Goal: Task Accomplishment & Management: Use online tool/utility

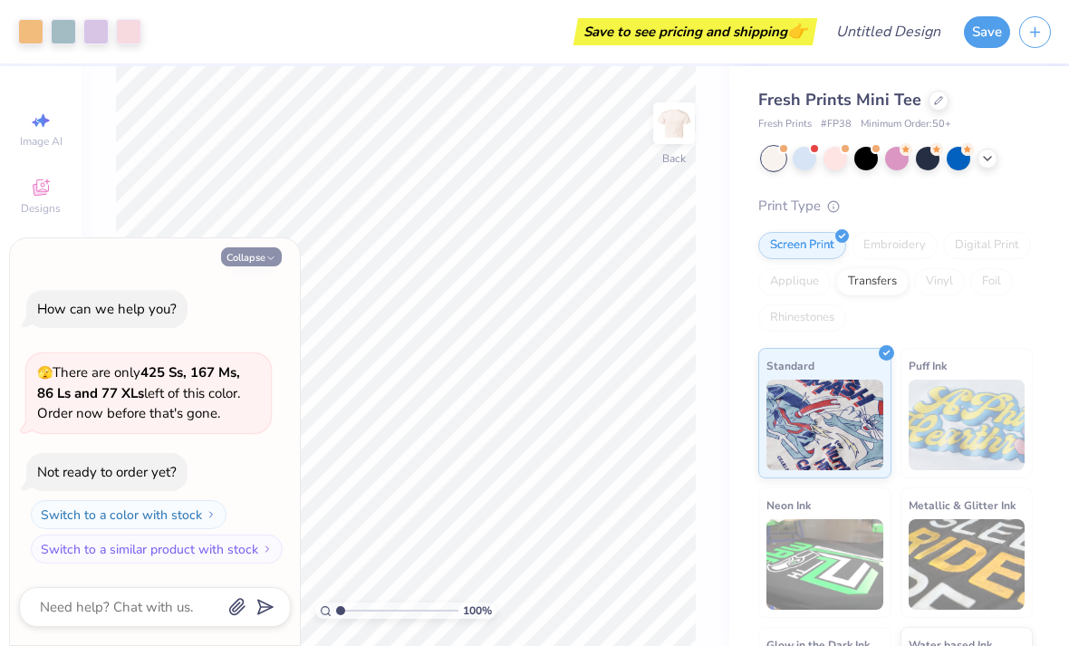
click at [256, 266] on button "Collapse" at bounding box center [251, 256] width 61 height 19
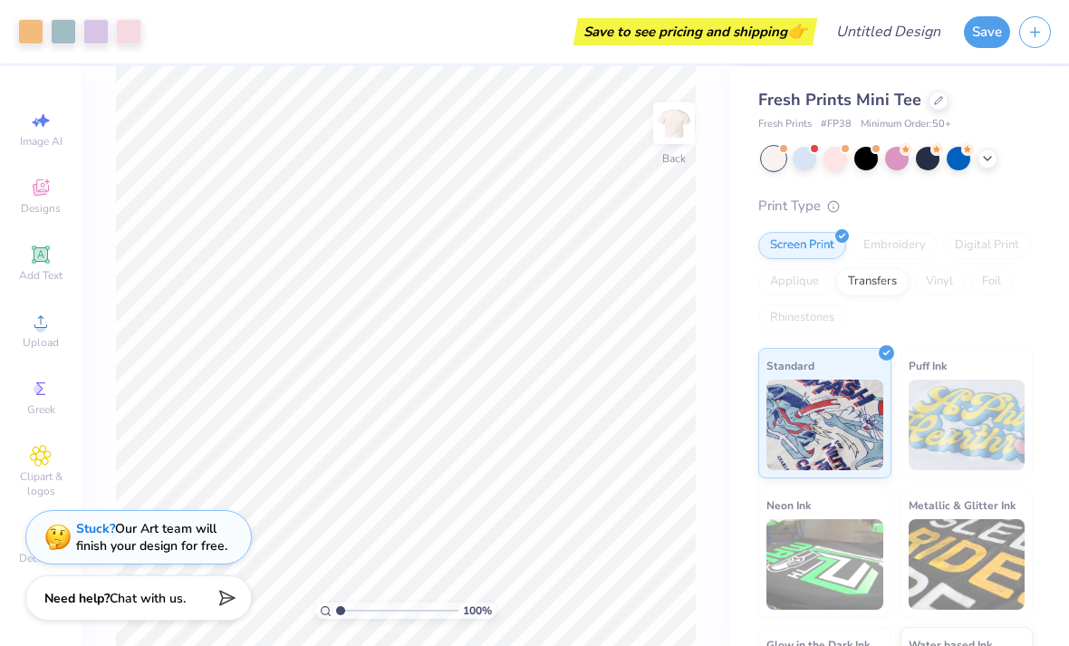
type textarea "x"
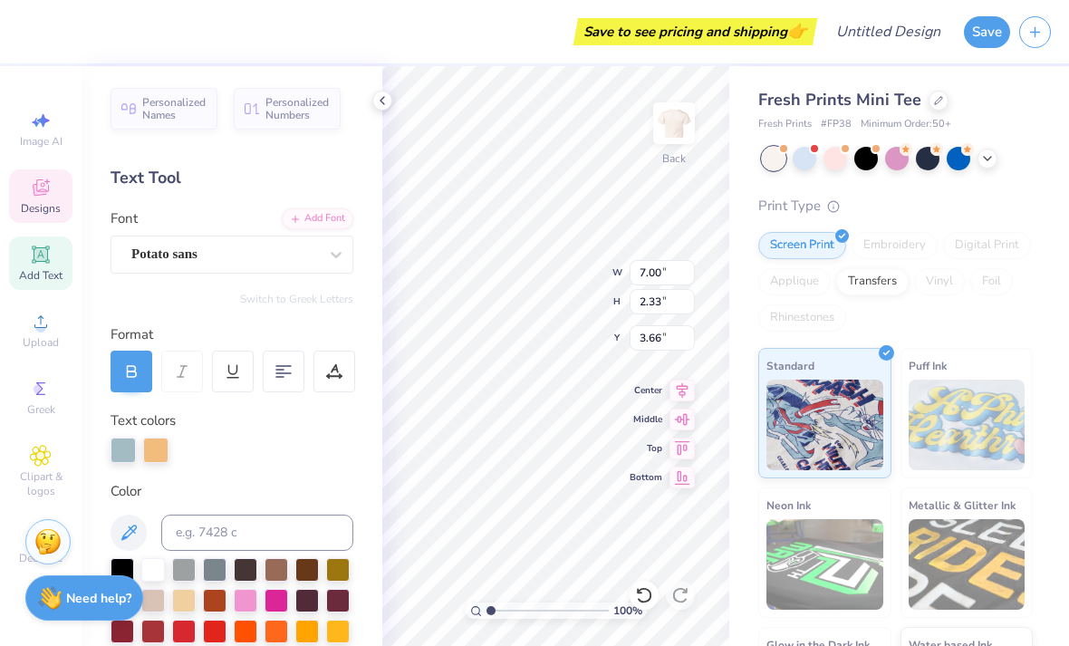
scroll to position [1, 0]
type textarea "O"
type textarea "Younglife"
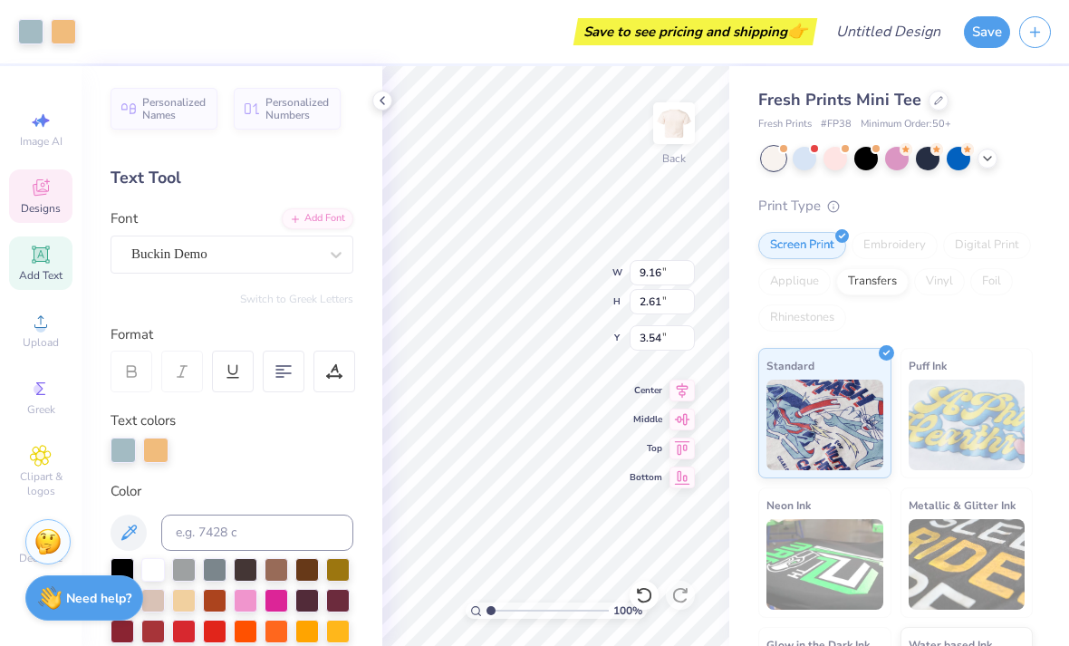
type input "3.88"
type input "0.64"
type input "3.00"
type textarea "I"
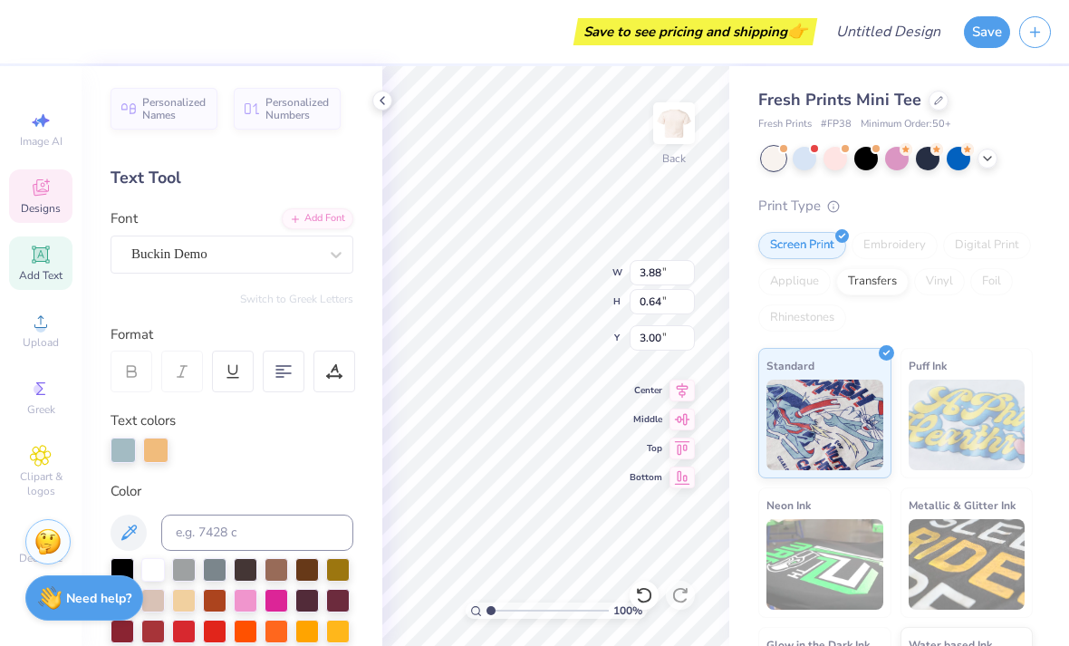
scroll to position [0, 1]
type textarea "W"
type textarea "WESTLAKE JUNIORS"
type input "2.80"
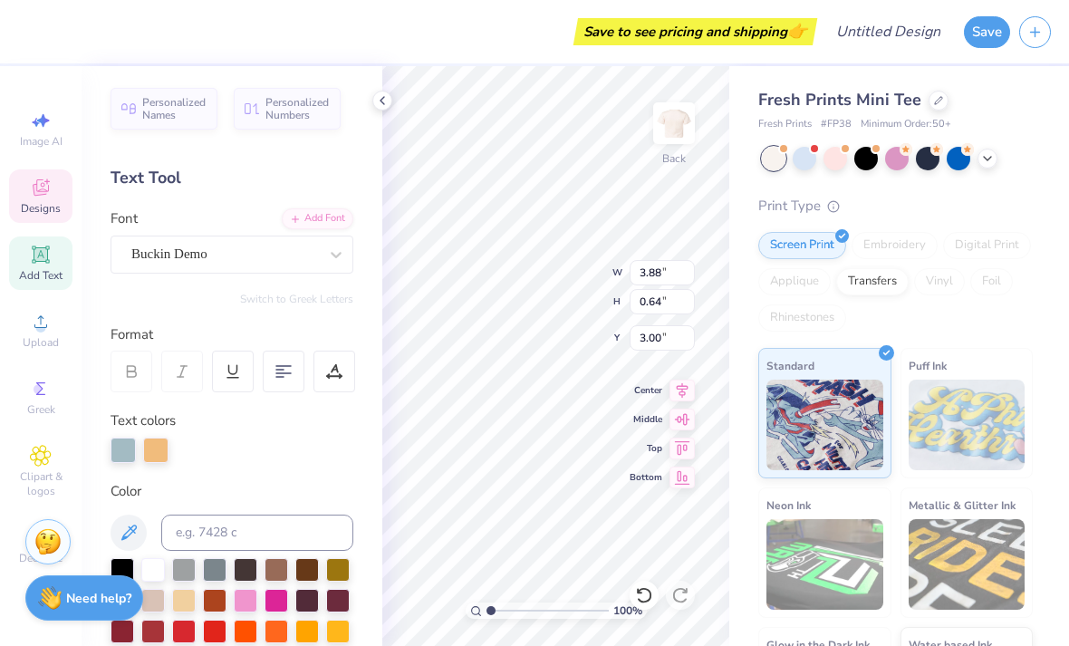
type input "1.00"
type input "5.68"
type textarea "1941"
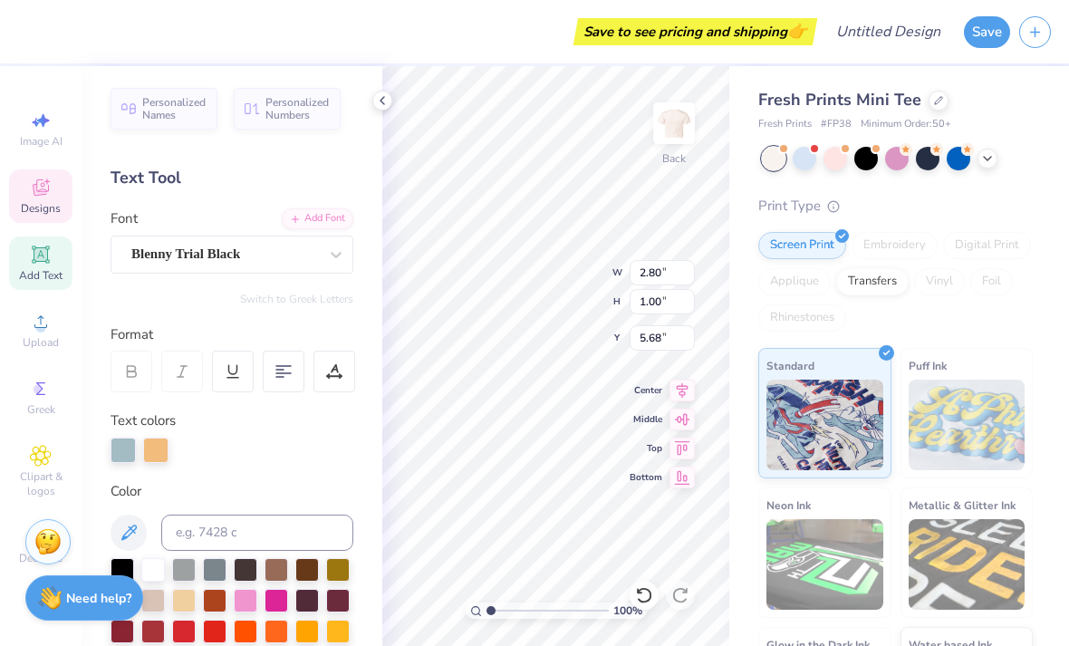
type input "9.16"
type input "2.61"
type input "3.54"
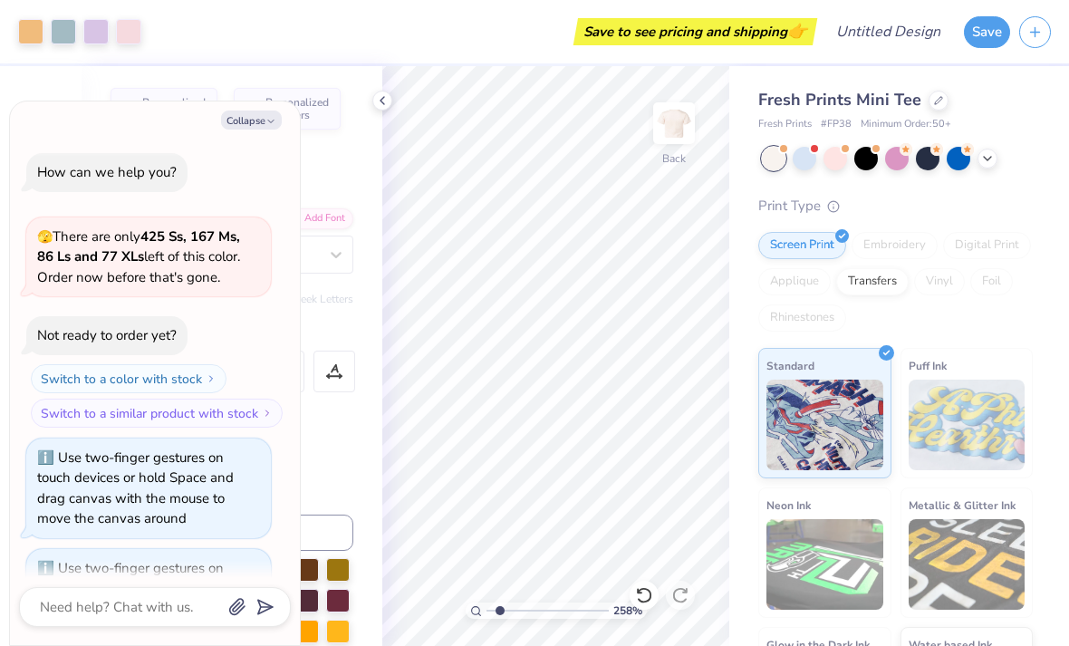
type input "2.84404858226386"
type textarea "x"
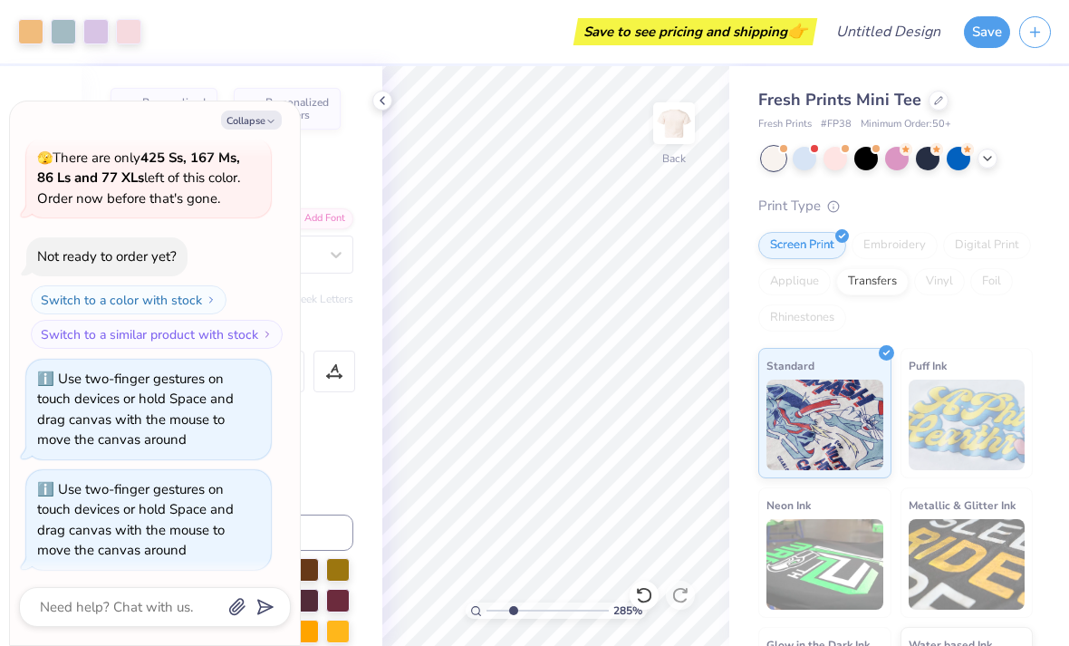
type input "2.84939359555979"
type textarea "x"
type input "2.84939359555979"
type textarea "x"
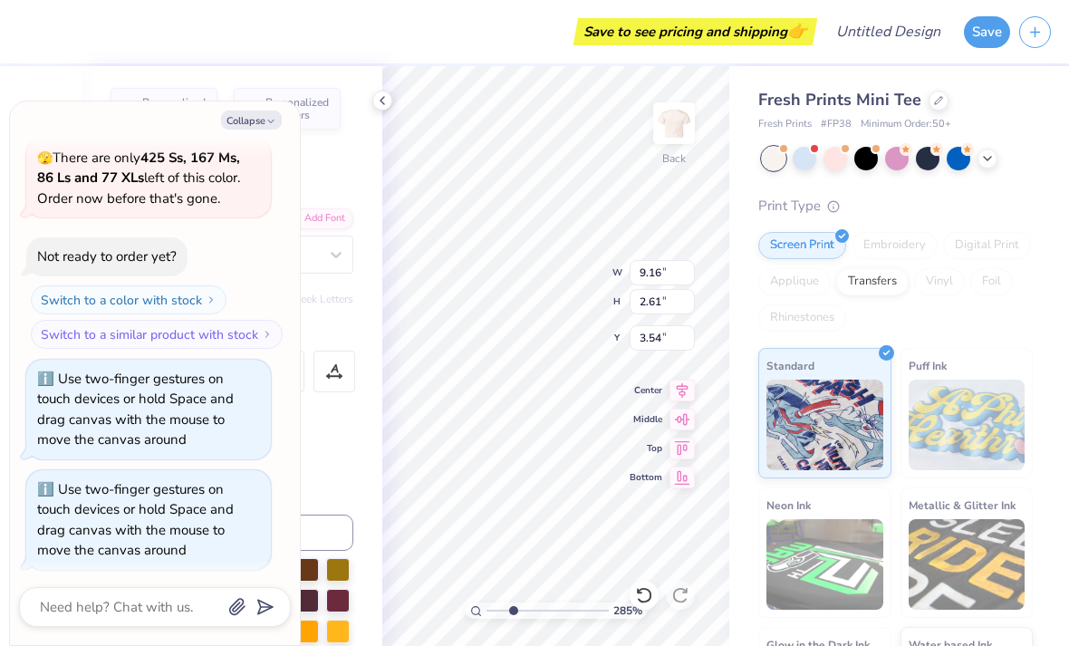
type input "2.84939359555979"
type textarea "x"
type input "2.84939359555979"
type textarea "x"
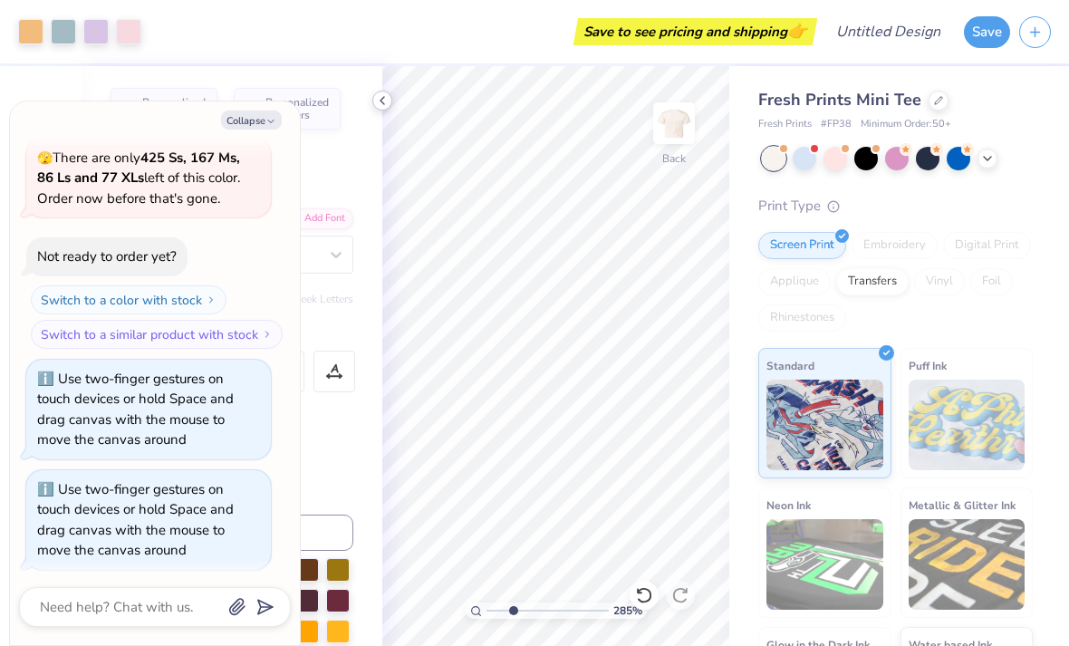
click at [385, 103] on icon at bounding box center [382, 100] width 15 height 15
type input "2.84939359555979"
type textarea "x"
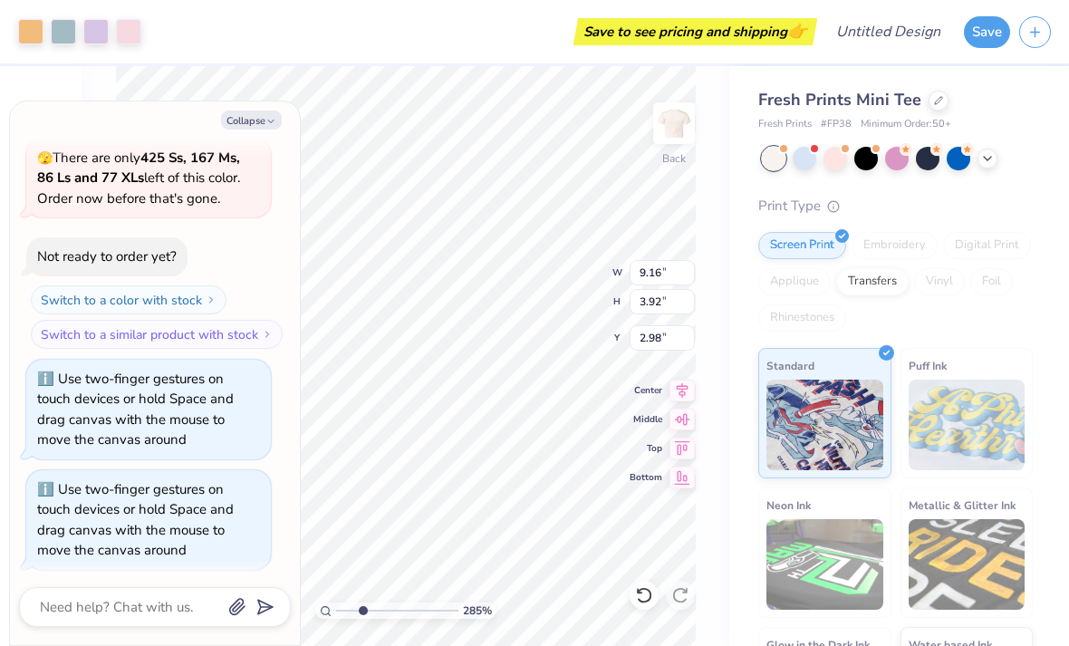
type input "2.84939359555979"
click at [268, 121] on icon "button" at bounding box center [271, 121] width 11 height 11
type textarea "x"
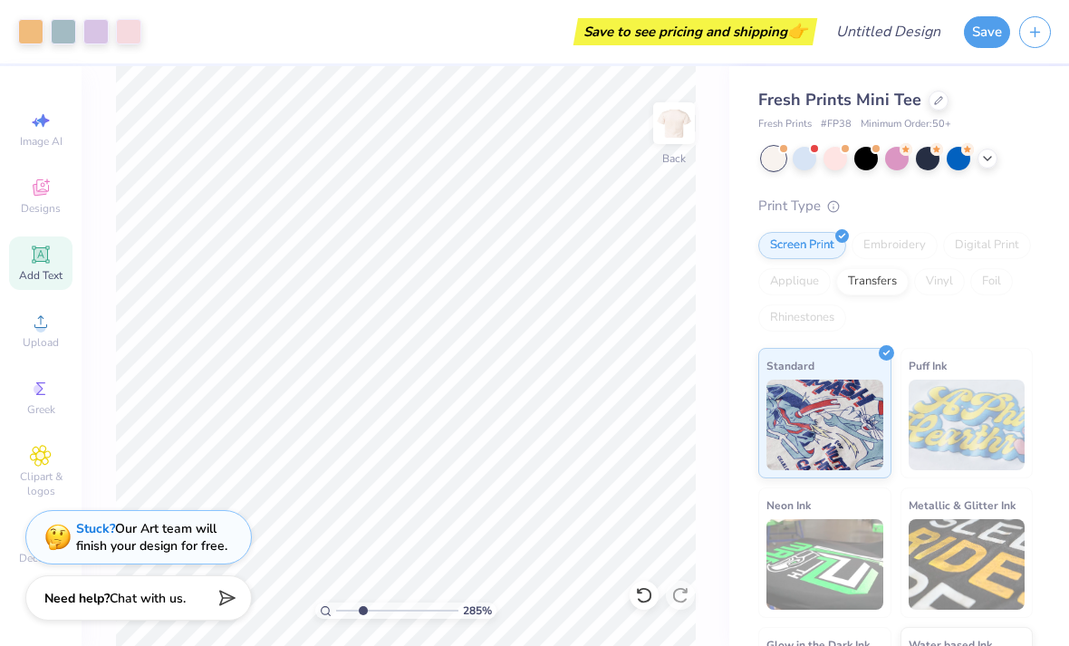
click at [1043, 177] on div "Fresh Prints Mini Tee Fresh Prints # FP38 Minimum Order: 50 + Print Type Screen…" at bounding box center [900, 411] width 340 height 691
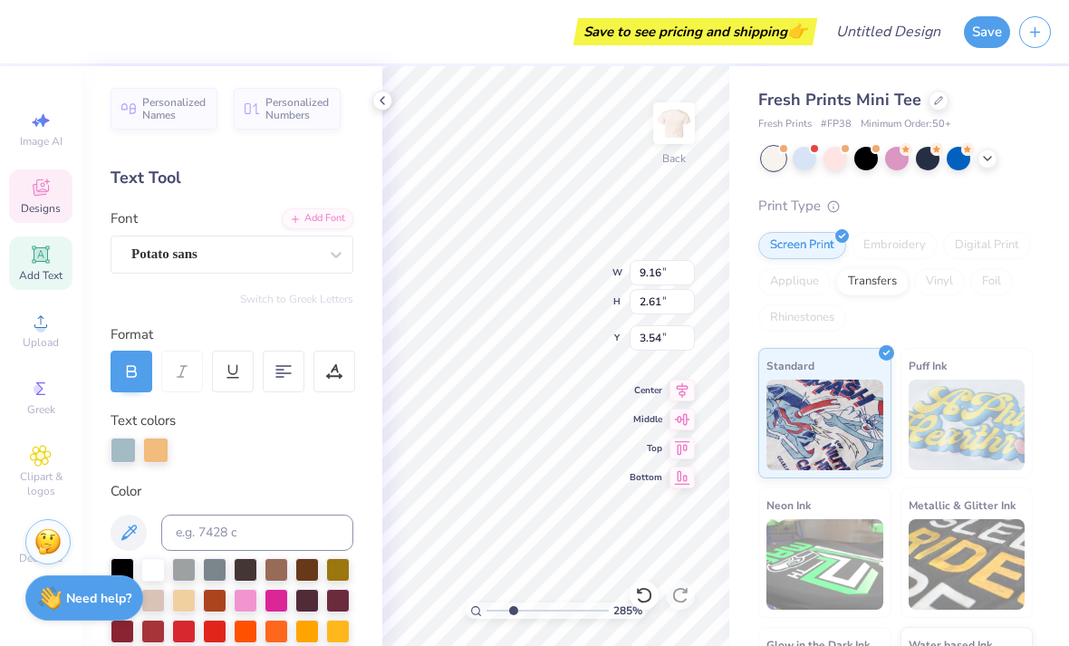
type input "2.84939359555979"
type input "3.22"
type input "2.84939359555979"
type input "2.71"
type input "1.00"
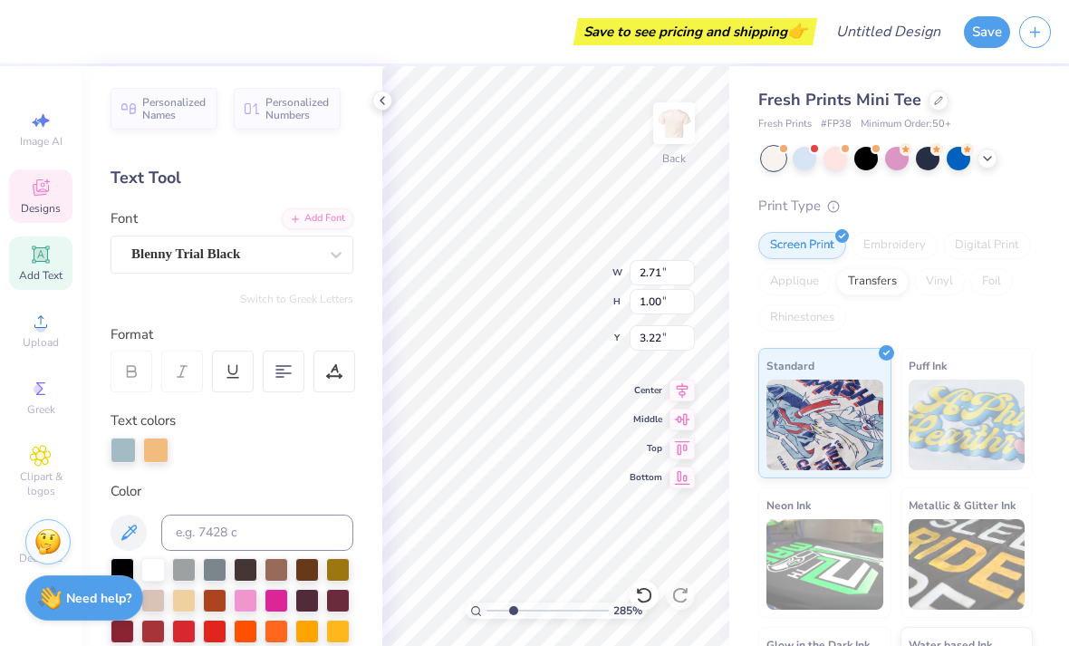
type input "5.68"
type input "2.84939359555979"
type input "8.78"
type input "2.84939359555979"
type input "9.16"
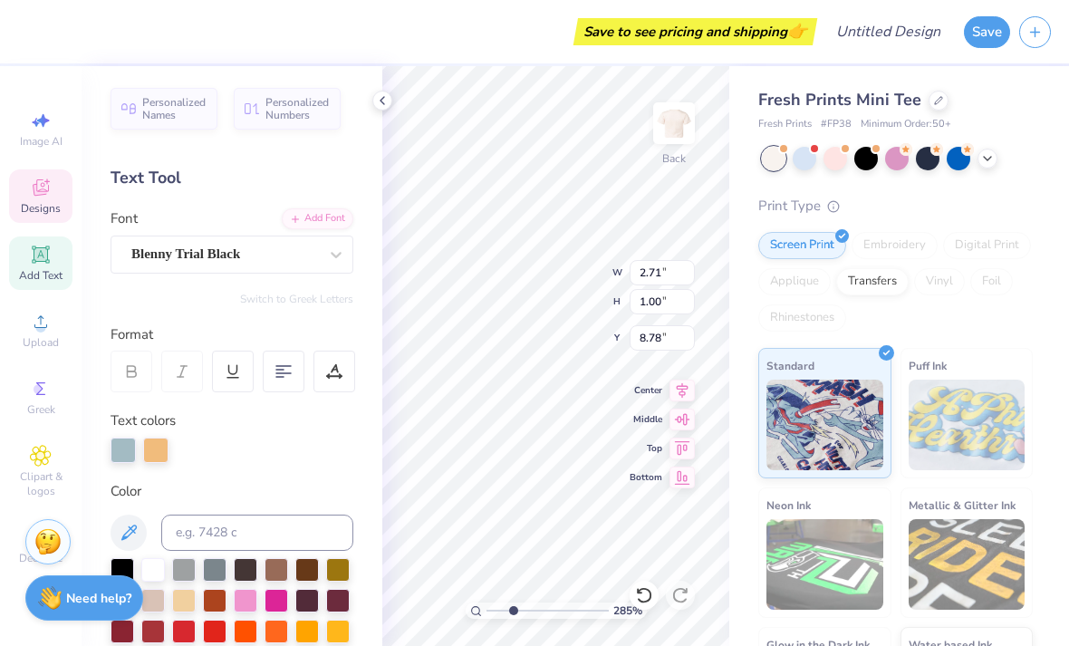
type input "2.61"
type input "3.22"
type input "2.84939359555979"
type input "8.69"
type input "2.84939359555979"
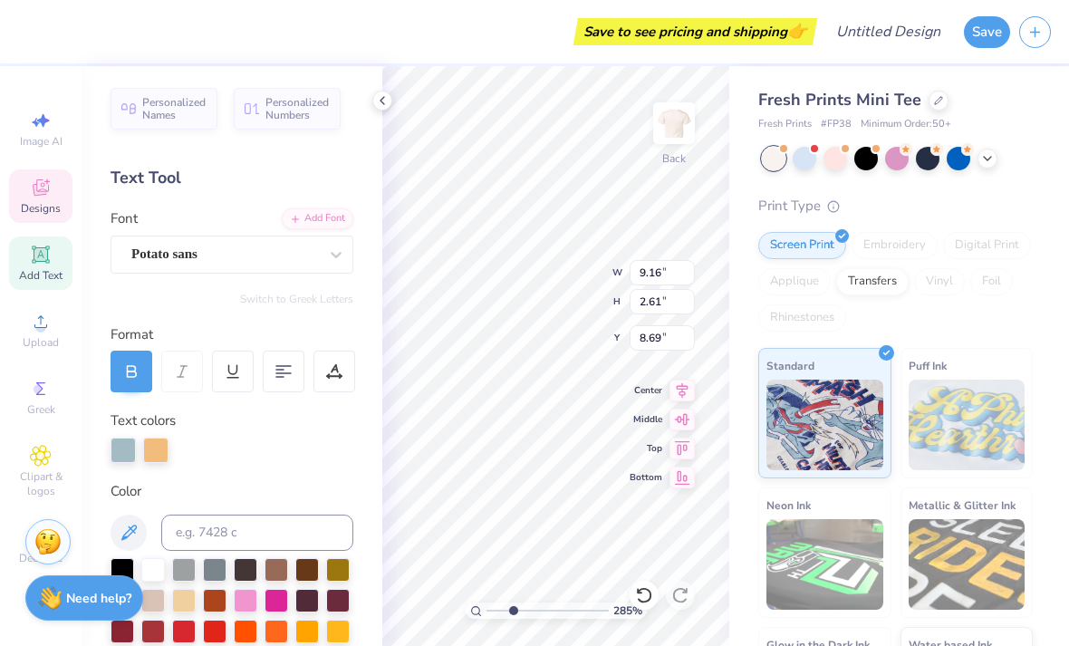
type input "0.59"
type input "0.31"
type input "5.19"
type input "2.84939359555979"
type textarea "$"
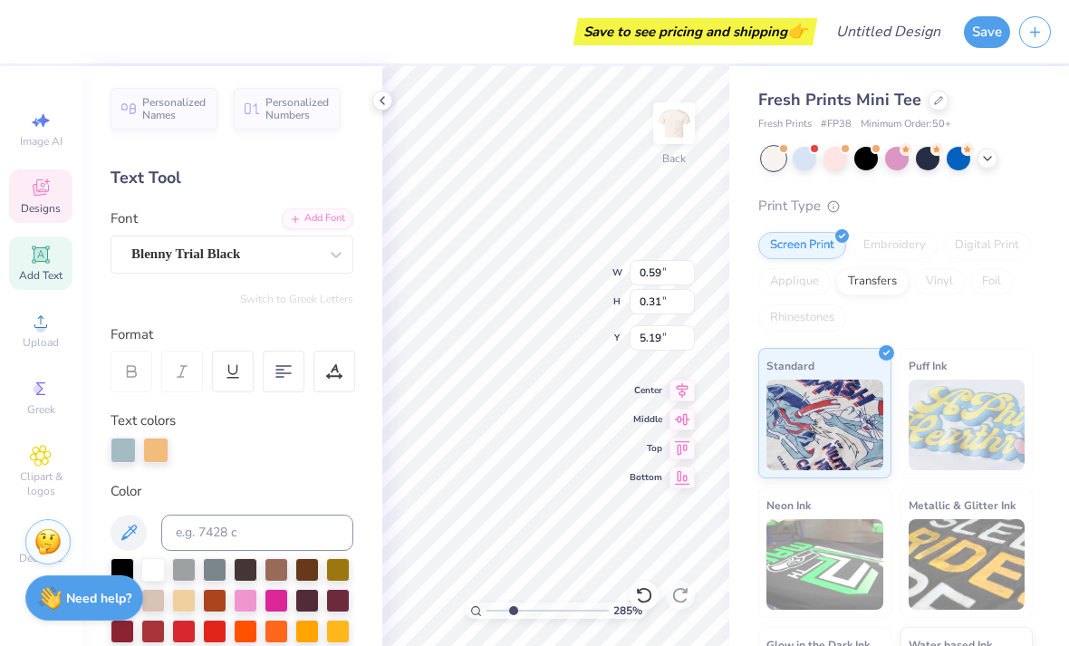
scroll to position [0, 0]
type textarea "Est."
type input "2.84939359555979"
type input "6.42"
type input "3.51"
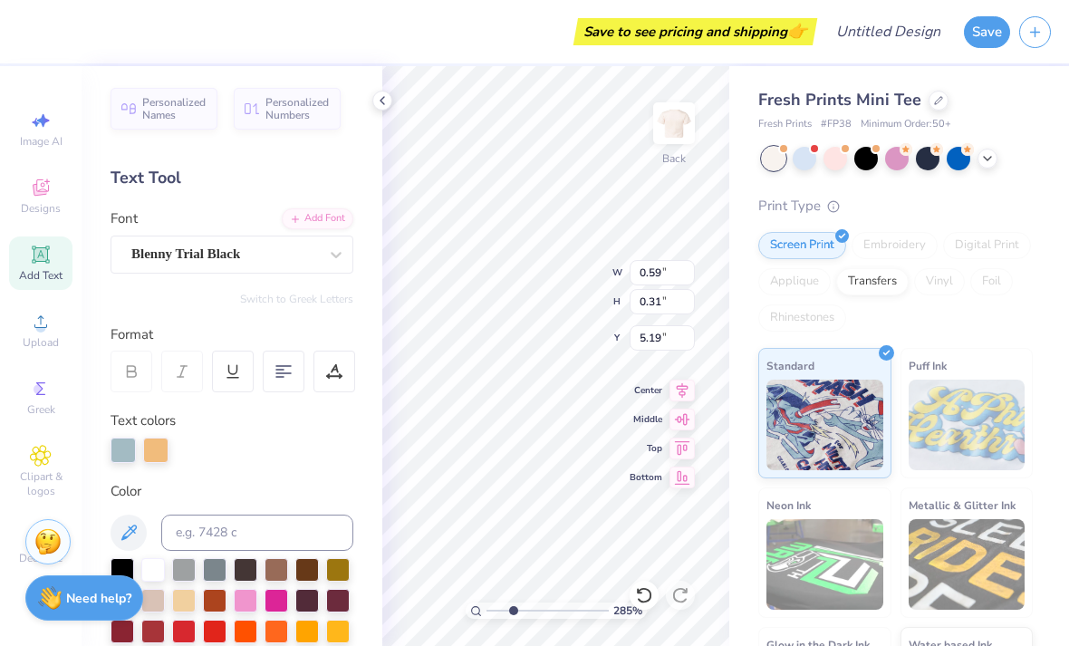
type input "3.39"
click at [374, 102] on div at bounding box center [382, 101] width 20 height 20
type input "1.70701353558622"
type input "3.48"
type input "1.70701353558622"
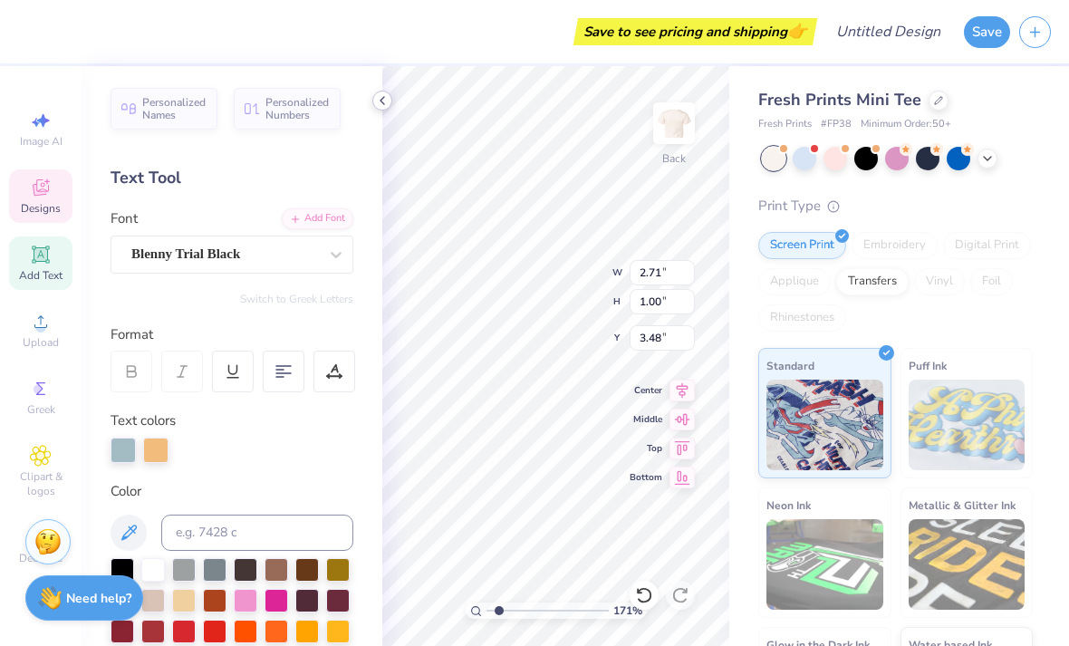
type input "2.71"
type input "1.00"
type input "8.78"
type input "1.70701353558622"
type input "5.90"
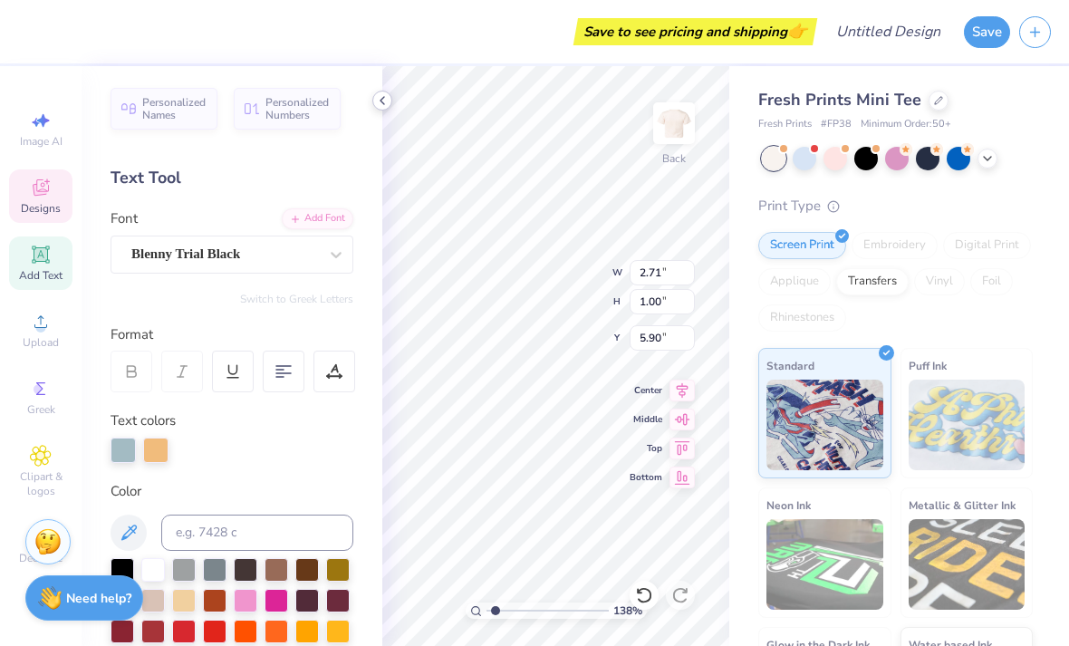
type input "1.38419599629204"
type input "5.59"
type input "1.38419599629204"
type input "9.16"
type input "2.61"
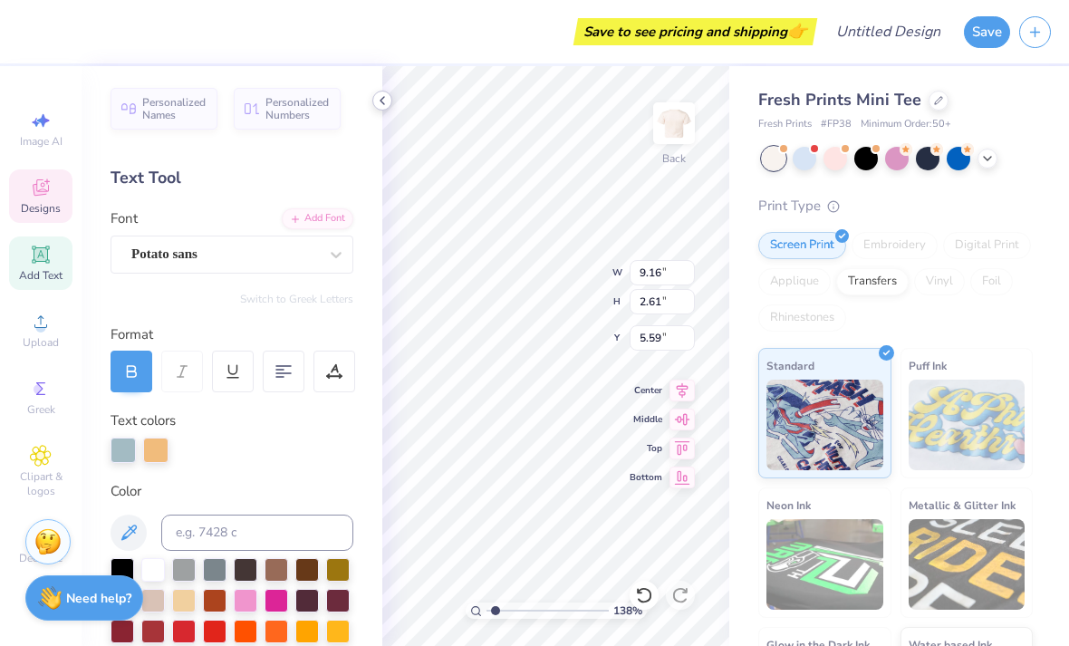
type input "3.48"
type input "1.38419599629204"
type input "3.64"
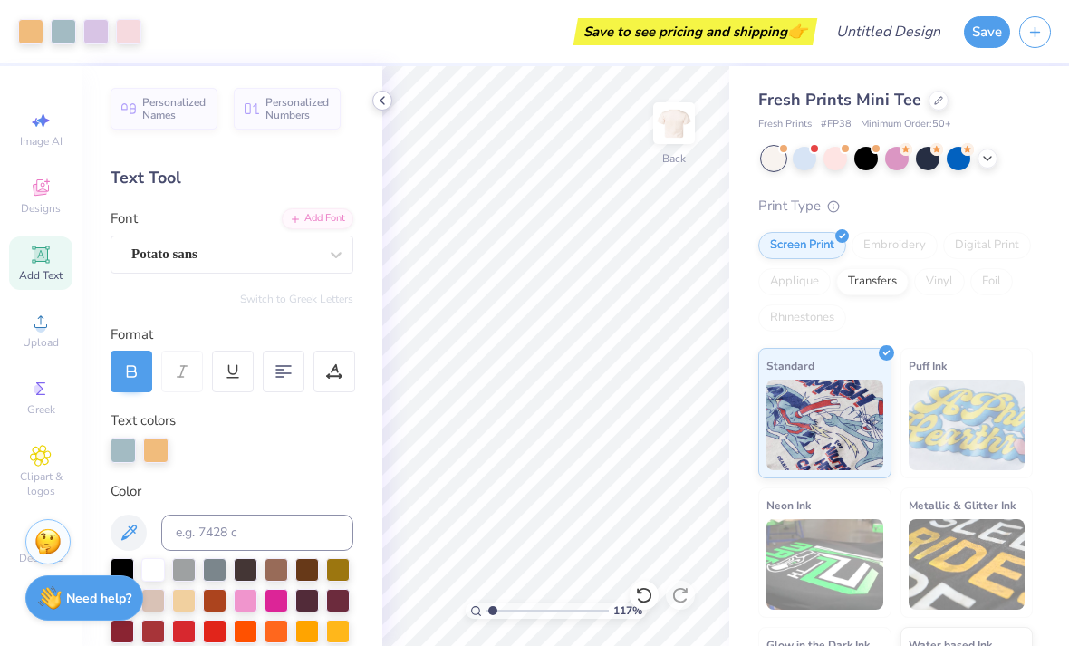
type input "1"
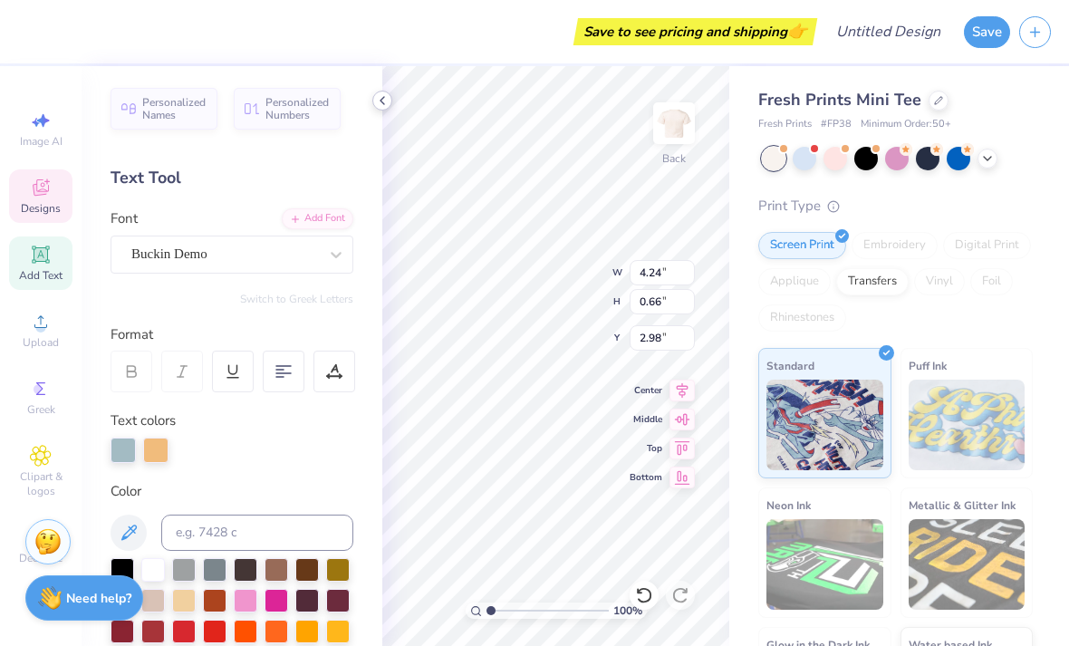
type input "9.16"
type input "2.61"
type input "3.64"
type textarea "YOUnglife"
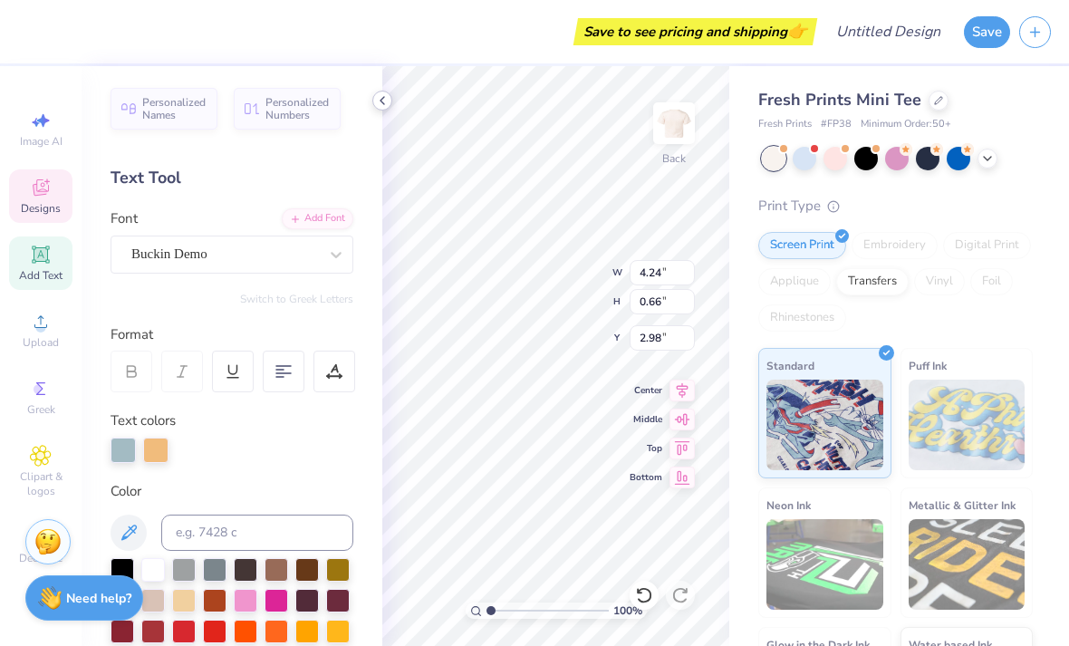
scroll to position [0, 5]
type textarea "WESTLAKE GIRLS"
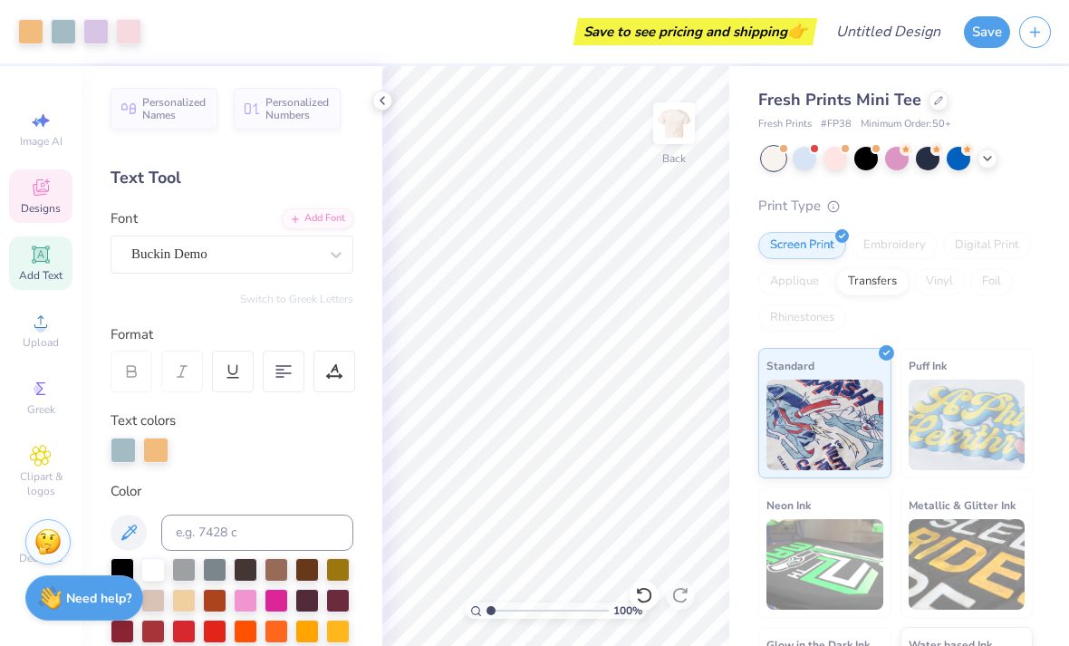
click at [42, 192] on icon at bounding box center [41, 188] width 22 height 22
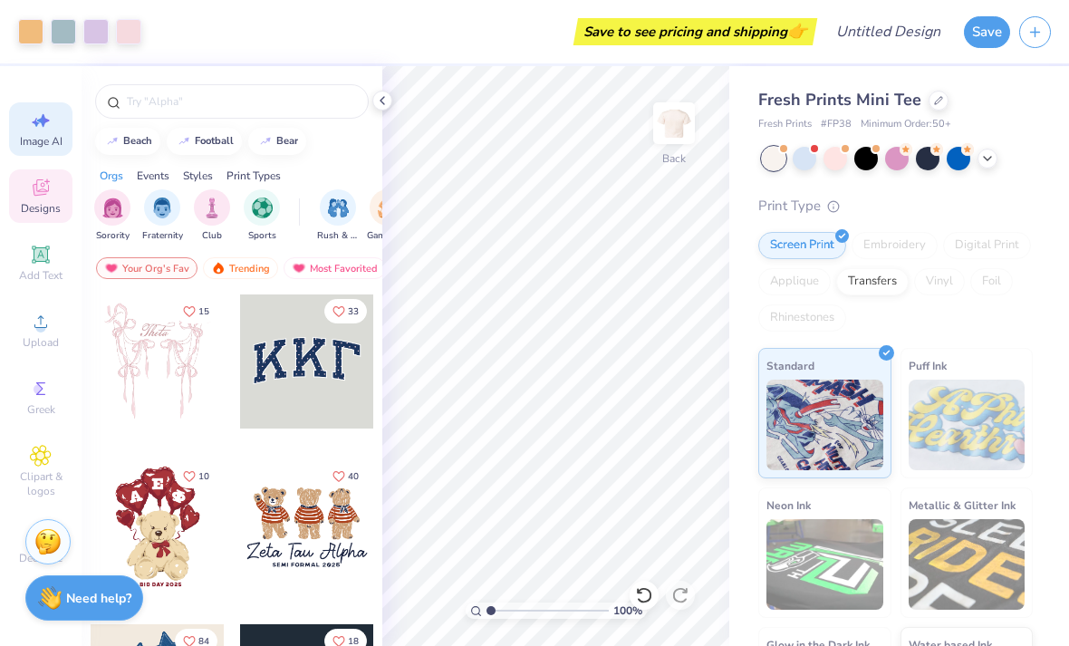
click at [38, 111] on icon at bounding box center [41, 121] width 22 height 22
select select "4"
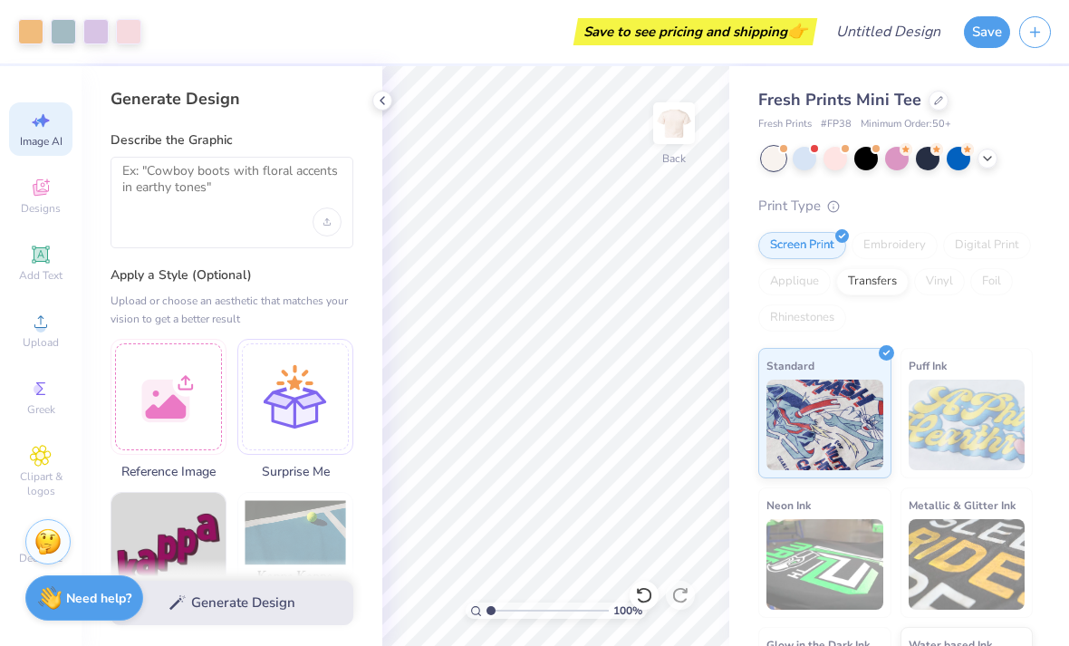
scroll to position [0, 0]
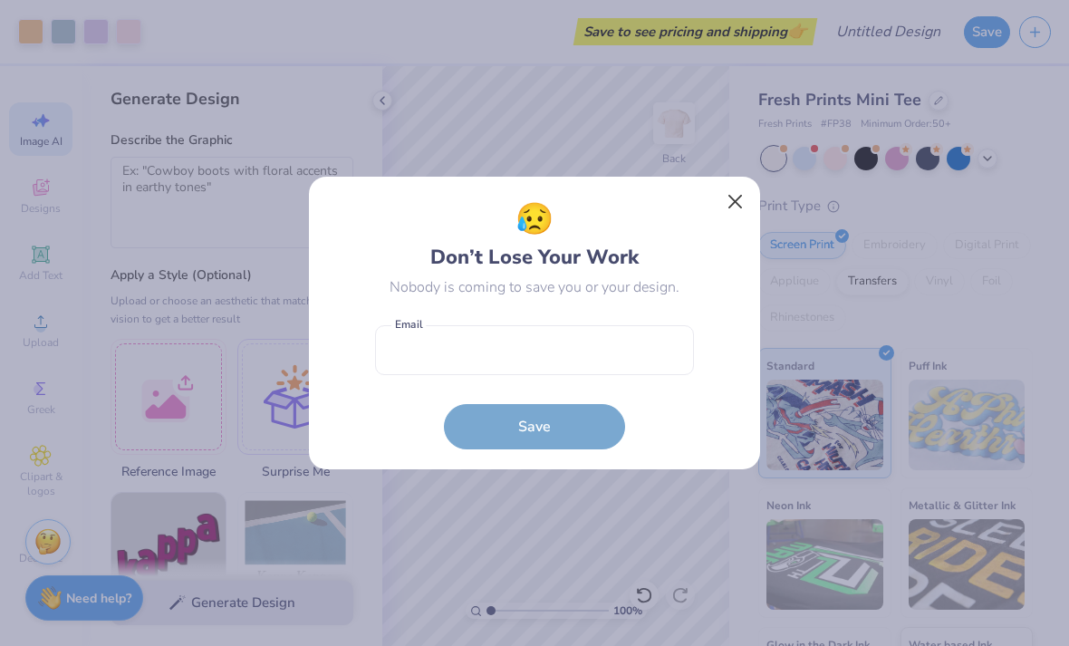
click at [719, 195] on button "Close" at bounding box center [736, 202] width 34 height 34
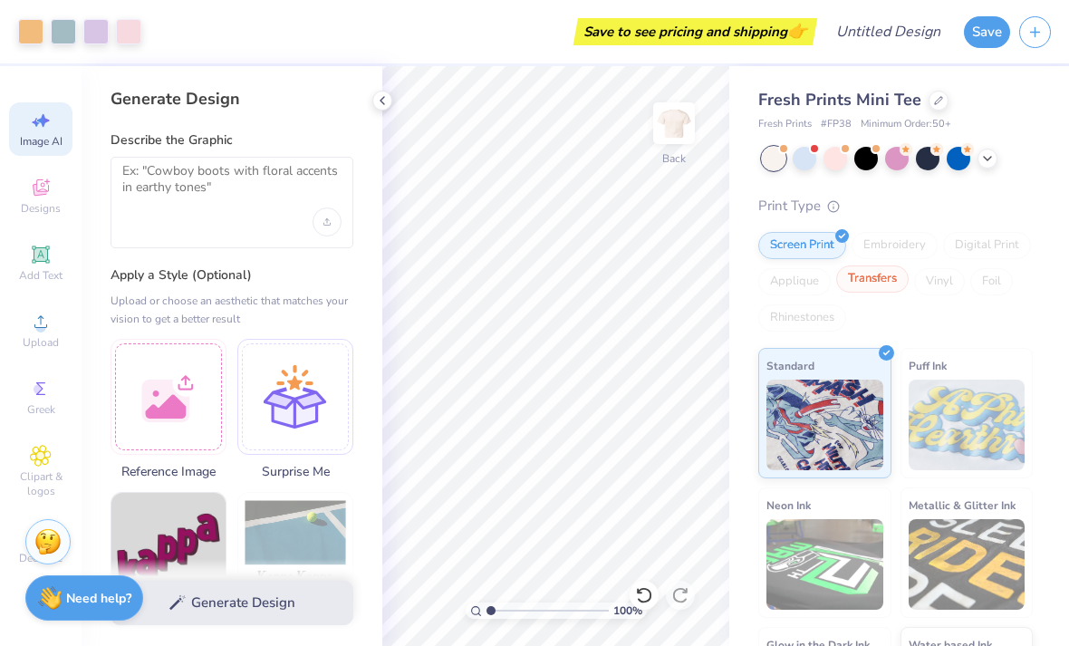
click at [885, 273] on div "Transfers" at bounding box center [872, 279] width 73 height 27
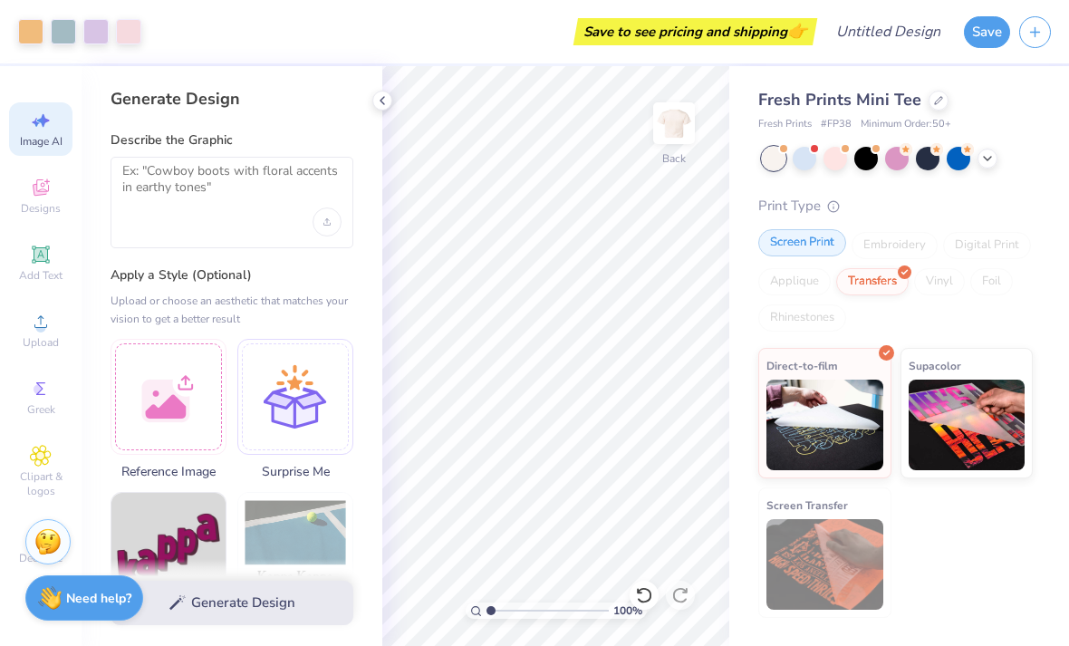
click at [817, 237] on div "Screen Print" at bounding box center [803, 242] width 88 height 27
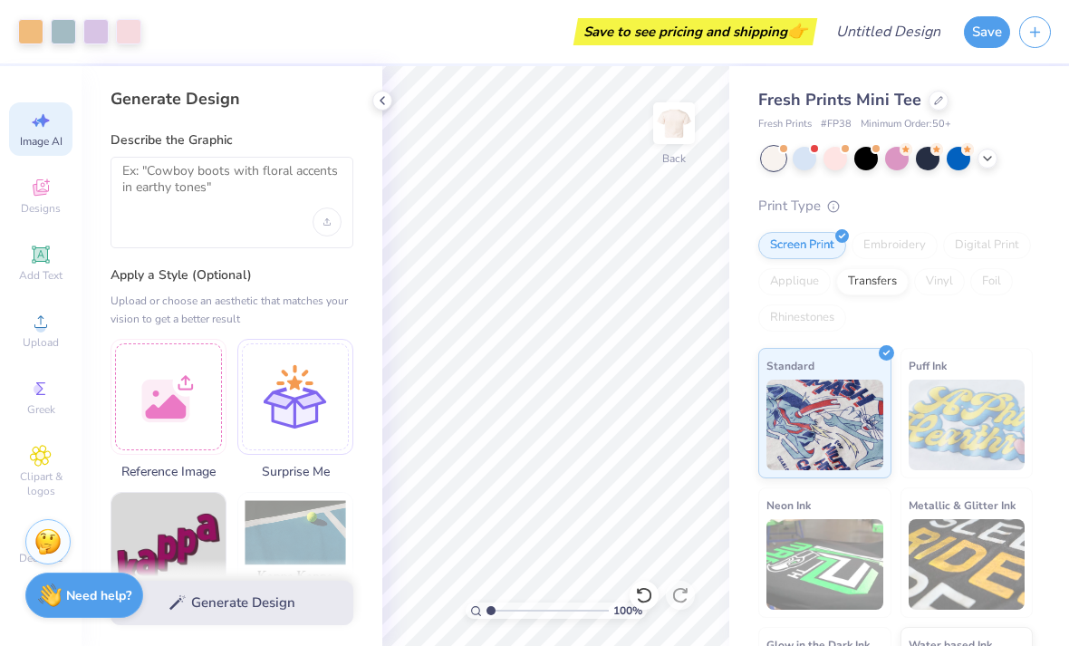
click at [108, 587] on strong "Need help?" at bounding box center [98, 595] width 65 height 17
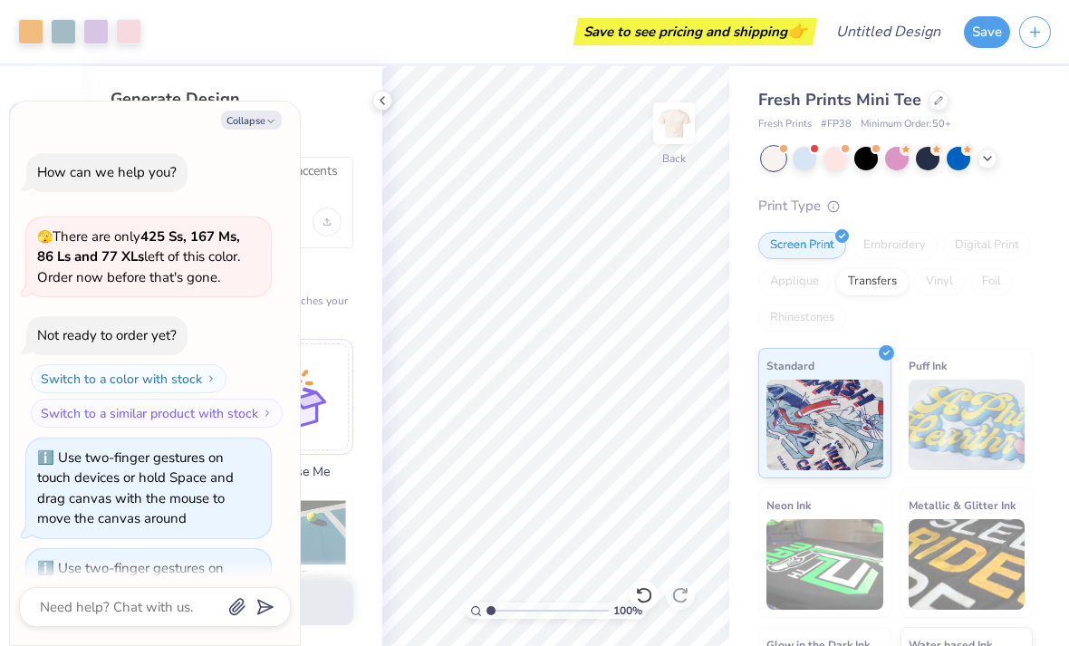
scroll to position [79, 0]
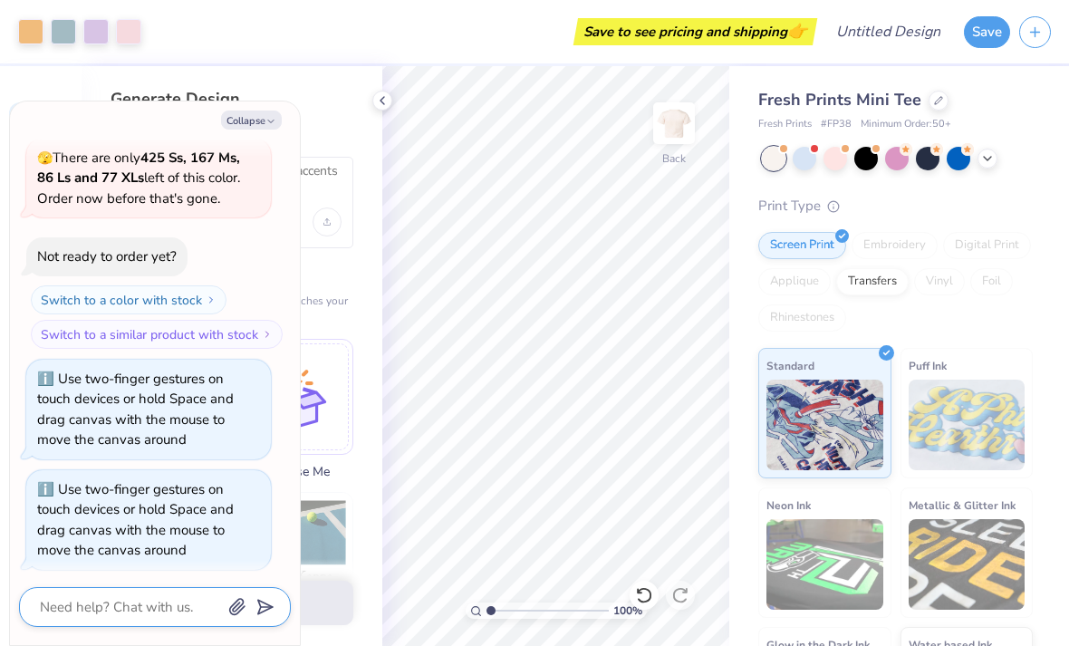
click at [150, 616] on textarea at bounding box center [130, 607] width 184 height 24
click at [122, 589] on div at bounding box center [155, 607] width 272 height 40
click at [138, 614] on textarea at bounding box center [130, 607] width 184 height 24
type textarea "x"
type textarea "I"
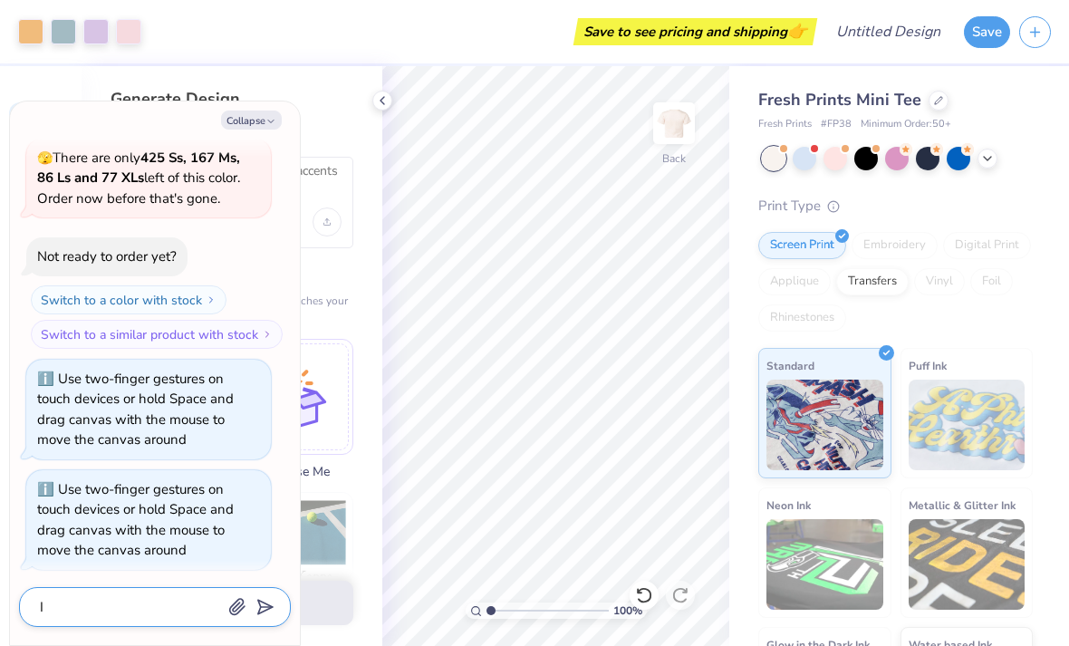
type textarea "x"
type textarea "I"
type textarea "x"
type textarea "I w"
type textarea "x"
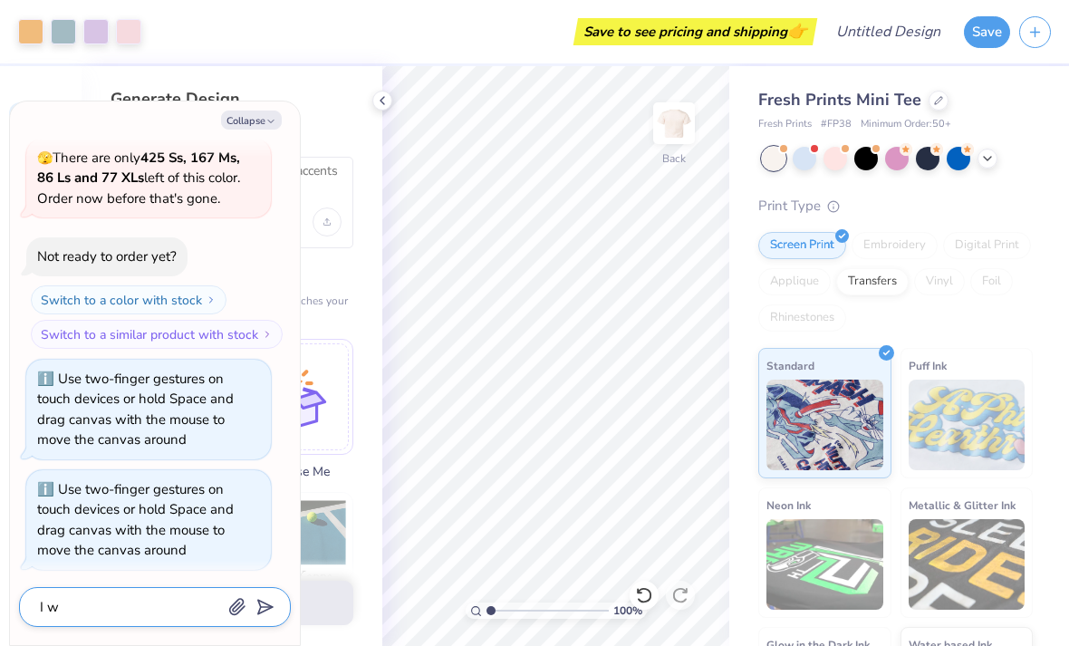
type textarea "I wa"
type textarea "x"
type textarea "I wan"
type textarea "x"
type textarea "I want"
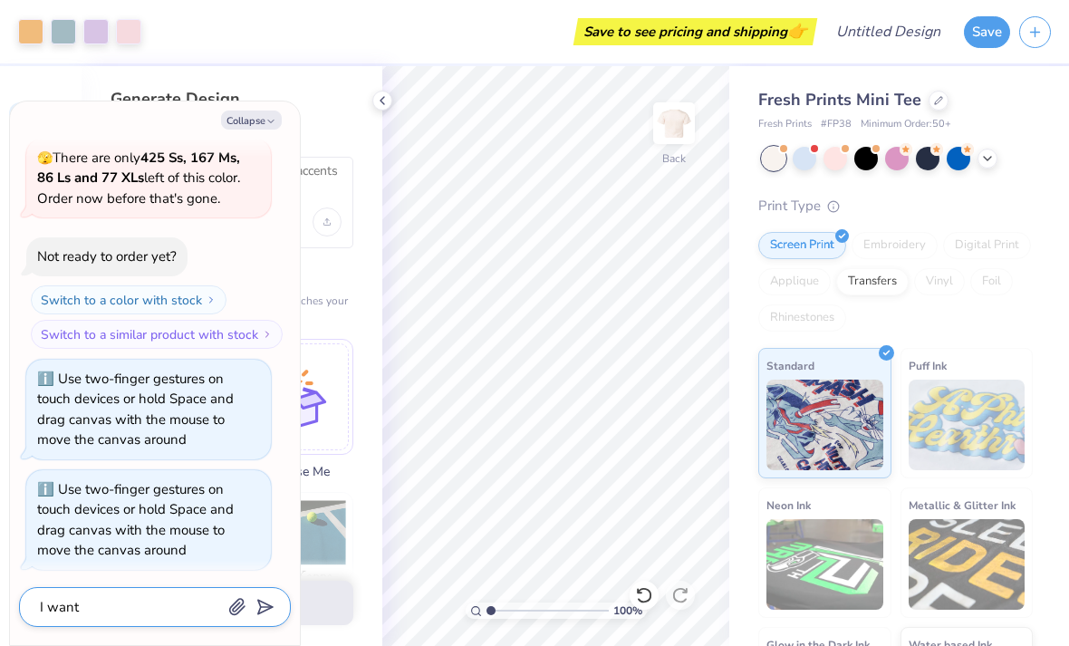
type textarea "x"
type textarea "I want"
type textarea "x"
type textarea "I want to"
type textarea "x"
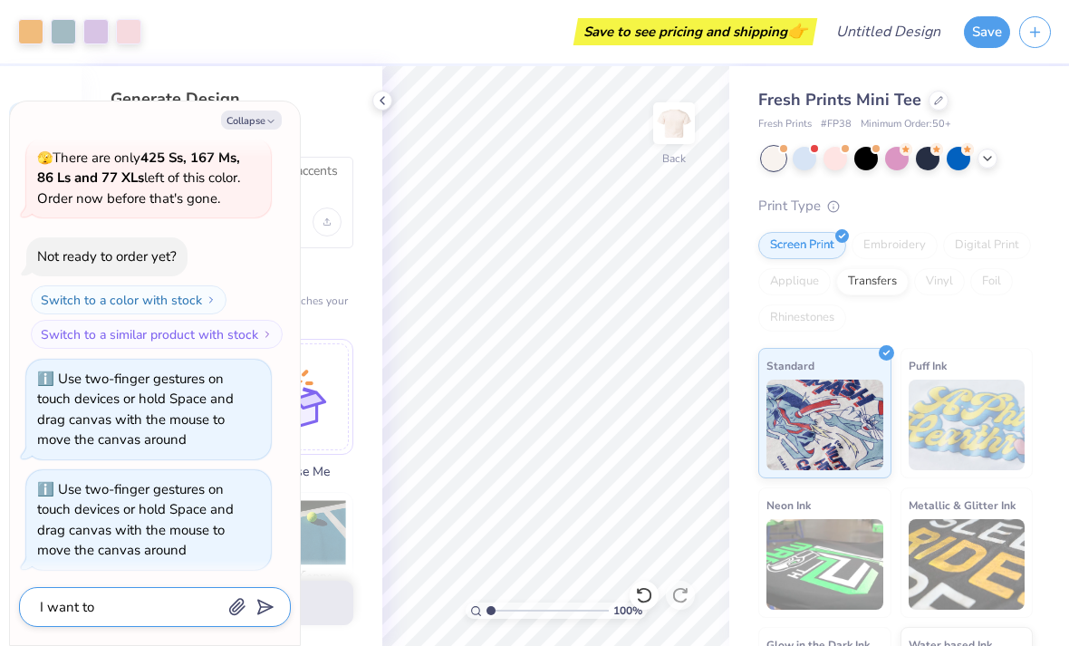
type textarea "I want to"
type textarea "x"
type textarea "I want to s"
type textarea "x"
type textarea "I want to sw"
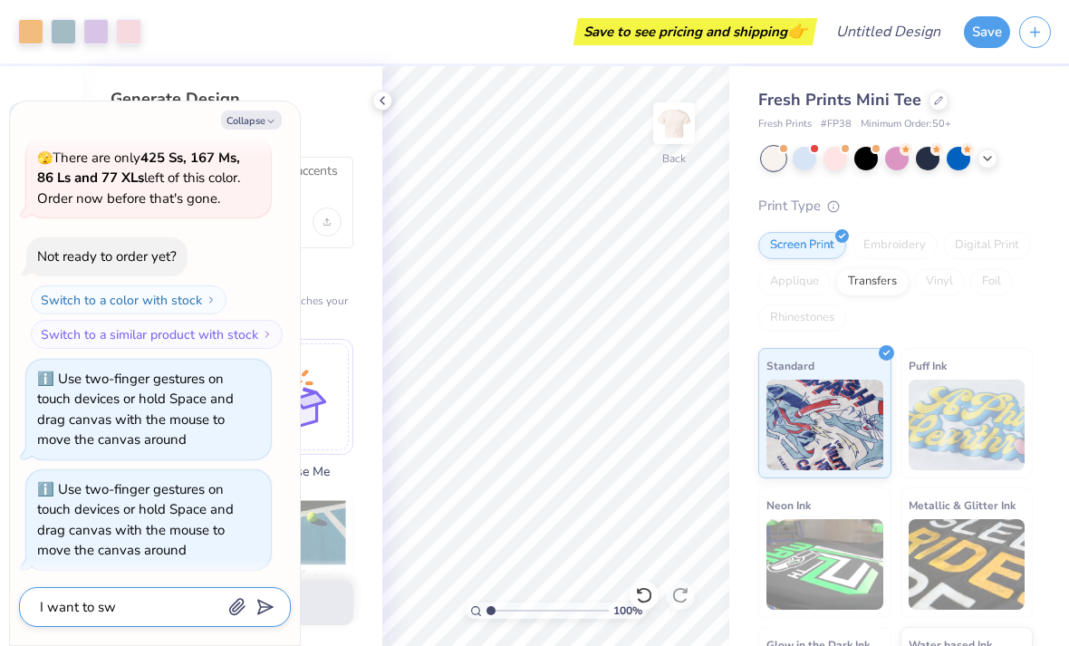
type textarea "x"
type textarea "I want to swi"
type textarea "x"
type textarea "I want to swir"
type textarea "x"
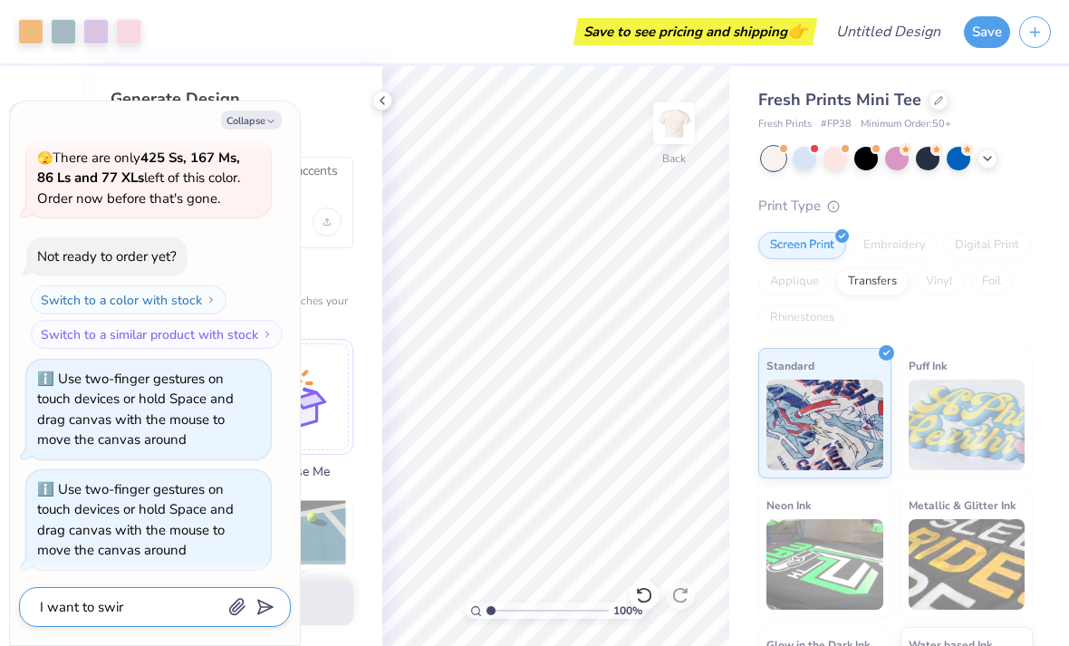
type textarea "I want to swi"
type textarea "x"
type textarea "I want to swit"
type textarea "x"
type textarea "I want to switc"
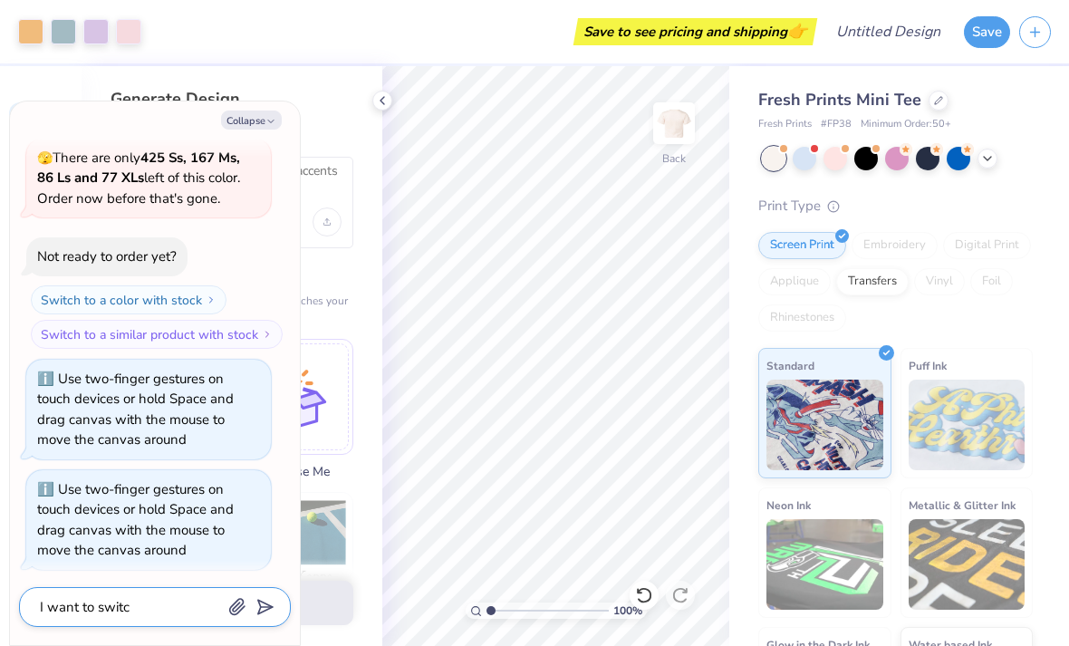
type textarea "x"
type textarea "I want to switch"
type textarea "x"
type textarea "I want to switch"
type textarea "x"
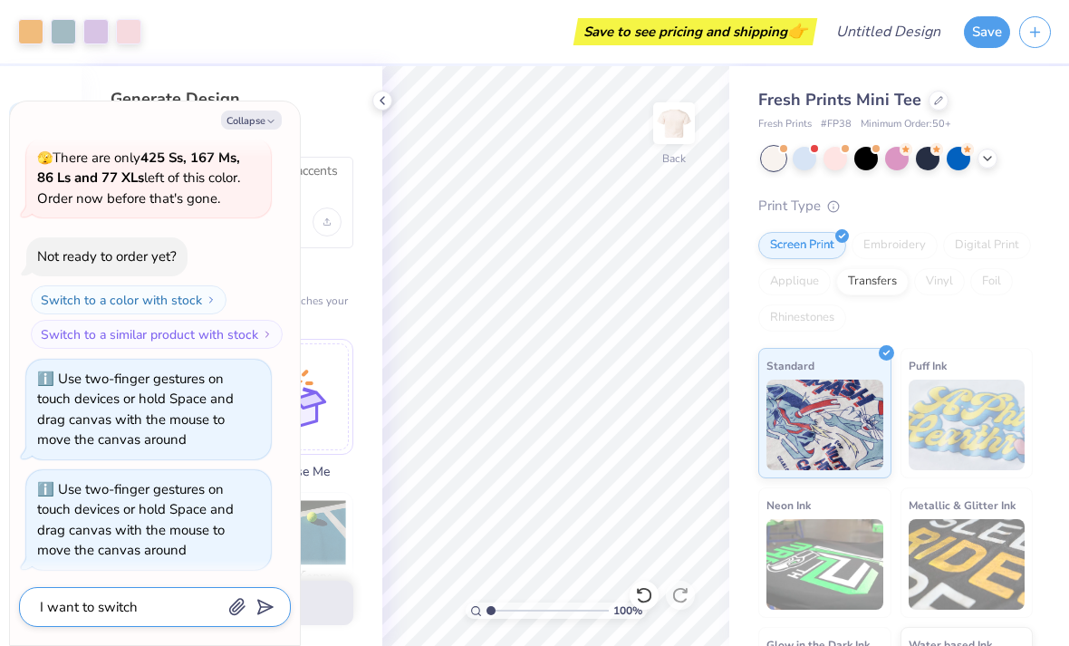
type textarea "I want to switch t"
type textarea "x"
type textarea "I want to switch to"
type textarea "x"
type textarea "I want to switch to"
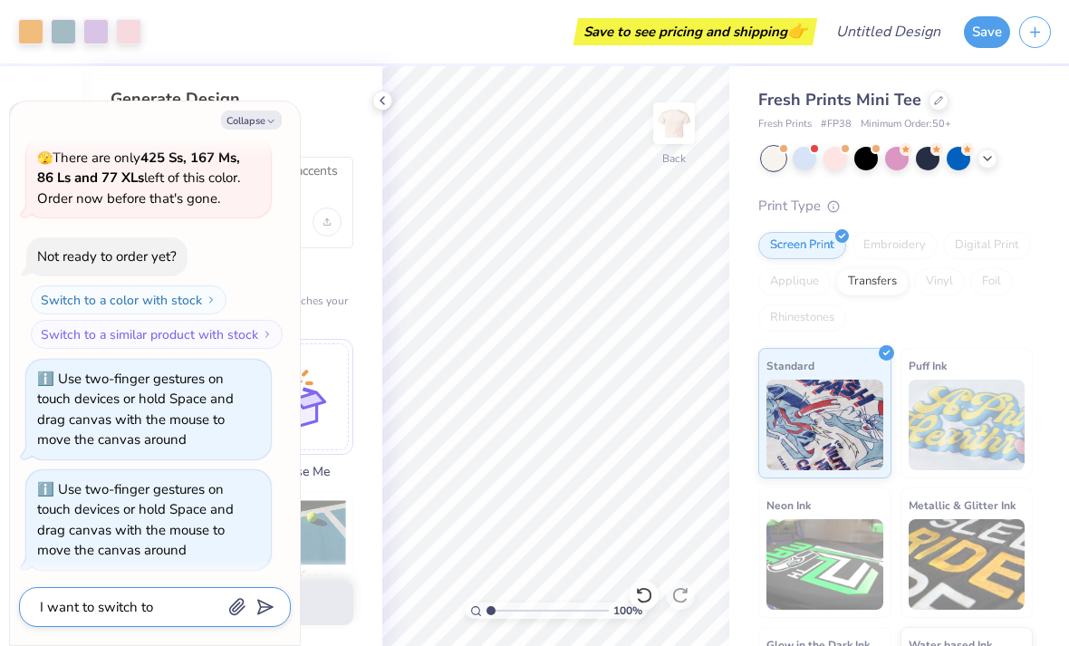
type textarea "x"
type textarea "I want to switch to a"
type textarea "x"
type textarea "I want to switch to a"
type textarea "x"
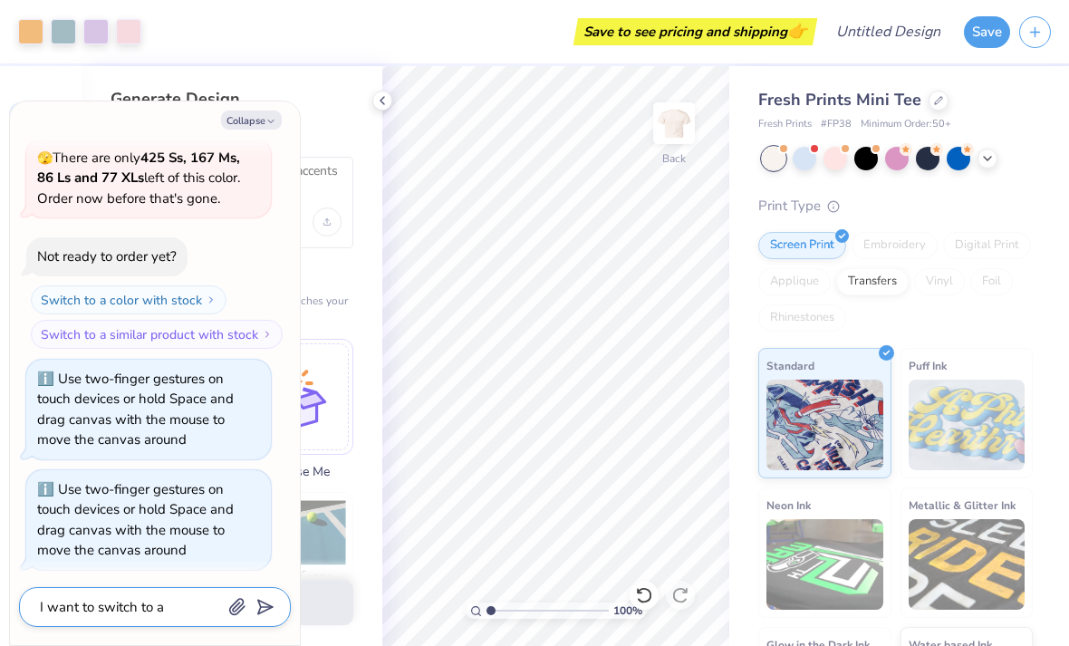
type textarea "I want to switch to a h"
type textarea "x"
type textarea "I want to switch to a hen"
type textarea "x"
type textarea "I want to switch to a henle"
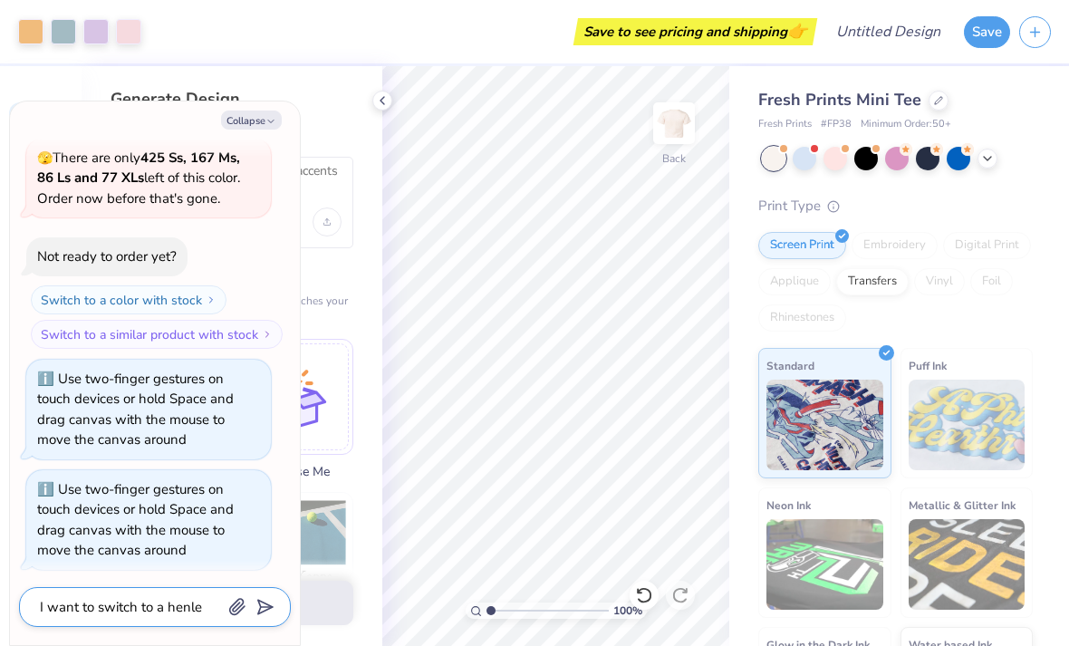
type textarea "x"
type textarea "I want to switch to a henley"
type textarea "x"
type textarea "I want to switch to a Henley"
type textarea "x"
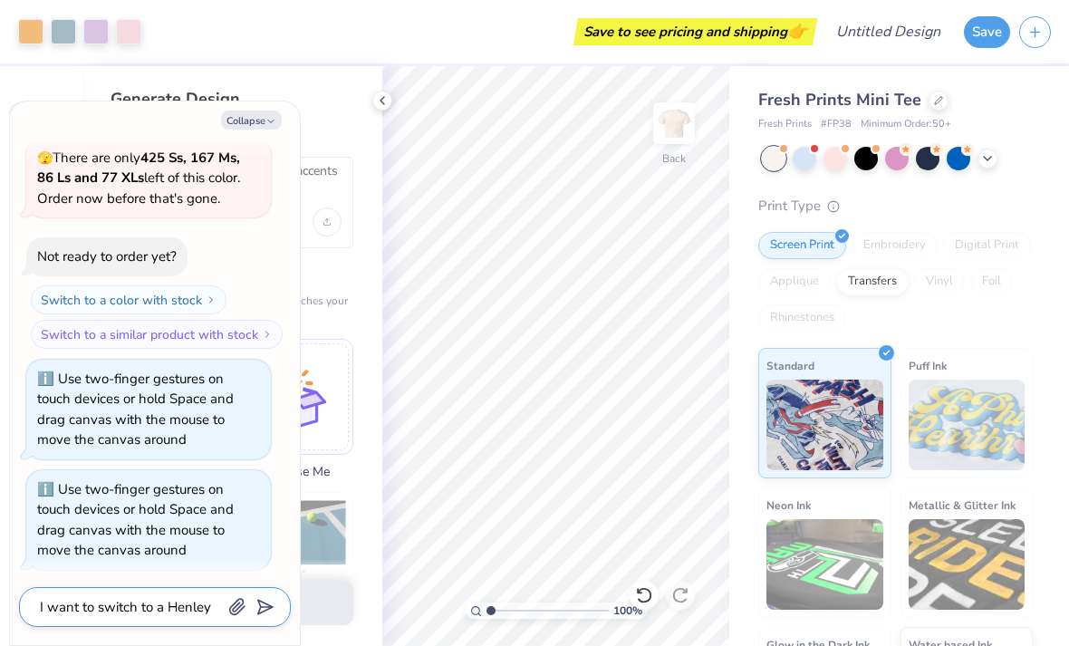
type textarea "I want to switch to a Henley"
type textarea "x"
type textarea "I want to switch to a Henley s"
type textarea "x"
type textarea "I want to switch to a Henley sh"
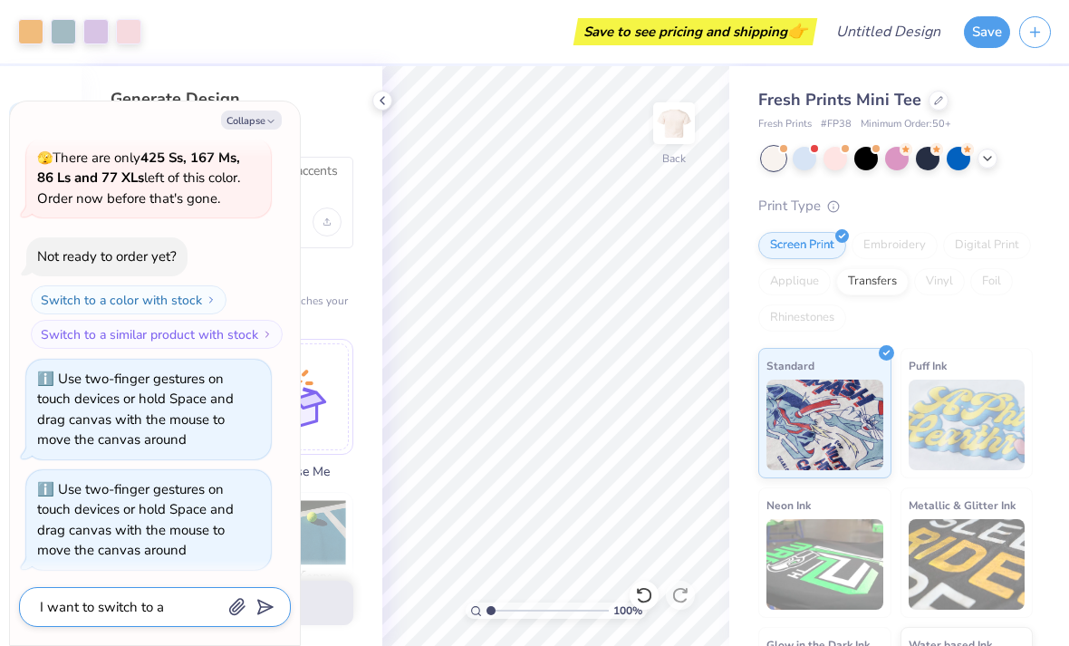
type textarea "x"
type textarea "I want to switch to a Henley shu"
type textarea "x"
type textarea "I want to switch to a Henley shuir"
type textarea "x"
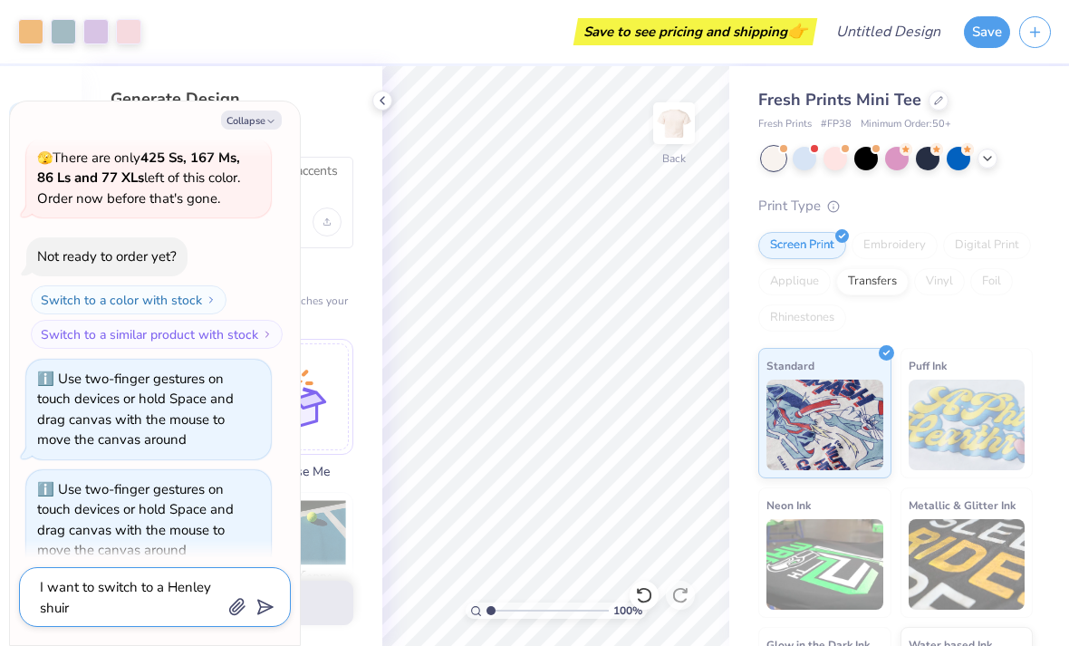
type textarea "I want to switch to a Henley shuirt"
type textarea "x"
type textarea "I want to switch to a Henley shirt"
type textarea "x"
type textarea "I want to switch to a Henley shirt"
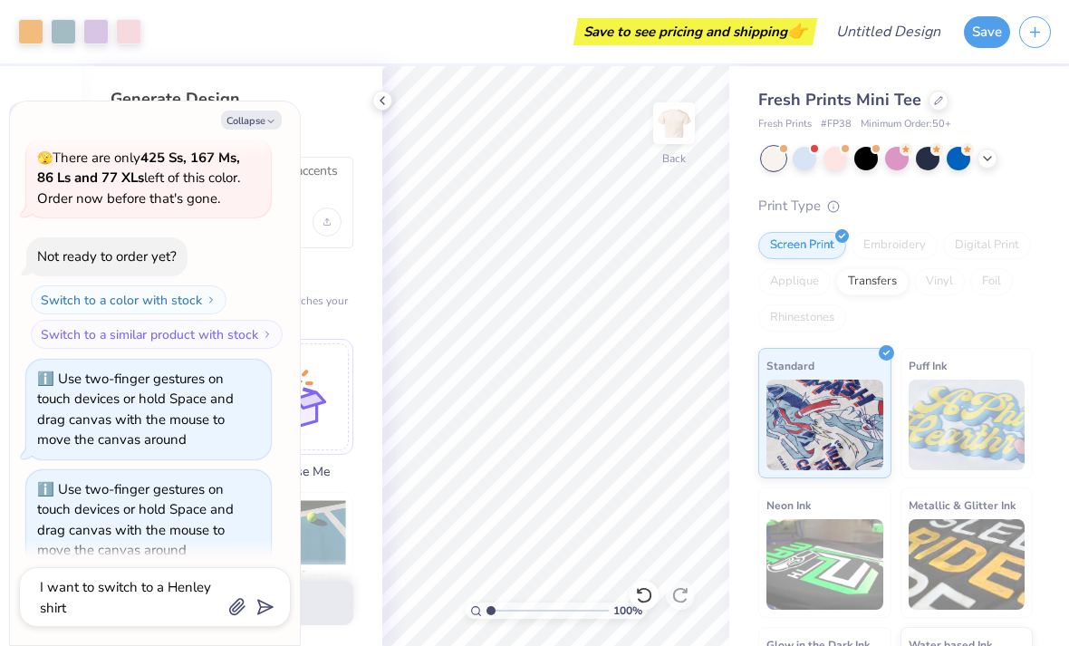
click at [271, 610] on icon "submit" at bounding box center [261, 607] width 25 height 25
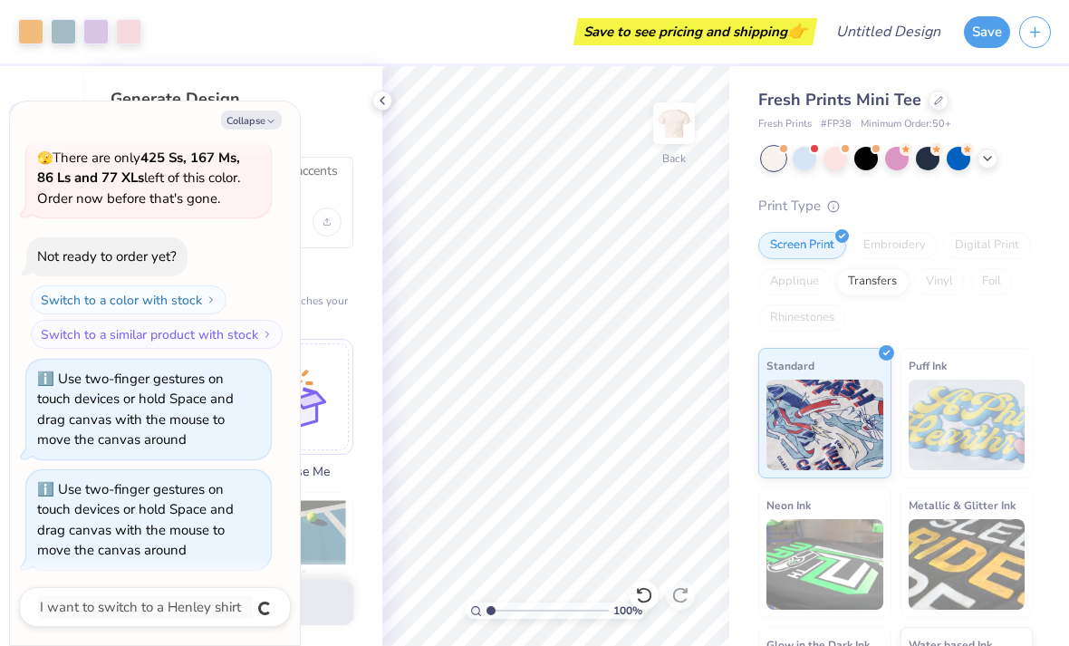
scroll to position [128, 0]
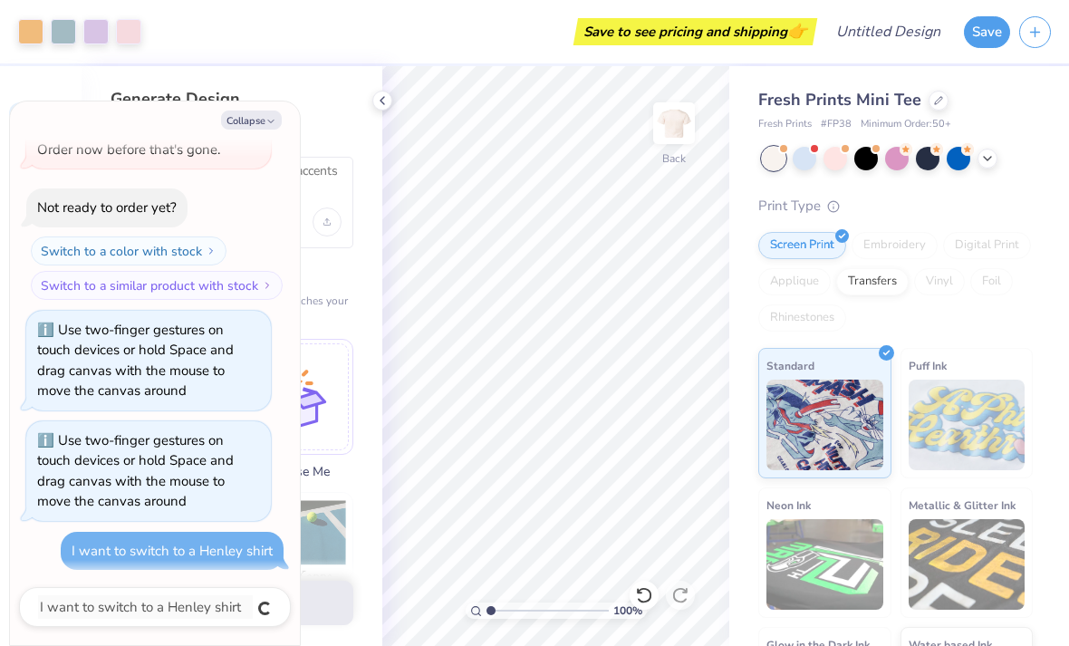
type textarea "x"
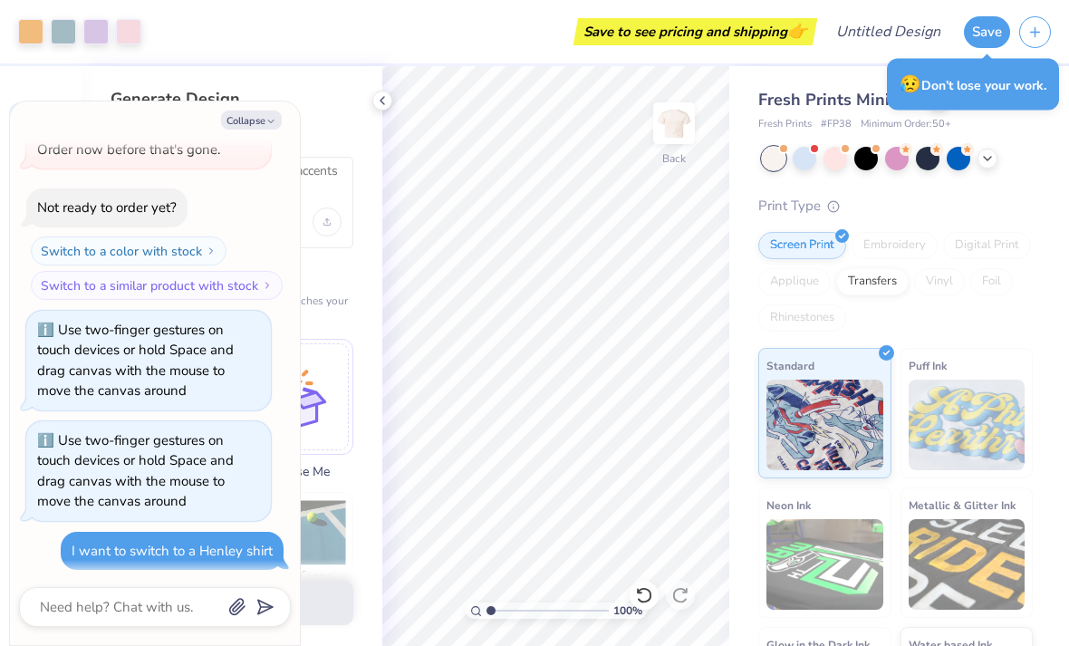
type textarea "x"
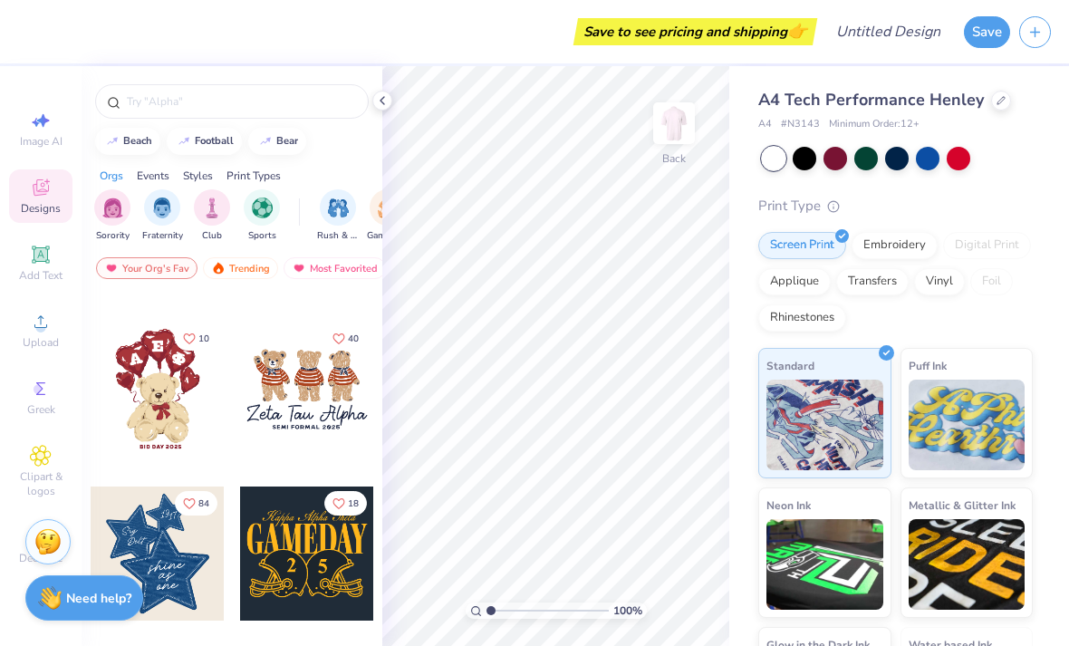
scroll to position [140, 0]
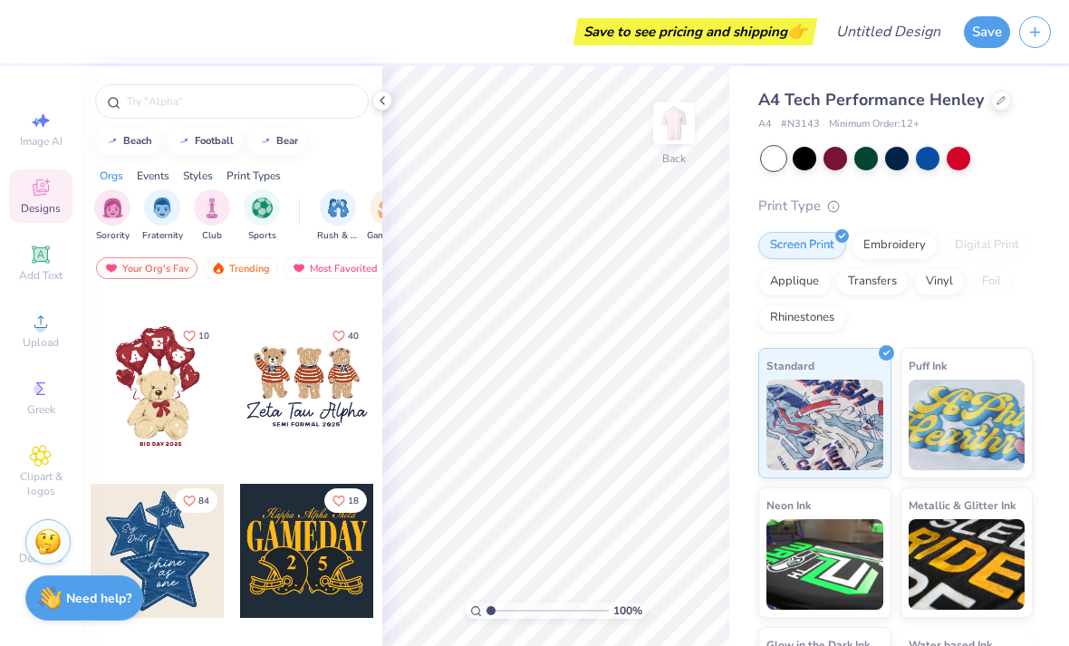
click at [320, 406] on div at bounding box center [307, 386] width 134 height 134
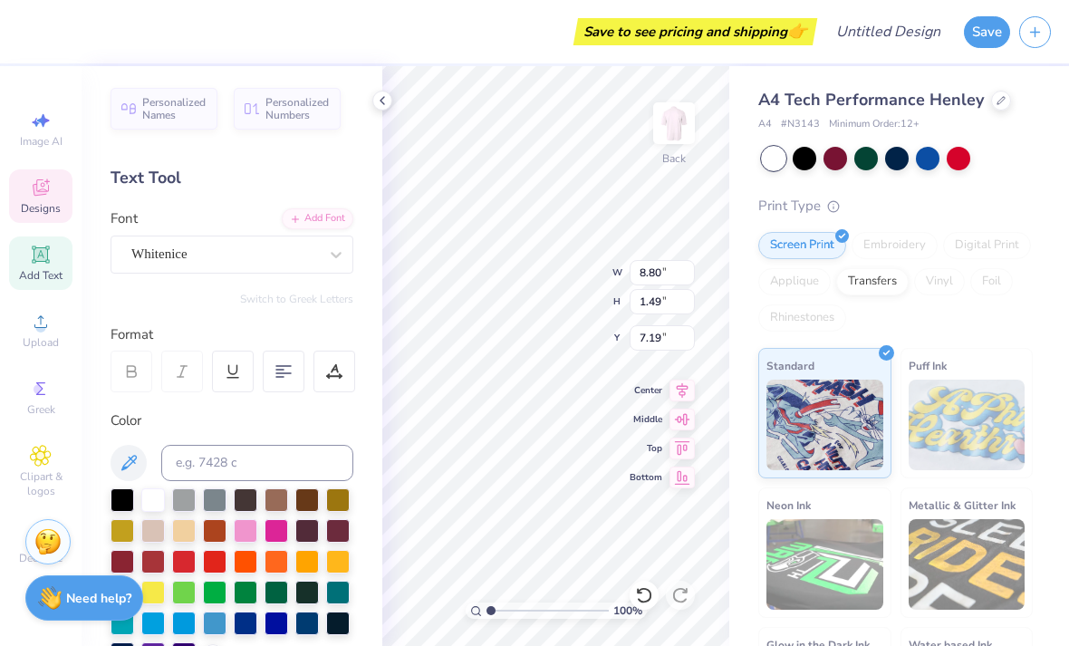
scroll to position [1, 1]
type textarea "Z"
type textarea "WESTLAKE YOUNGLIFE"
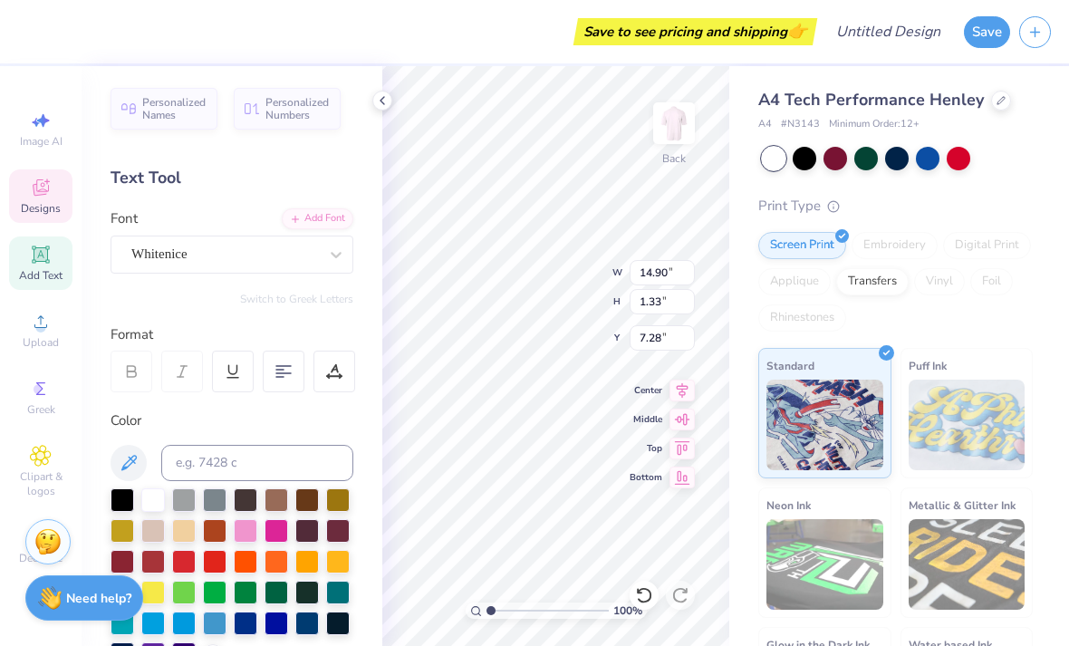
type input "6.91"
type textarea "S"
type textarea "EST. 1941"
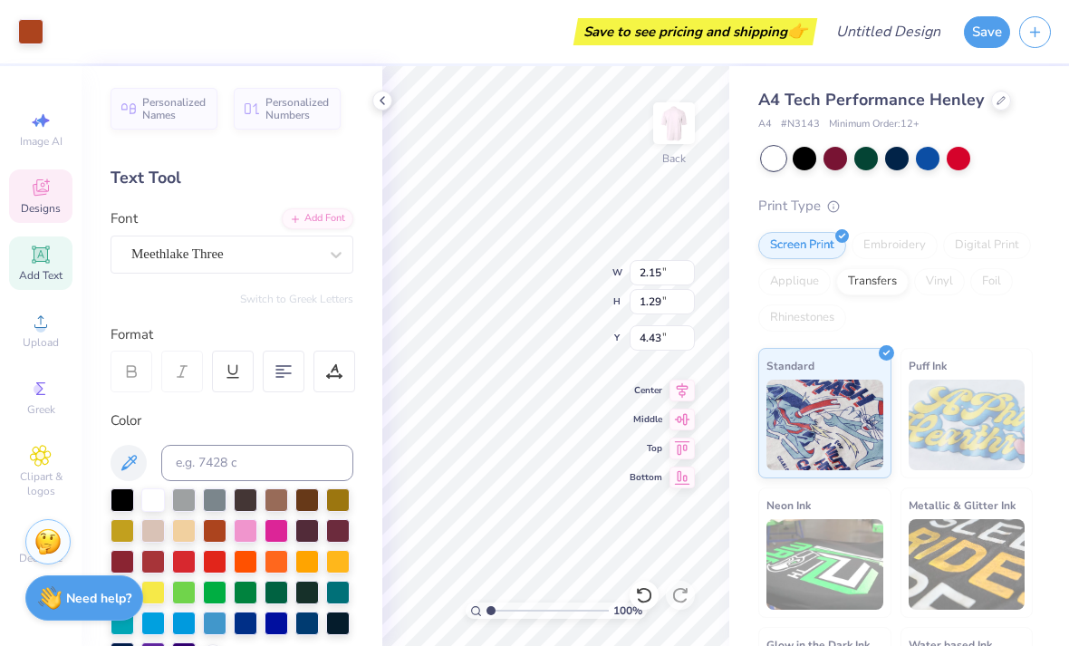
type input "6.91"
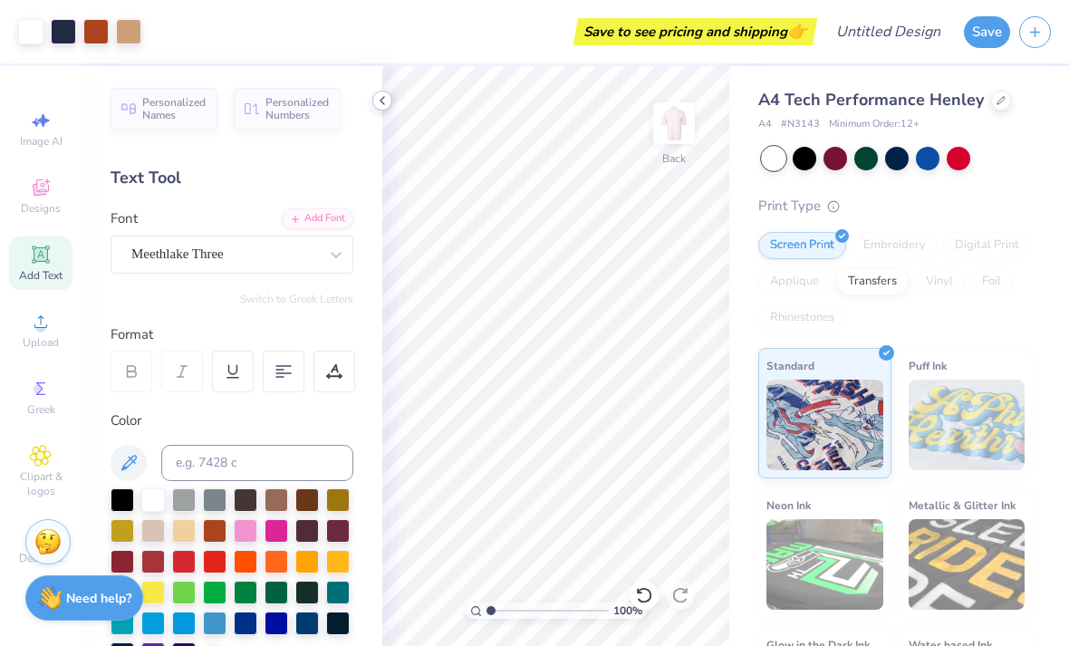
click at [387, 109] on div at bounding box center [382, 101] width 20 height 20
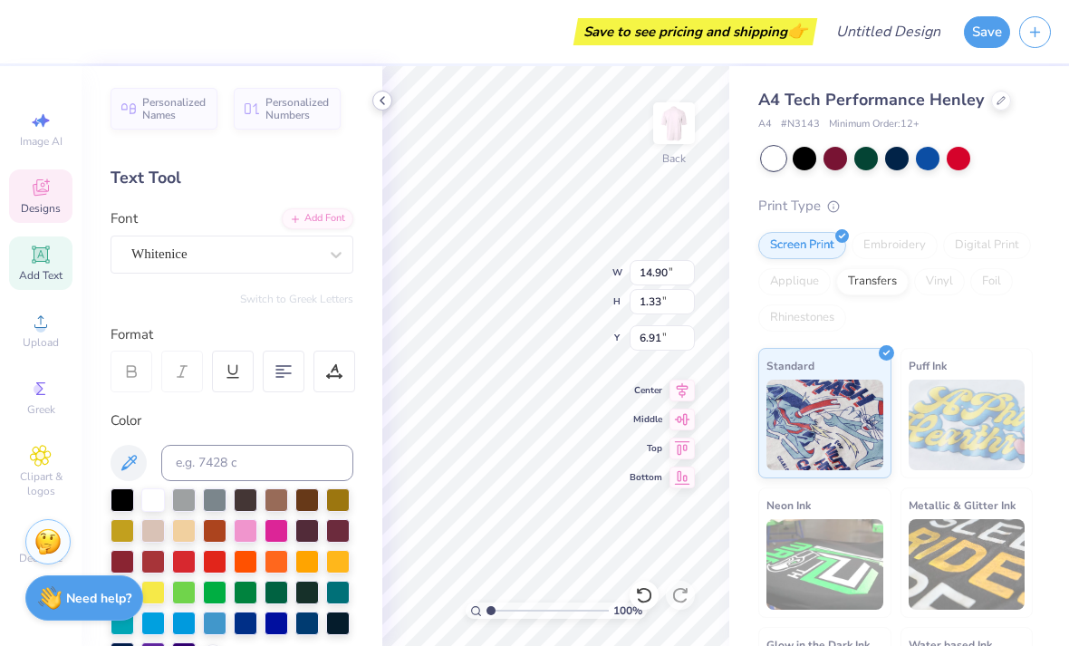
type input "10.20"
click at [373, 105] on div at bounding box center [382, 101] width 20 height 20
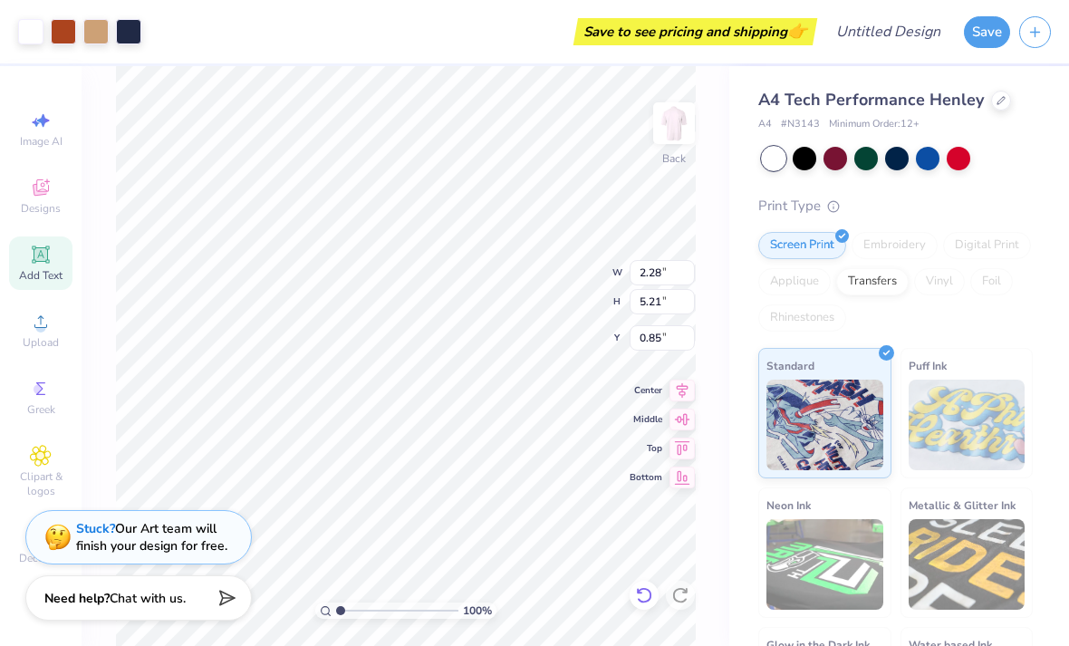
click at [636, 592] on icon at bounding box center [644, 595] width 18 height 18
type input "3.00"
click at [647, 596] on icon at bounding box center [644, 595] width 18 height 18
click at [651, 590] on icon at bounding box center [644, 595] width 18 height 18
type input "2.31"
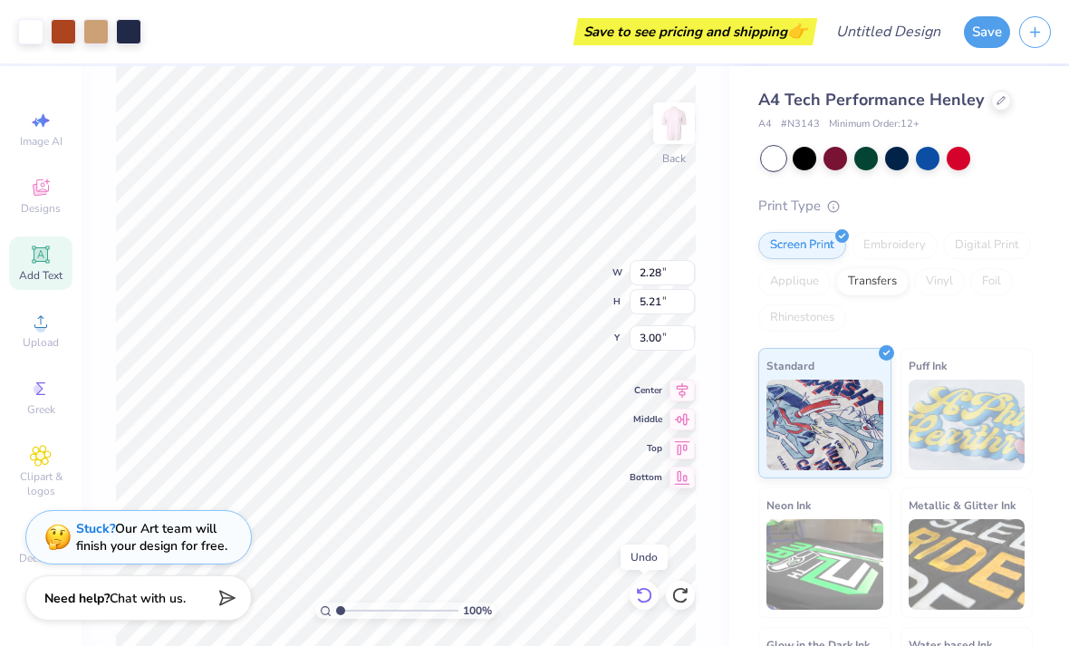
type input "3.93"
click at [652, 589] on icon at bounding box center [644, 595] width 18 height 18
click at [646, 589] on icon at bounding box center [643, 595] width 15 height 16
click at [680, 609] on div at bounding box center [680, 595] width 29 height 29
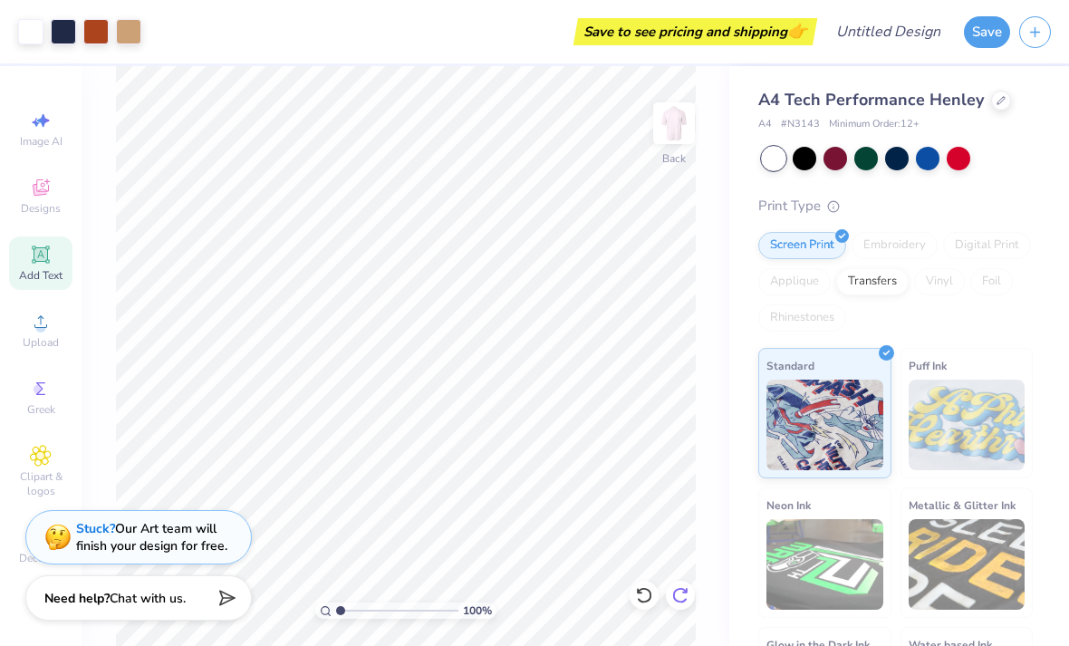
click at [684, 604] on icon at bounding box center [681, 595] width 18 height 18
click at [652, 597] on icon at bounding box center [644, 595] width 18 height 18
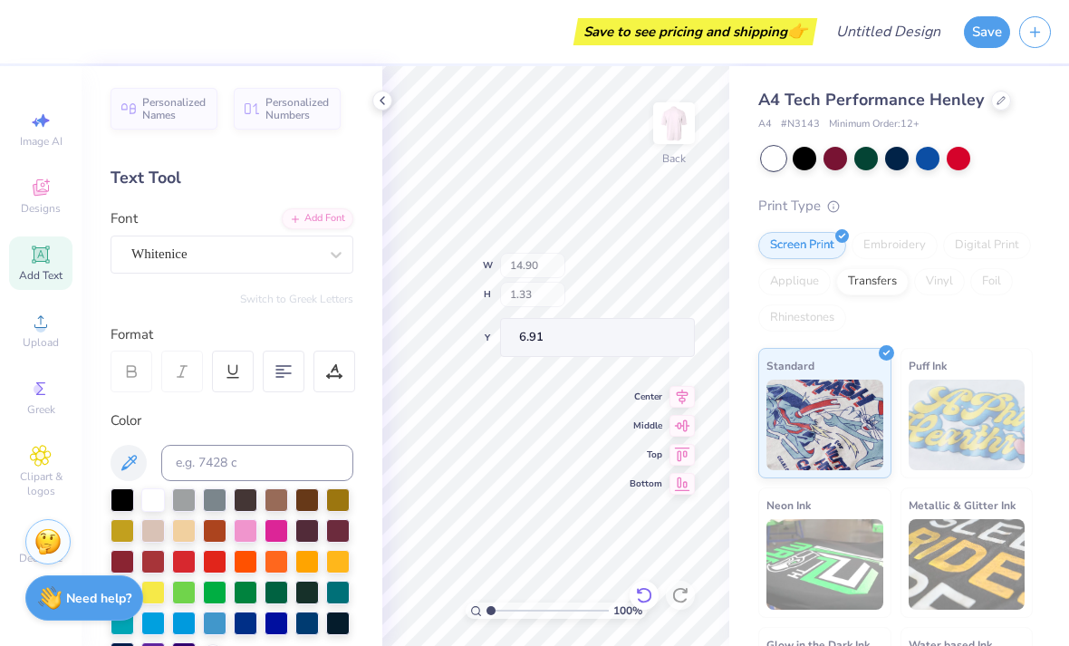
type input "6.25"
type input "1"
type input "7.84"
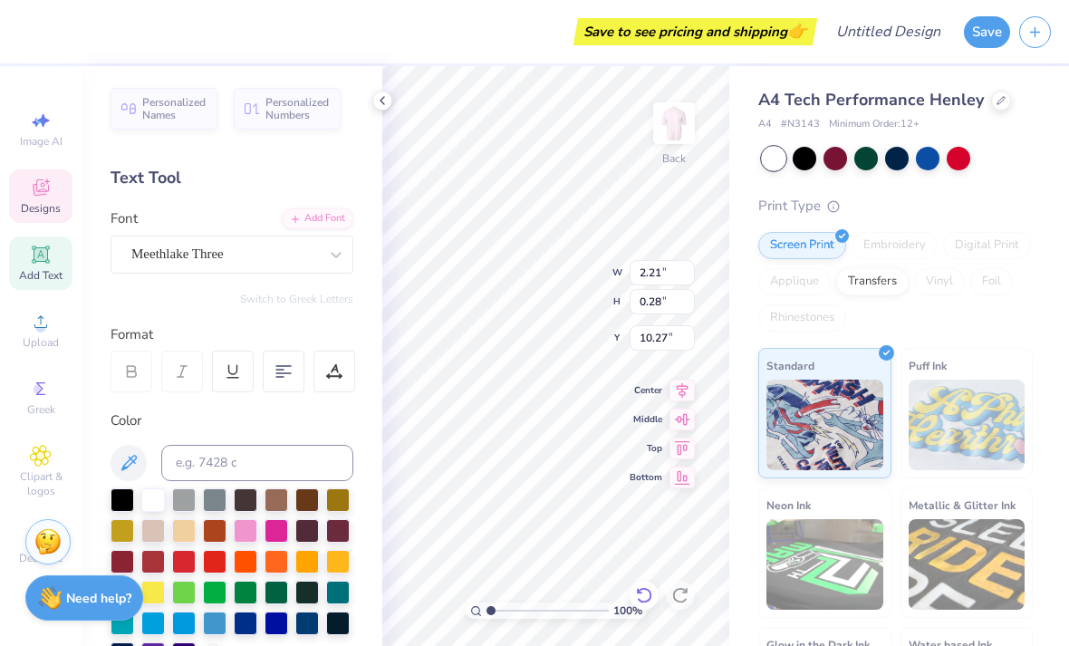
type input "4.82"
type input "0.62"
type input "2.73"
type input "0.35"
type input "2.86"
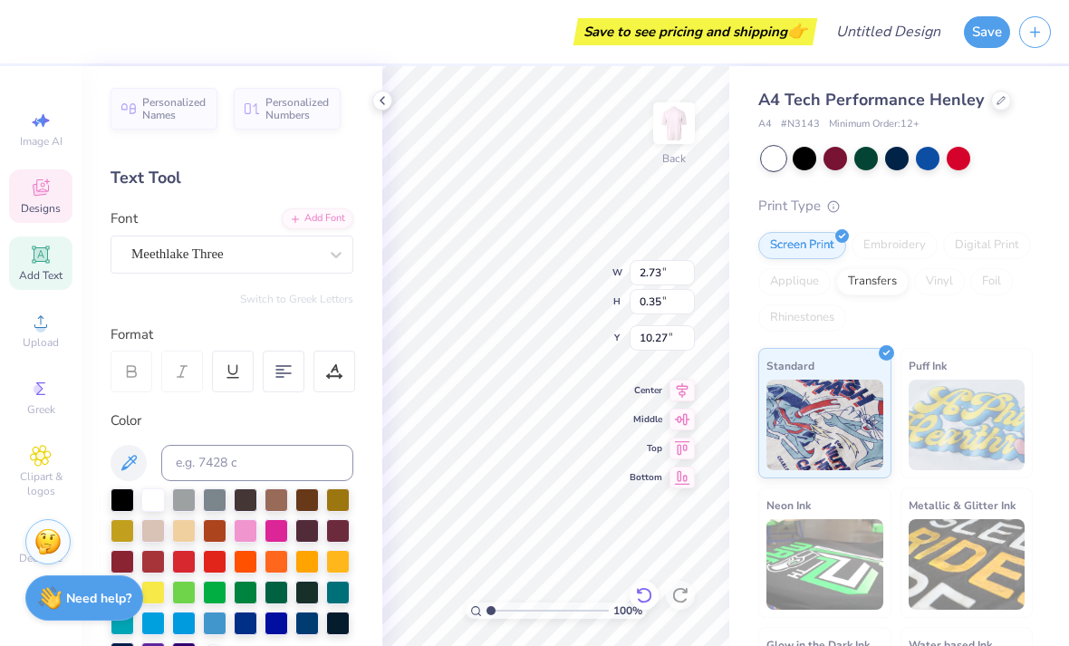
type input "0.37"
type input "9.51"
type input "7.29"
type input "10.77"
type input "14.90"
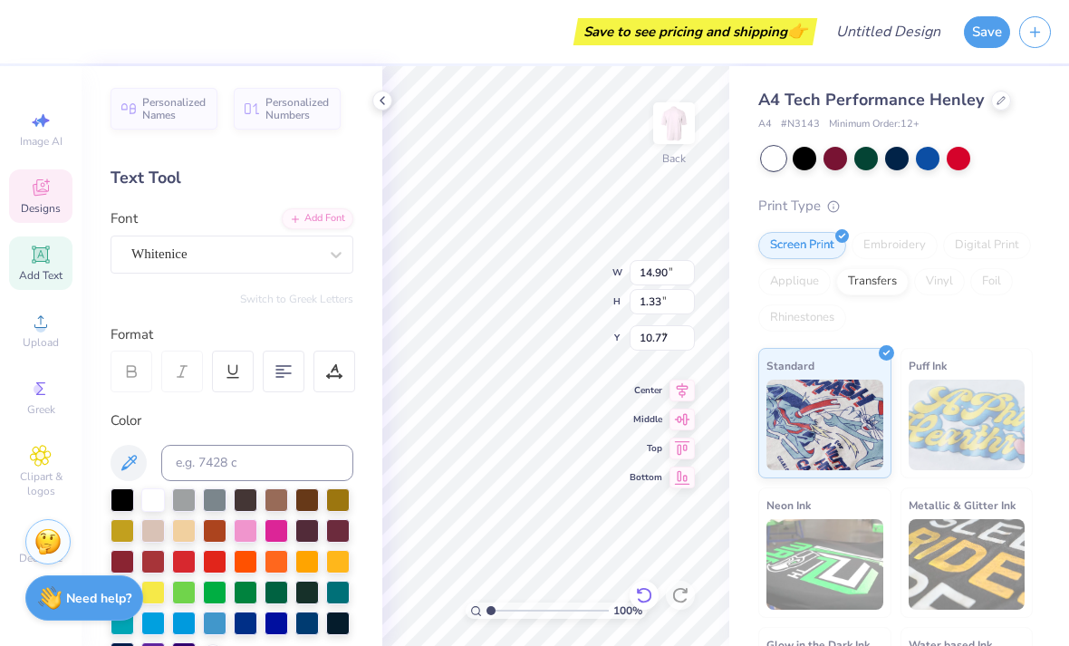
type input "1.33"
type input "9.15"
type input "2.14"
type input "3.91"
type input "3.00"
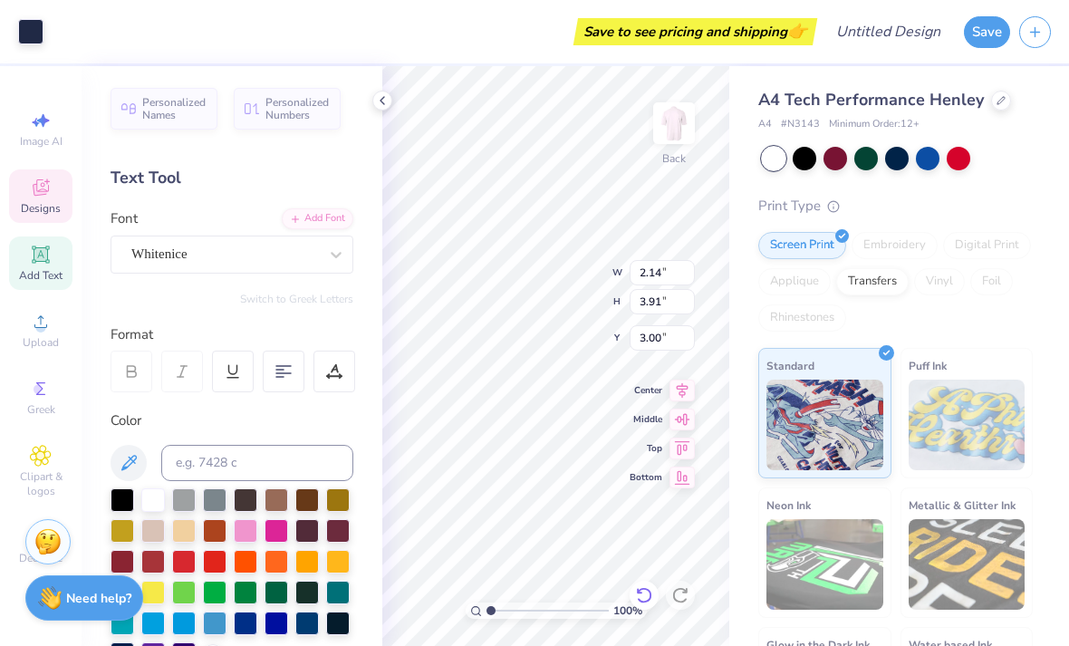
click at [645, 599] on icon at bounding box center [644, 595] width 18 height 18
type input "1.21526400255058"
type input "4.67"
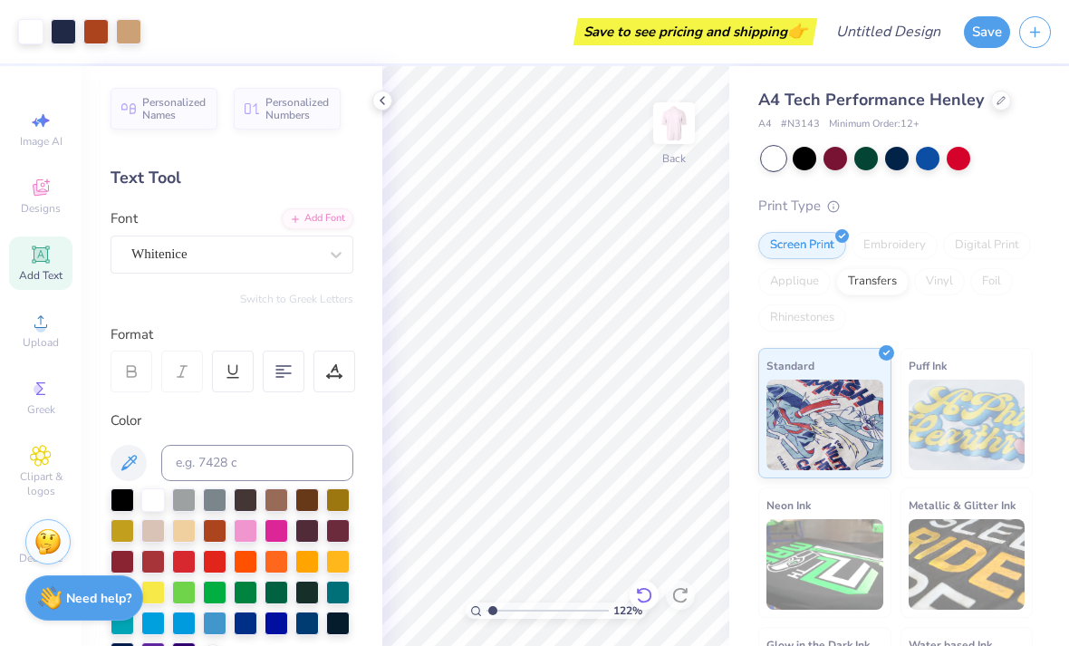
click at [644, 586] on icon at bounding box center [644, 595] width 18 height 18
click at [650, 595] on icon at bounding box center [644, 595] width 18 height 18
click at [680, 593] on icon at bounding box center [681, 595] width 18 height 18
click at [647, 597] on icon at bounding box center [644, 595] width 18 height 18
click at [644, 595] on icon at bounding box center [644, 595] width 18 height 18
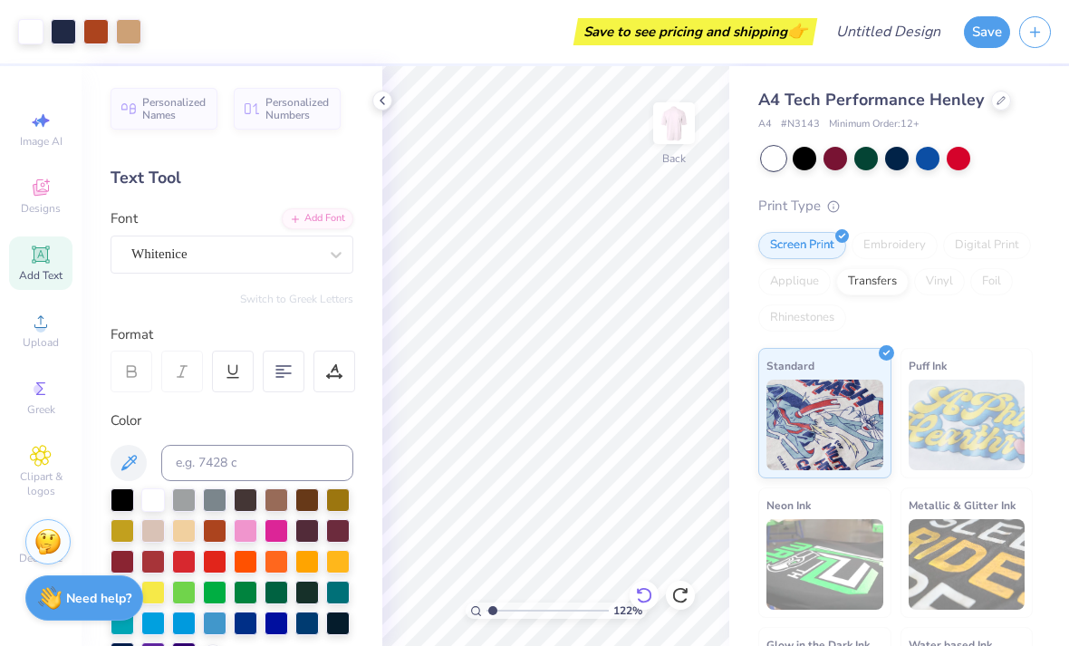
click at [643, 592] on icon at bounding box center [644, 595] width 18 height 18
click at [650, 589] on icon at bounding box center [644, 595] width 18 height 18
click at [649, 600] on div at bounding box center [534, 323] width 1069 height 646
click at [654, 599] on div at bounding box center [644, 595] width 29 height 29
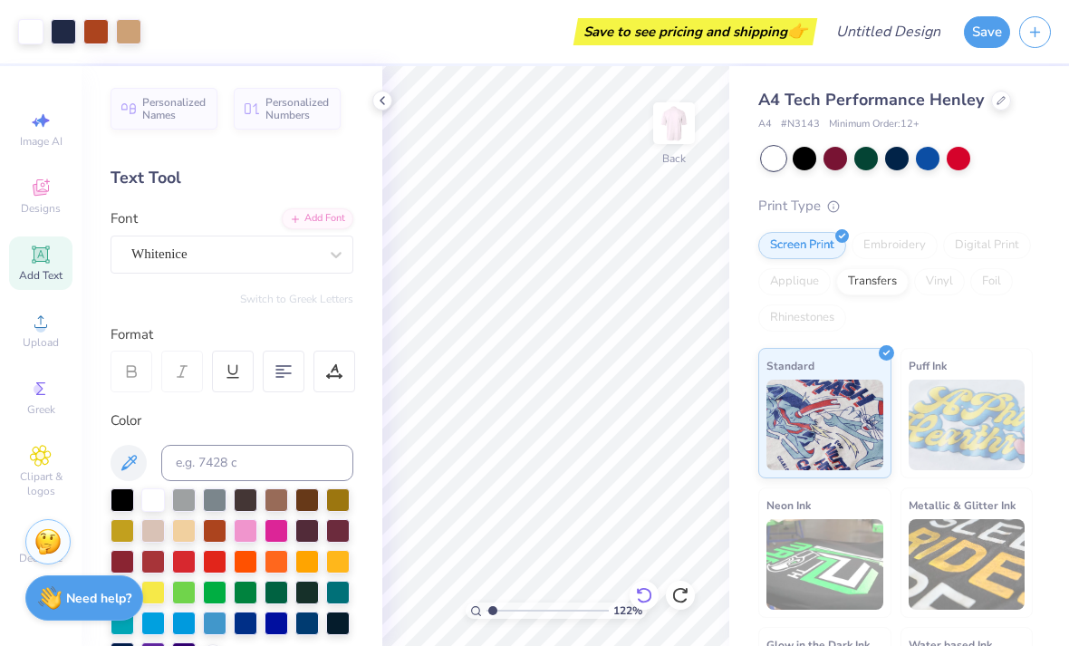
click at [653, 598] on div at bounding box center [644, 595] width 29 height 29
click at [651, 593] on icon at bounding box center [643, 595] width 15 height 16
click at [648, 598] on icon at bounding box center [644, 595] width 18 height 18
click at [641, 595] on icon at bounding box center [644, 595] width 18 height 18
click at [642, 598] on icon at bounding box center [644, 595] width 18 height 18
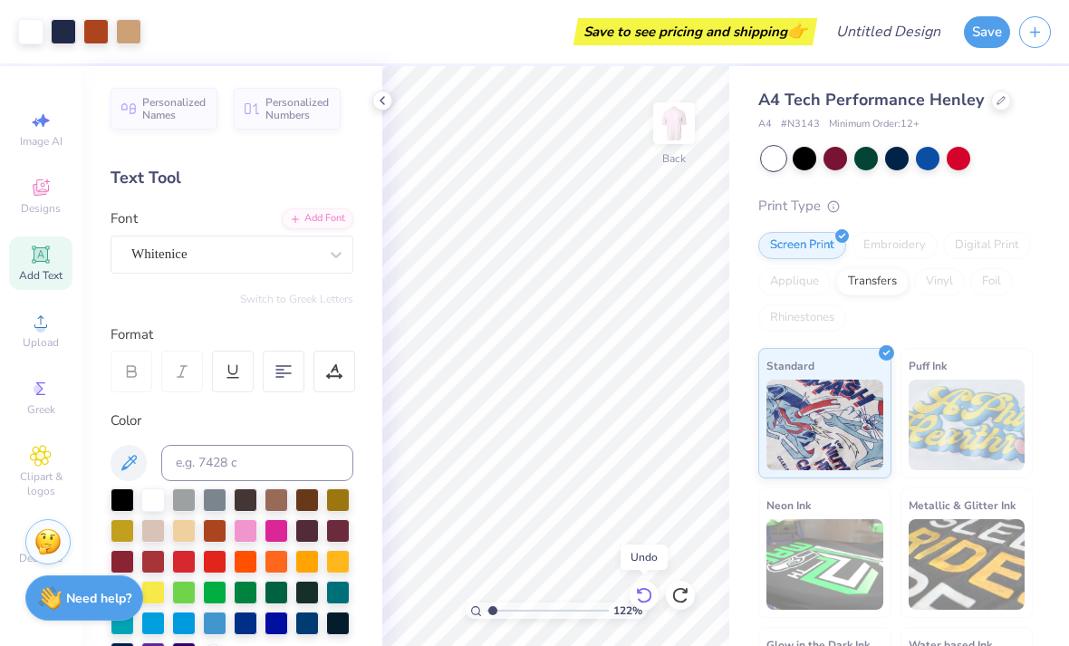
click at [644, 601] on icon at bounding box center [644, 595] width 18 height 18
click at [647, 605] on div at bounding box center [644, 595] width 29 height 29
click at [651, 606] on div at bounding box center [644, 595] width 29 height 29
click at [652, 605] on div at bounding box center [644, 595] width 29 height 29
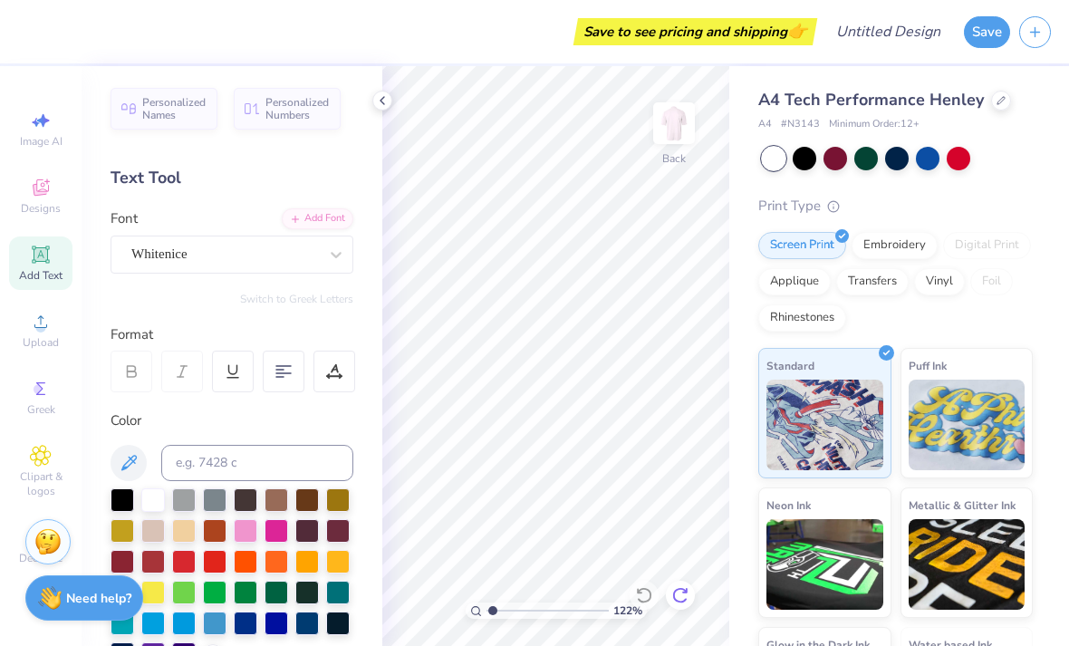
click at [689, 607] on div at bounding box center [680, 595] width 29 height 29
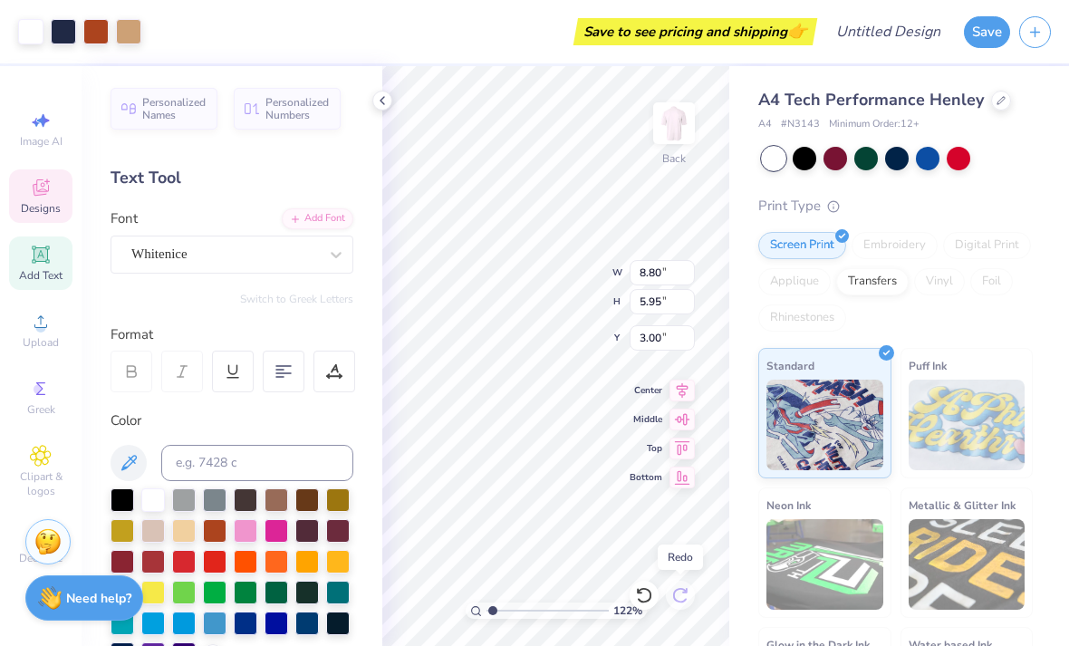
type input "1.21526400255058"
type input "6.29"
click at [506, 615] on input "range" at bounding box center [548, 611] width 122 height 16
click at [519, 610] on input "range" at bounding box center [548, 611] width 122 height 16
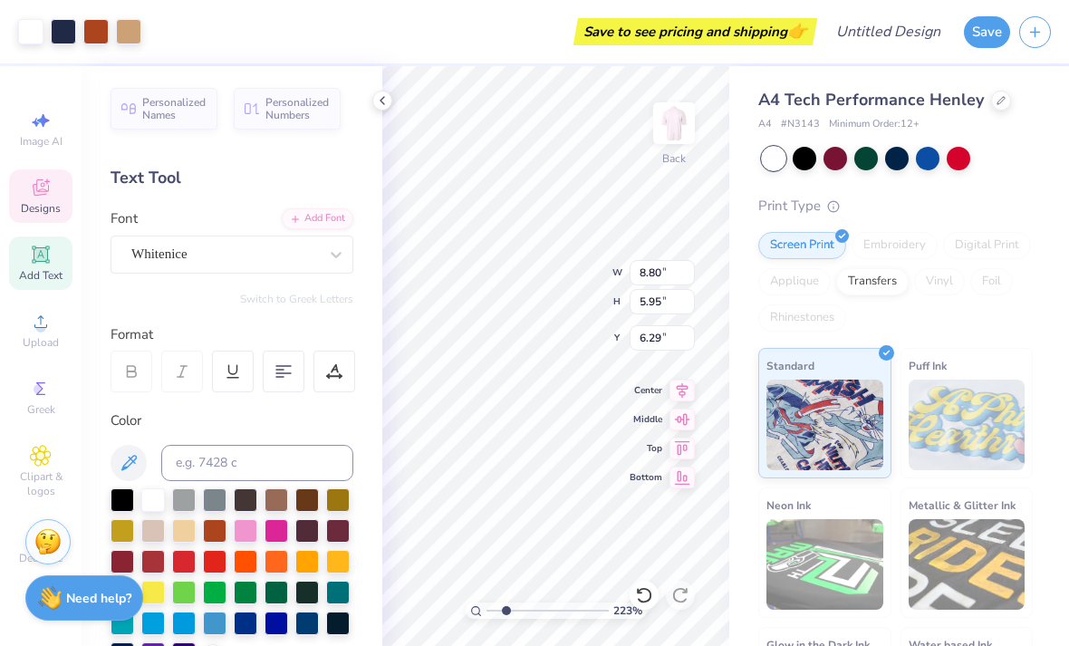
type input "3.35"
click at [642, 604] on icon at bounding box center [644, 595] width 18 height 18
type input "3.00"
click at [636, 600] on icon at bounding box center [644, 595] width 18 height 18
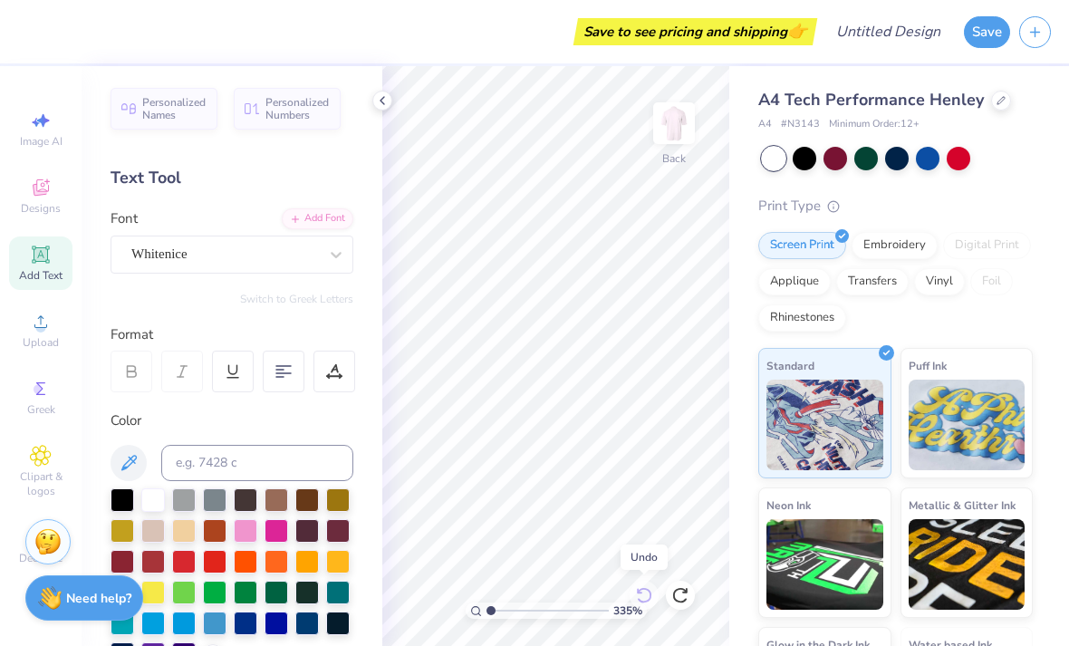
type input "1"
click at [683, 591] on icon at bounding box center [681, 595] width 18 height 18
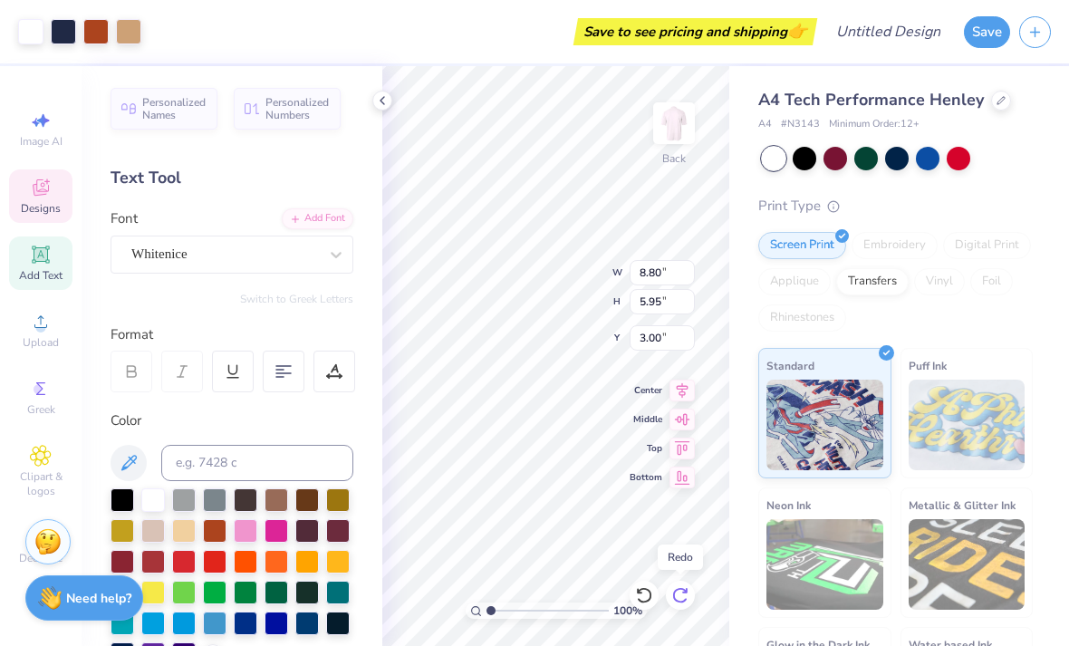
click at [682, 606] on div at bounding box center [680, 595] width 29 height 29
type input "6.29"
type input "9.59"
type input "6.48"
type input "5.80"
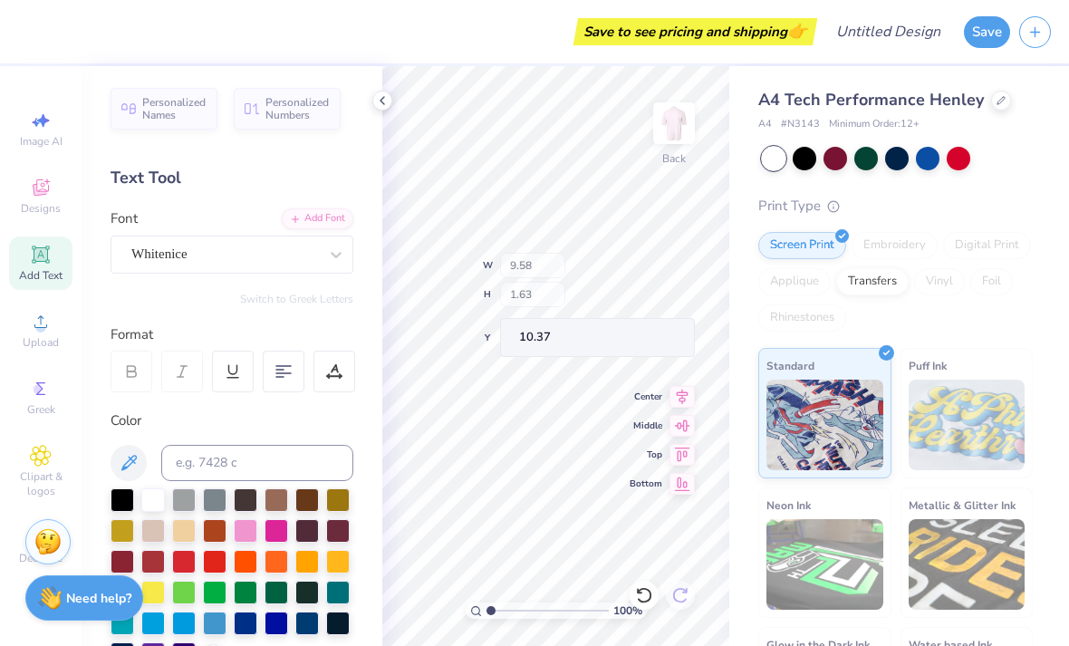
type input "2.61"
type input "1.95"
type input "6.85"
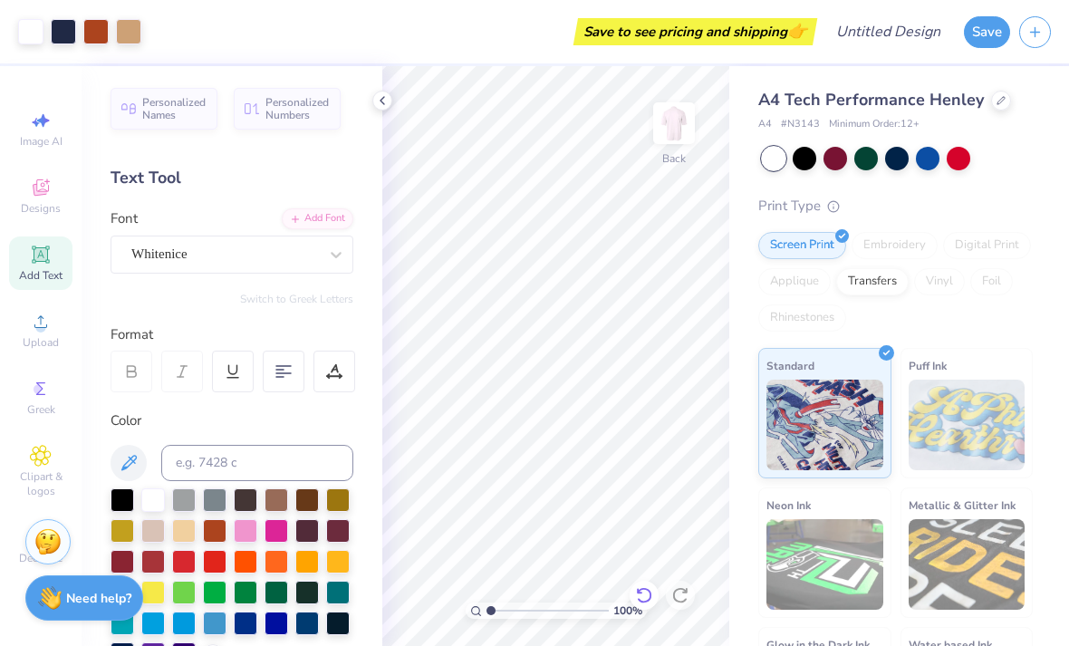
click at [644, 595] on icon at bounding box center [644, 595] width 18 height 18
click at [656, 597] on div at bounding box center [644, 595] width 29 height 29
type input "6.77"
type input "10.52"
type input "7.11"
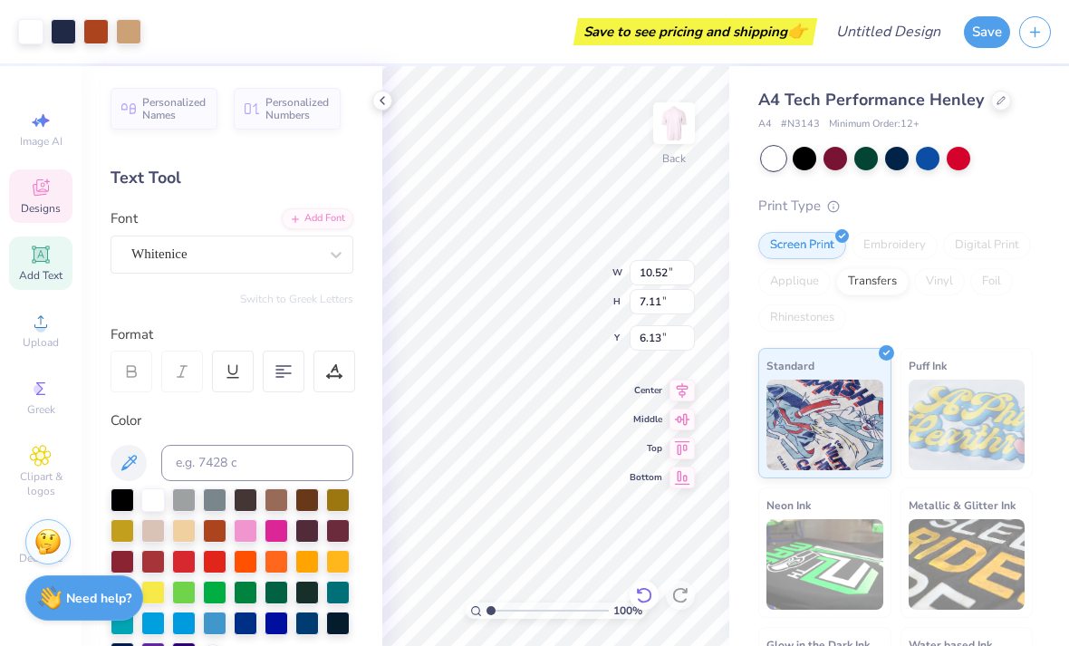
type input "6.14"
type input "11.36"
type input "7.69"
type input "6.16"
type input "5.56"
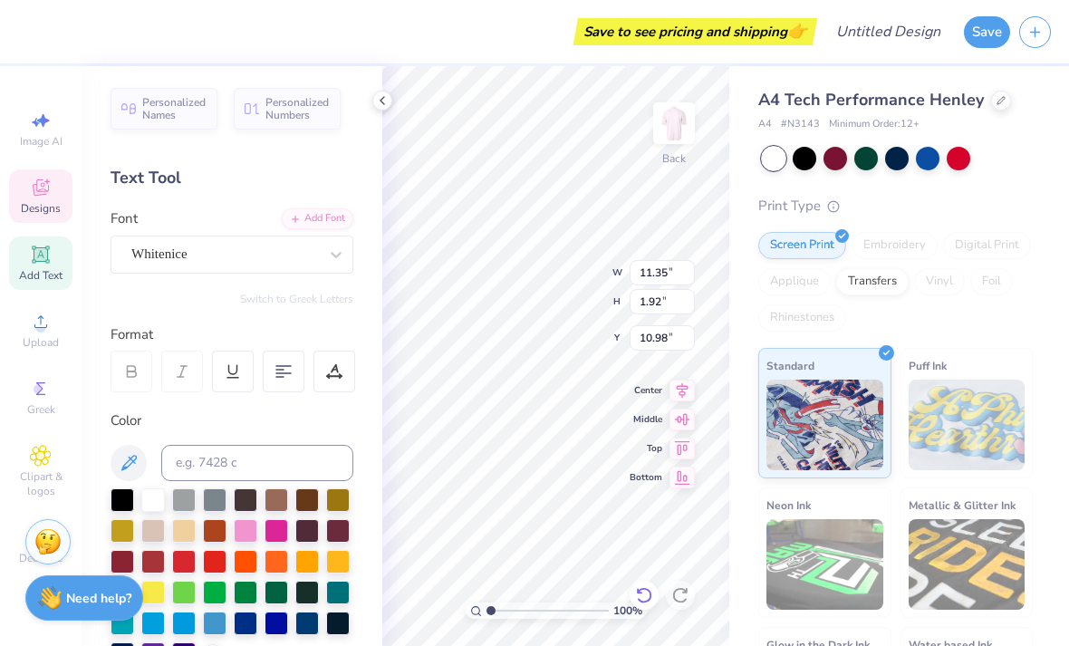
scroll to position [0, 1]
type textarea "Z"
type textarea "Westlake Younglife"
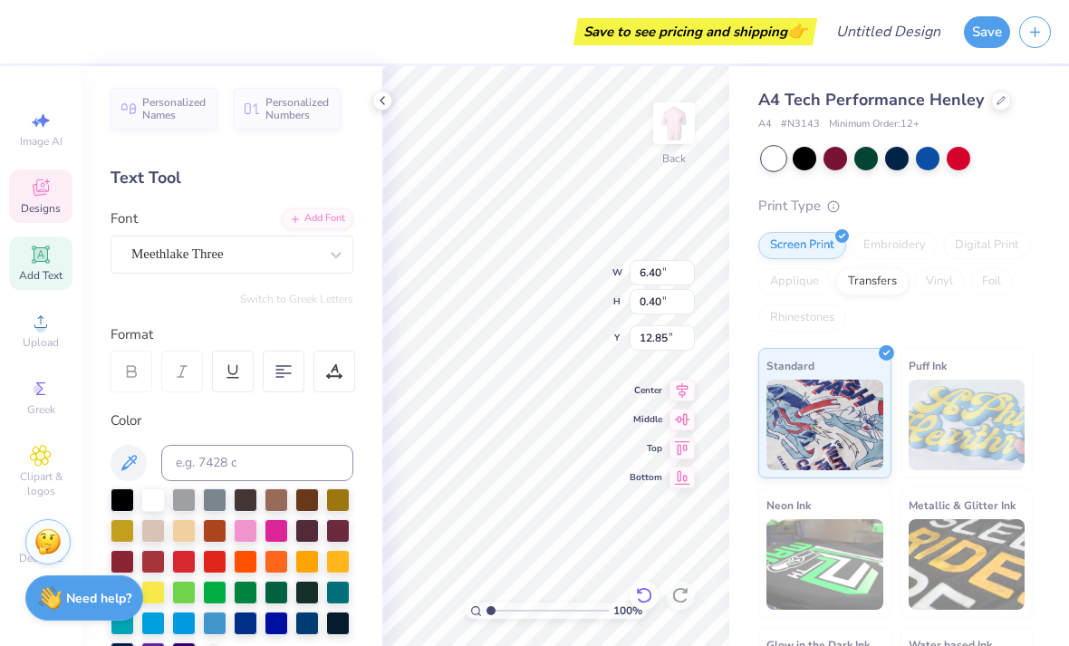
type textarea "S"
type textarea "Est. 1941"
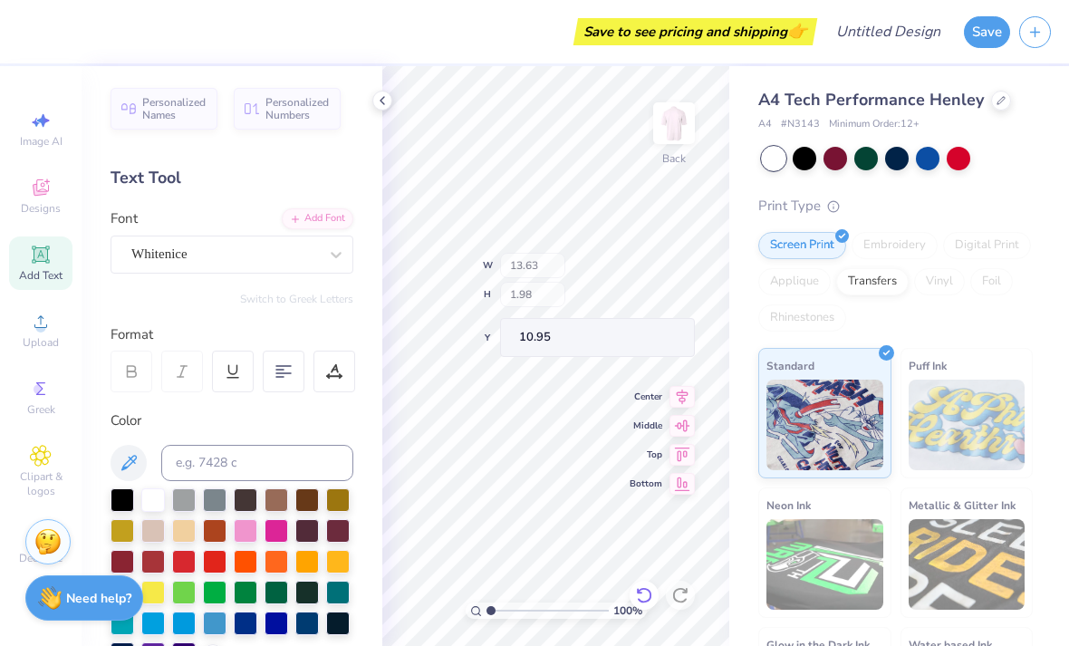
type input "10.92"
type input "10.61"
type input "10.92"
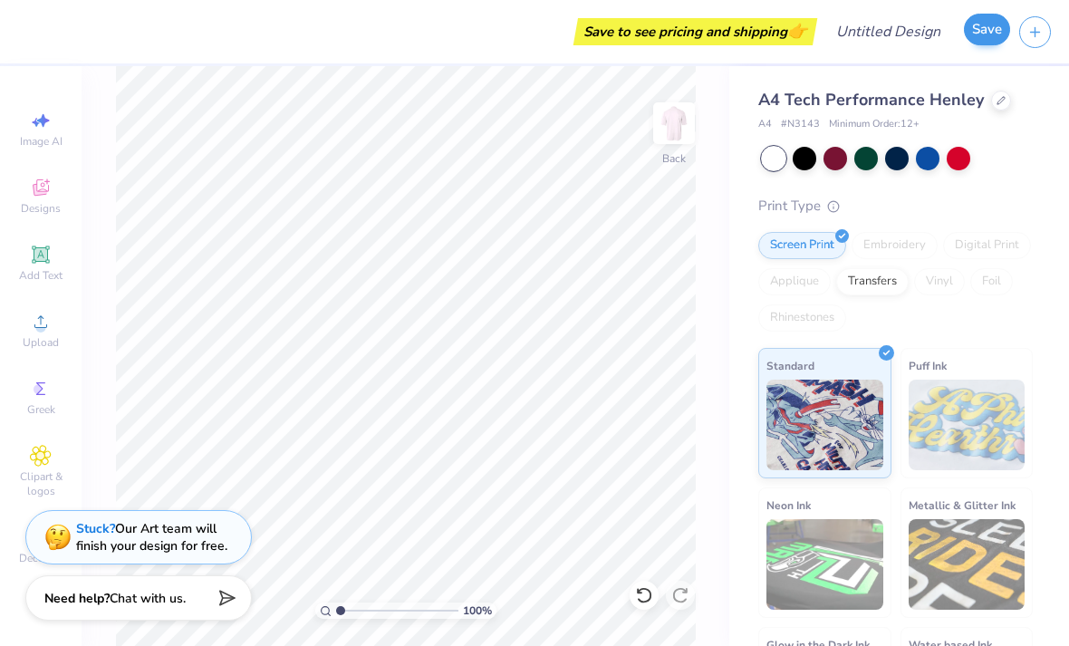
click at [981, 28] on button "Save" at bounding box center [987, 30] width 46 height 32
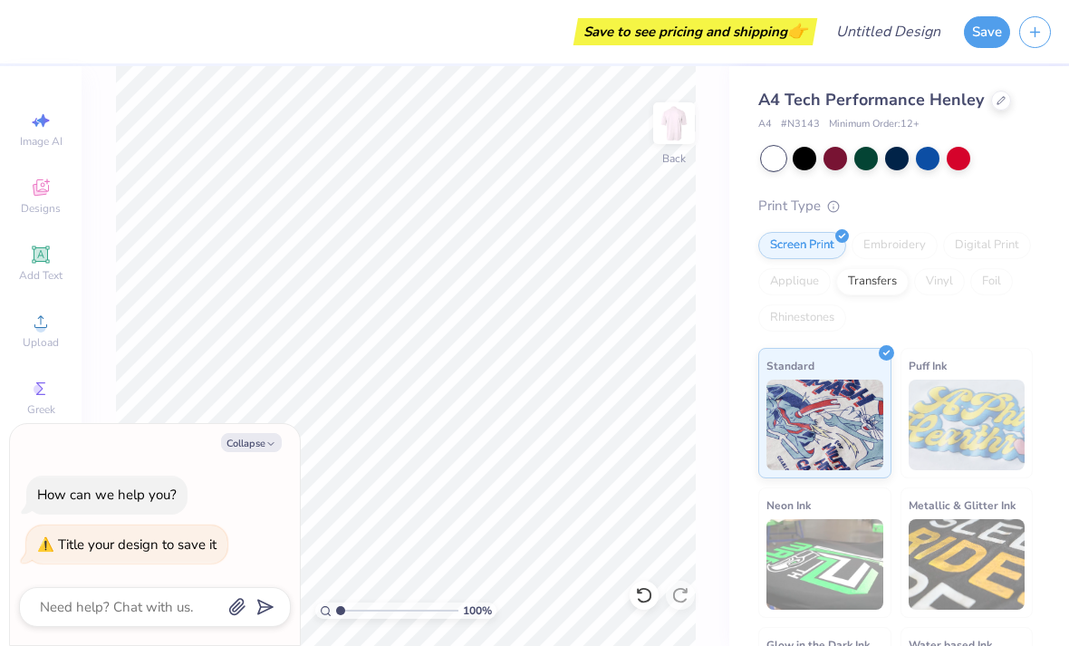
click at [984, 110] on div "A4 Tech Performance Henley" at bounding box center [896, 100] width 275 height 24
type textarea "x"
click at [92, 500] on div "How can we help you?" at bounding box center [107, 495] width 140 height 18
click at [103, 543] on div "Title your design to save it" at bounding box center [137, 545] width 159 height 18
click at [41, 550] on div "Title your design to save it" at bounding box center [126, 545] width 179 height 21
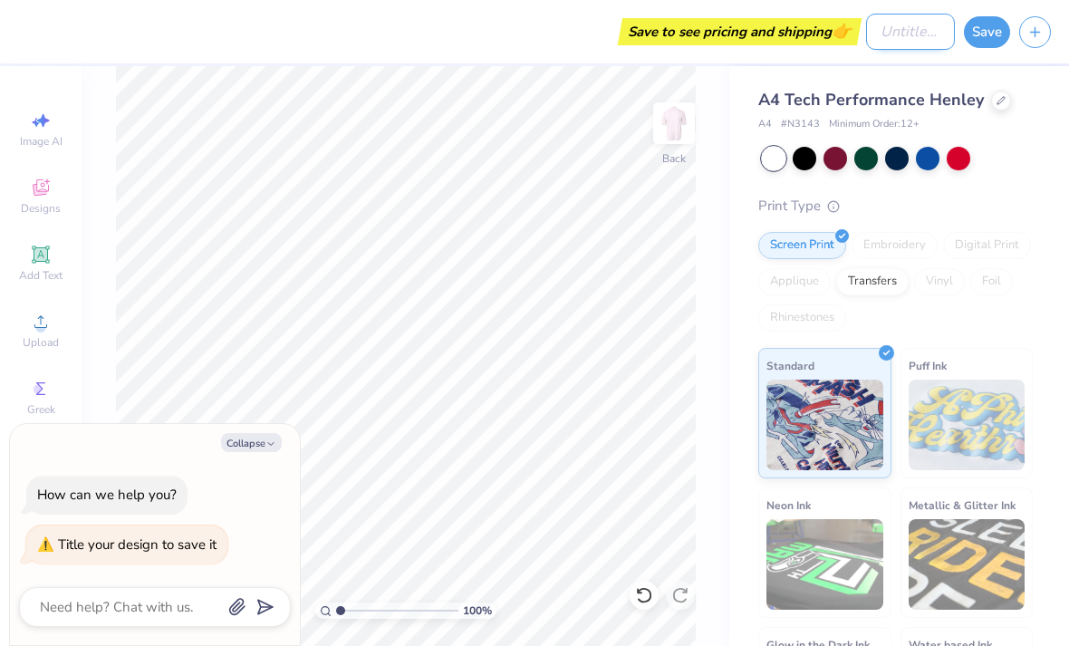
click at [905, 17] on input "Design Title" at bounding box center [910, 32] width 89 height 36
type input "Y"
type textarea "x"
type input "Yo"
type textarea "x"
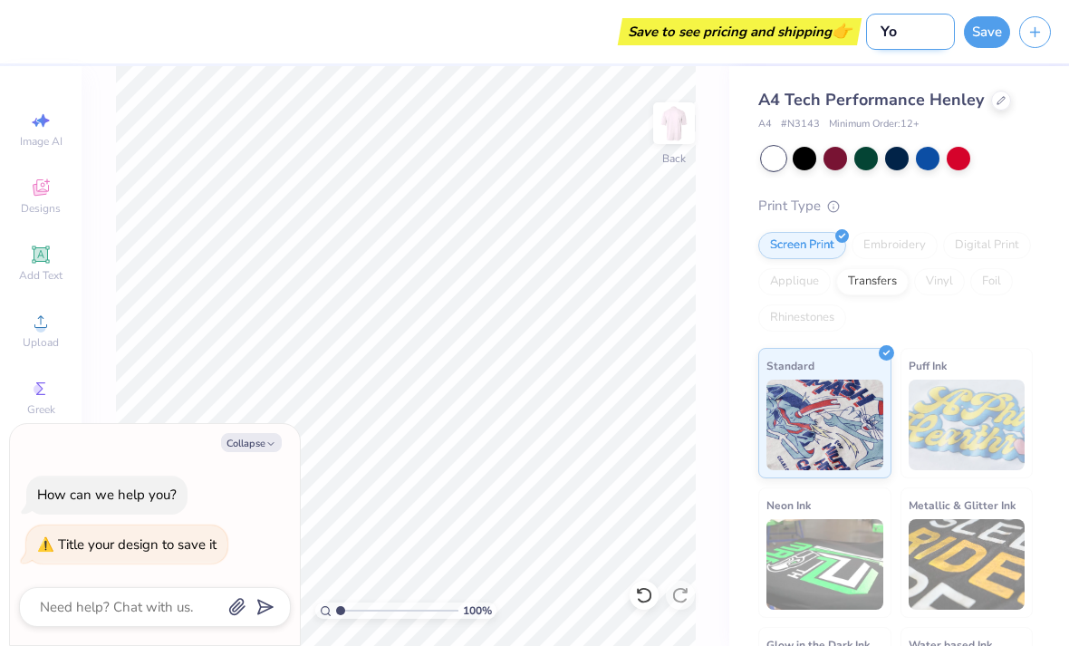
type input "You"
type textarea "x"
type input "Youn"
type textarea "x"
type input "Young"
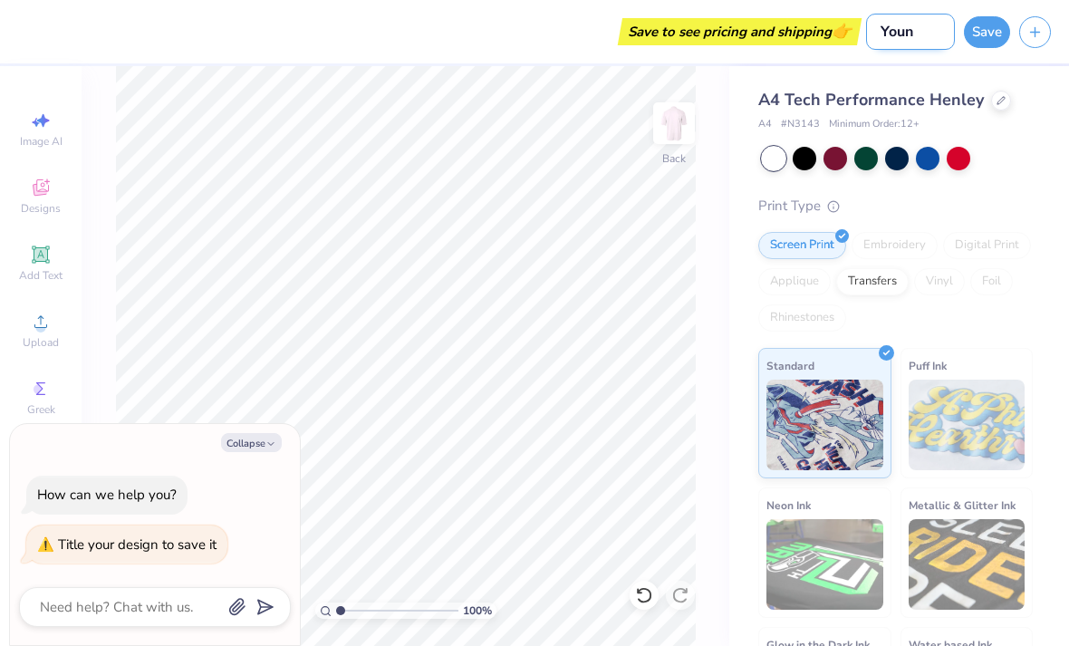
type textarea "x"
type input "Youngl"
type textarea "x"
type input "Youngli"
type textarea "x"
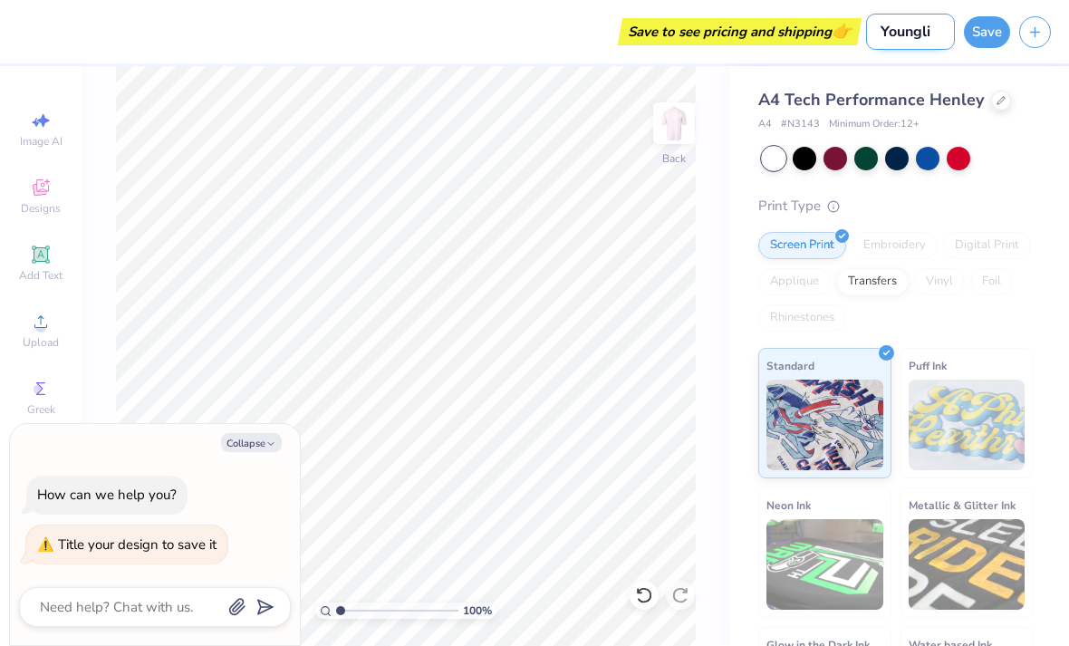
type input "Younglif"
type textarea "x"
type input "Younglife"
type textarea "x"
type input "Younglife"
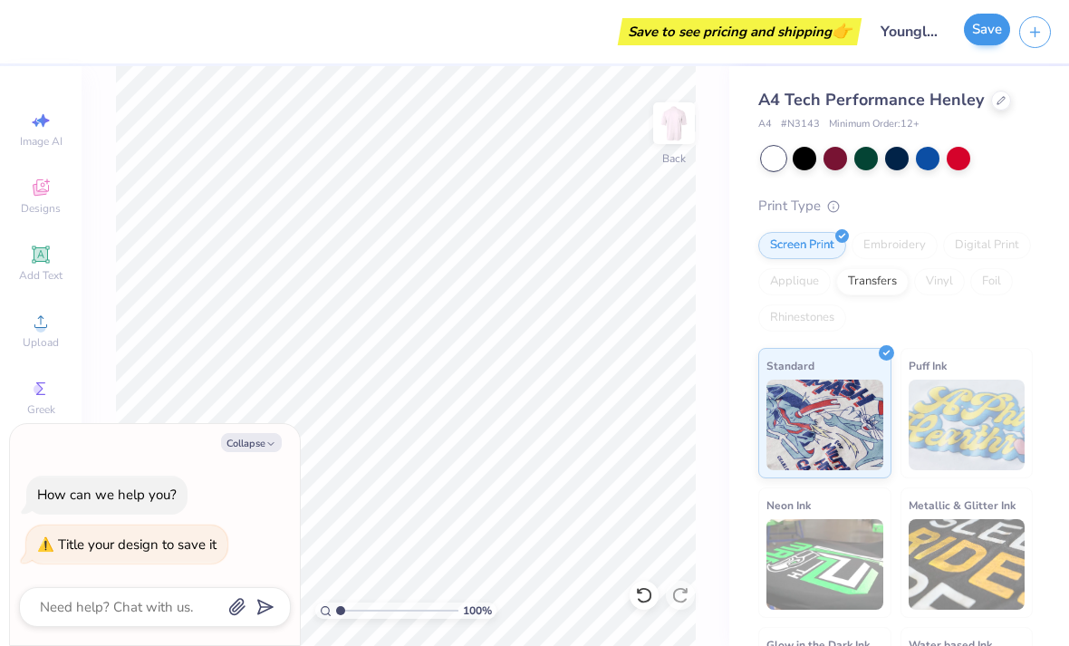
click at [976, 35] on button "Save" at bounding box center [987, 30] width 46 height 32
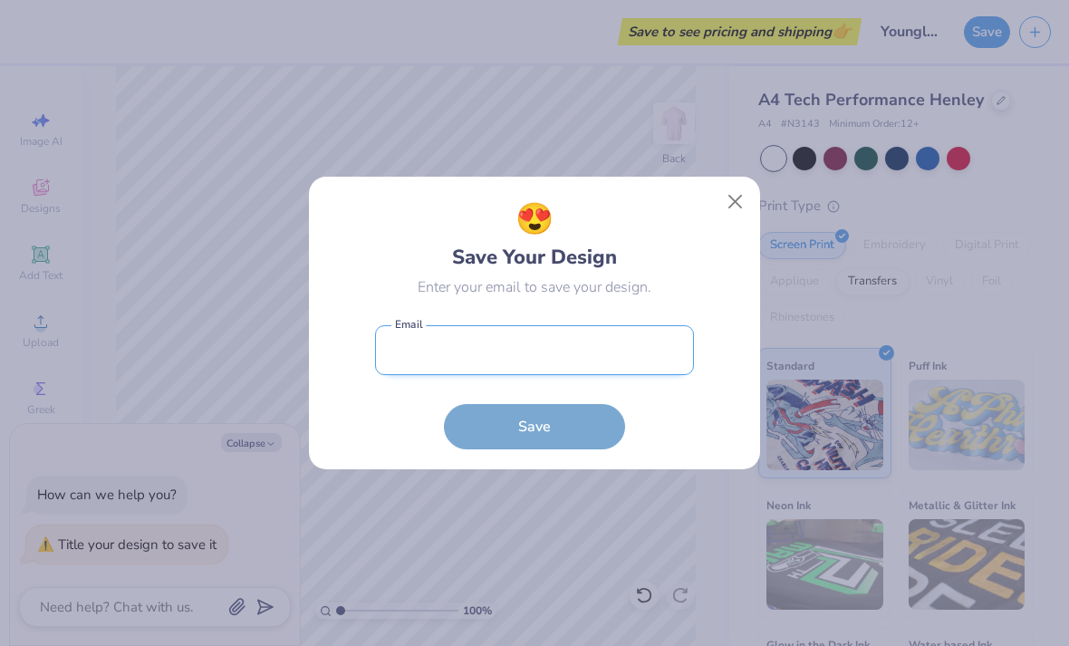
click at [557, 343] on input "email" at bounding box center [534, 350] width 319 height 50
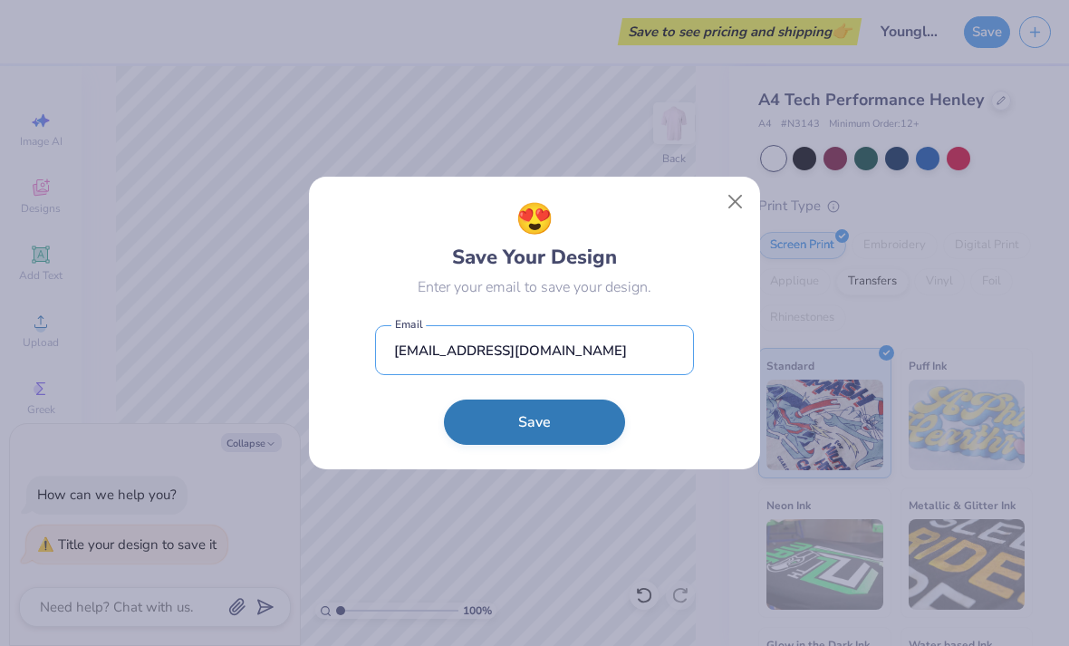
type input "josieprince@me.com"
click at [561, 445] on button "Save" at bounding box center [534, 422] width 181 height 45
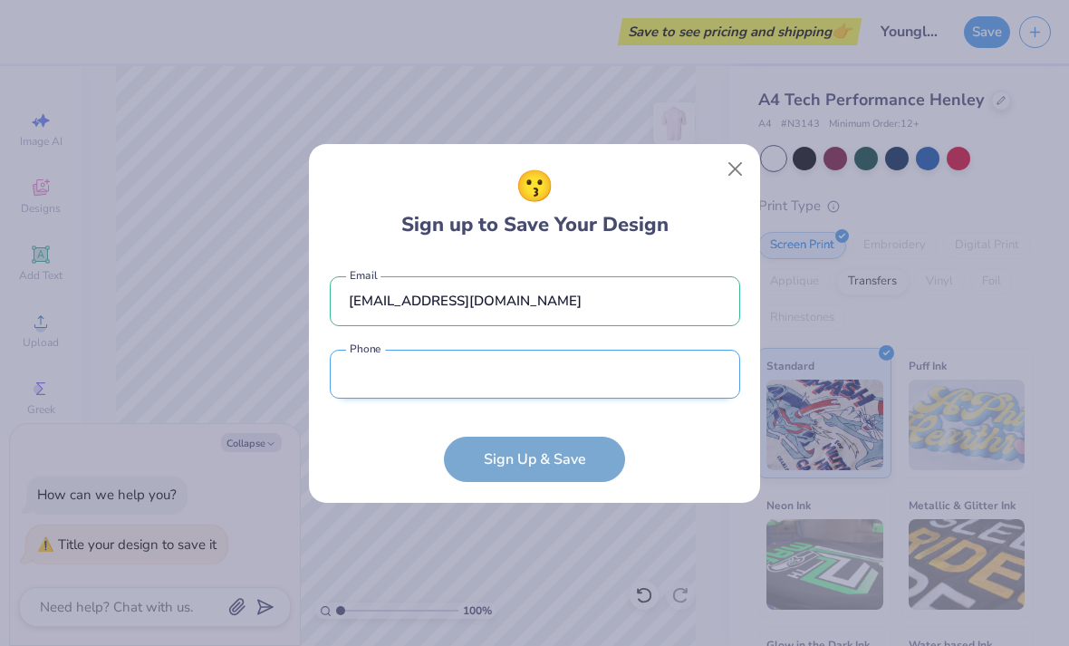
click at [517, 350] on input "tel" at bounding box center [535, 375] width 411 height 50
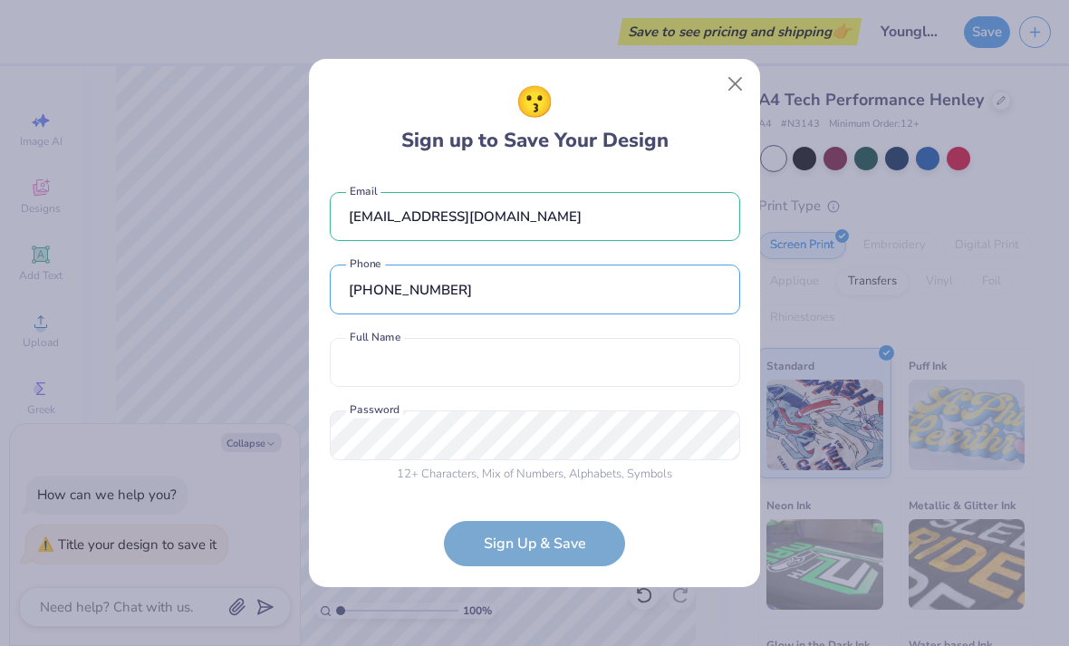
type input "(512) 578-8316"
click at [504, 397] on div "josieprince@me.com Email (512) 578-8316 Phone Full Name is a required field Ful…" at bounding box center [535, 333] width 411 height 319
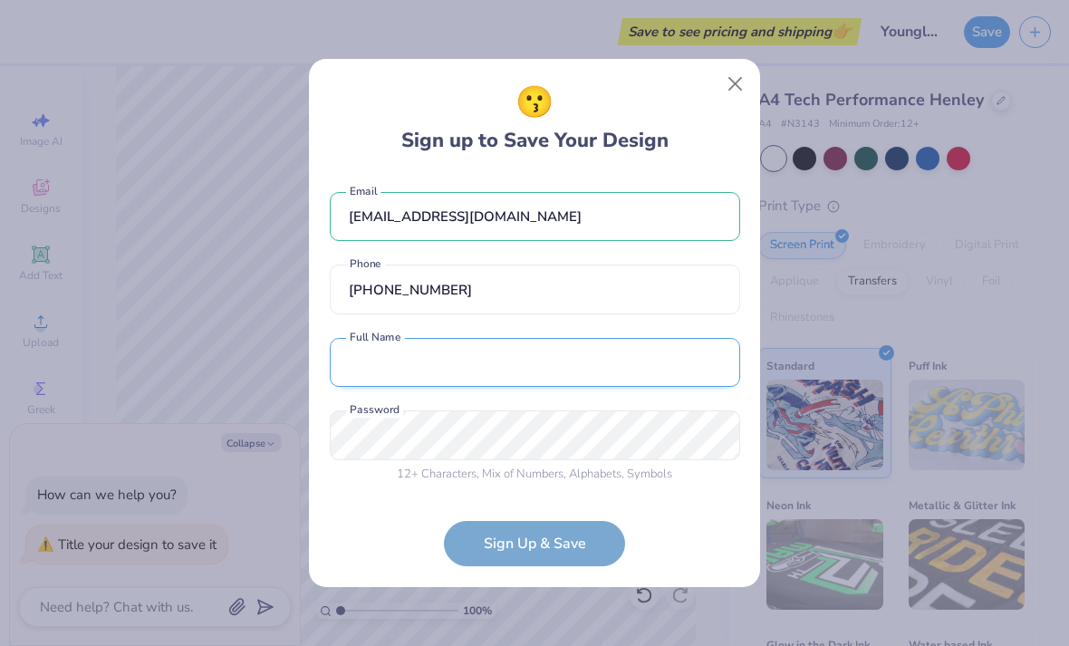
click at [503, 345] on input "text" at bounding box center [535, 363] width 411 height 50
type input "Josie Prince"
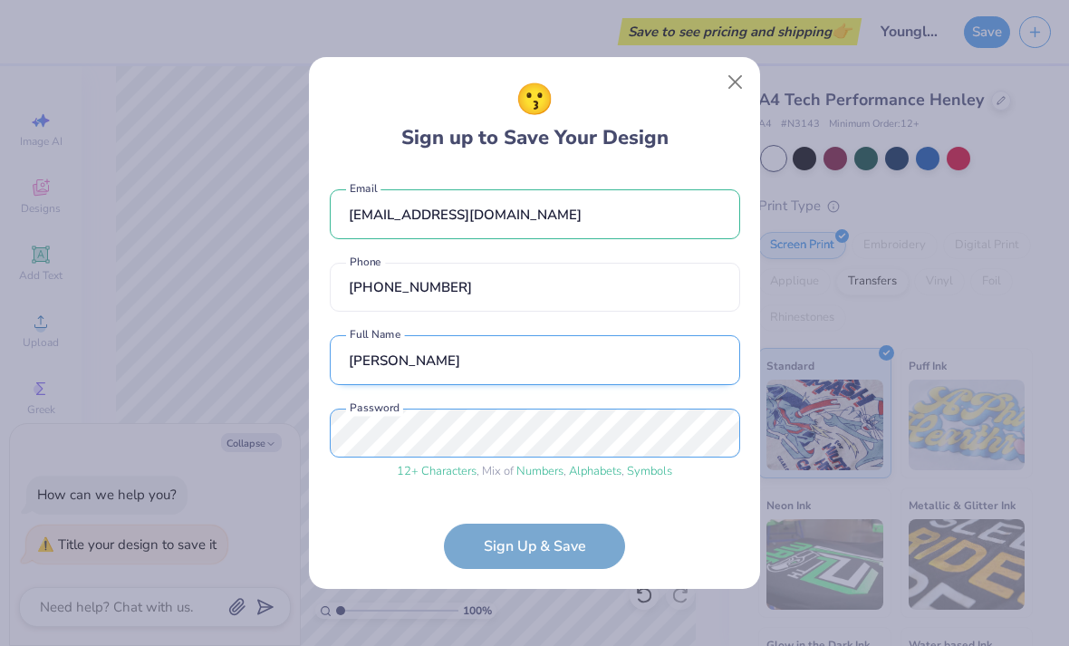
scroll to position [63, 0]
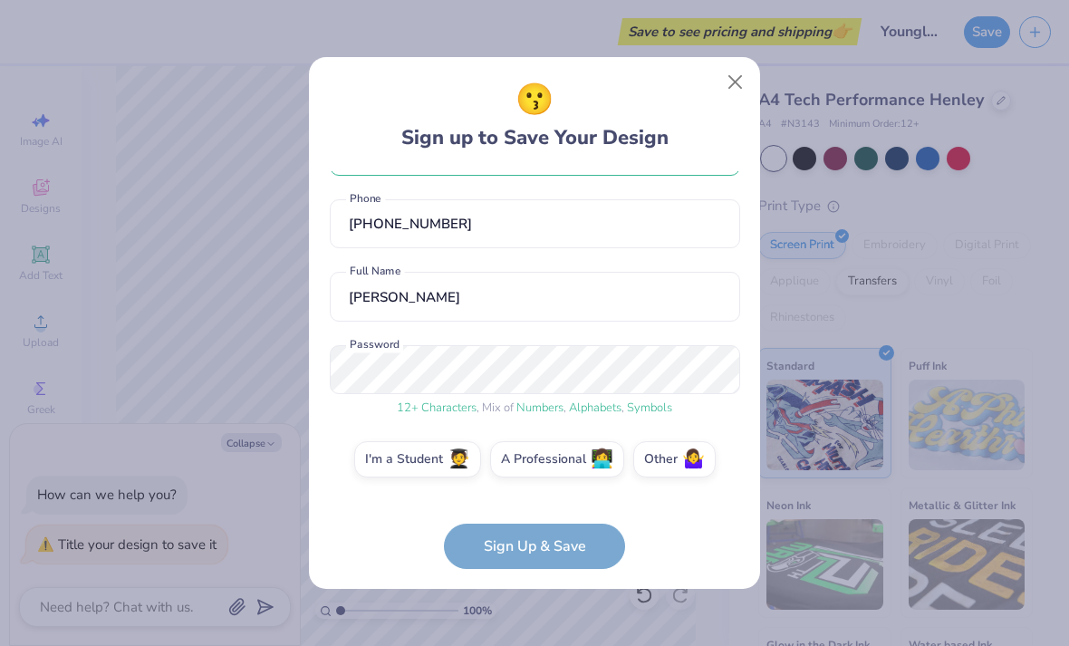
click at [555, 547] on form "josieprince@me.com Email (512) 578-8316 Phone Josie Prince Full Name 12 + Chara…" at bounding box center [535, 370] width 411 height 398
click at [411, 470] on label "I'm a Student 🧑‍🎓" at bounding box center [417, 457] width 127 height 36
click at [529, 521] on input "I'm a Student 🧑‍🎓" at bounding box center [535, 527] width 12 height 12
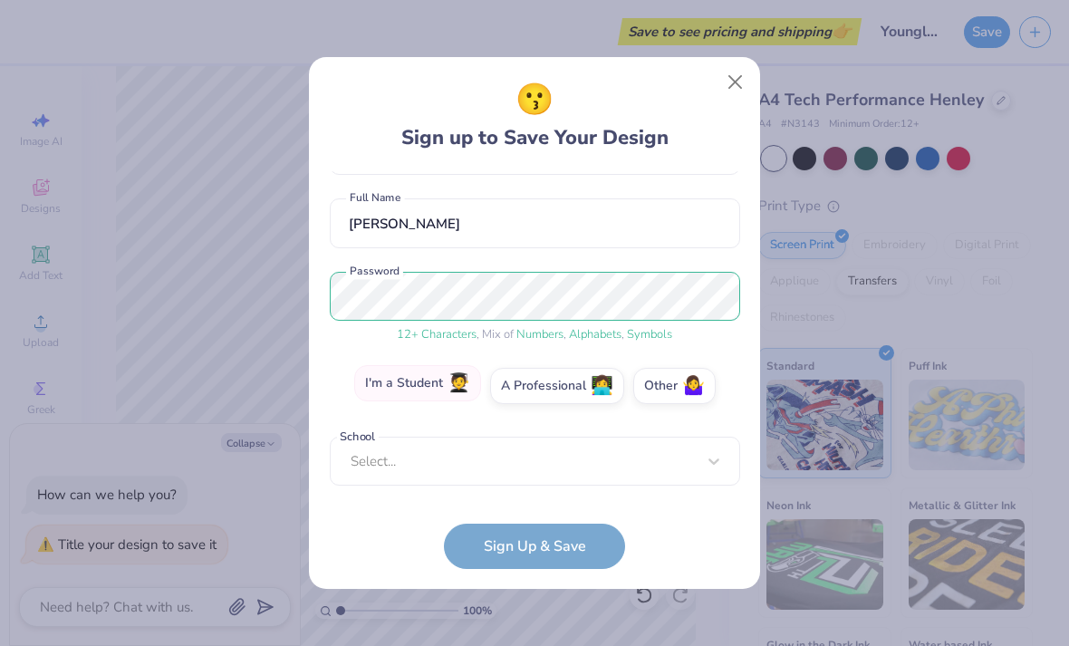
scroll to position [128, 0]
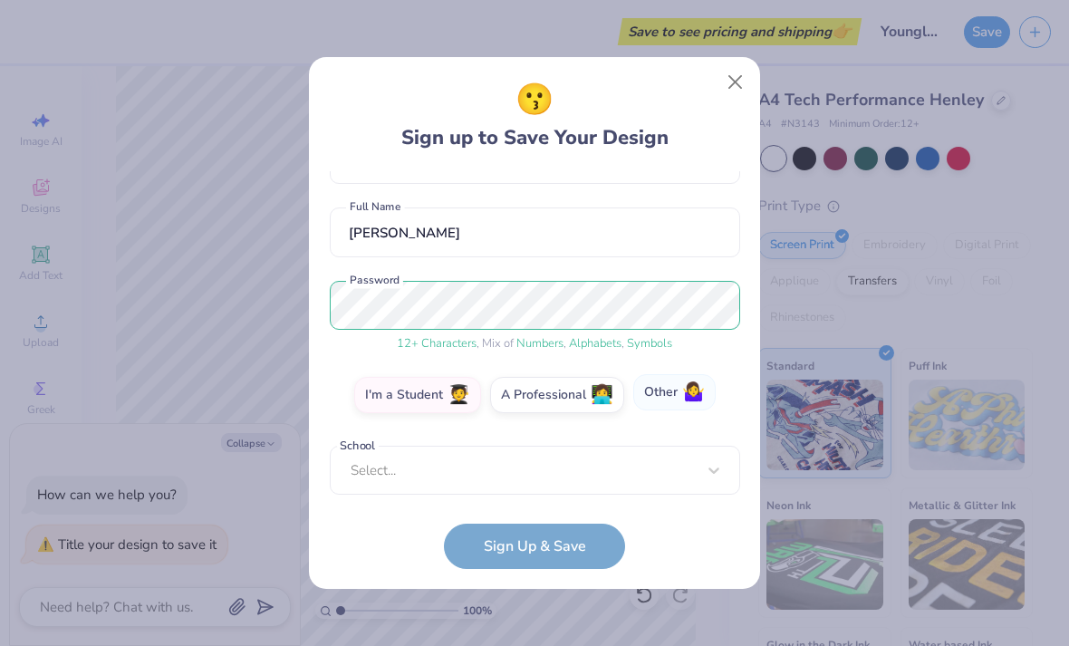
click at [683, 399] on span "🤷‍♀️" at bounding box center [693, 392] width 23 height 21
click at [541, 521] on input "Other 🤷‍♀️" at bounding box center [535, 527] width 12 height 12
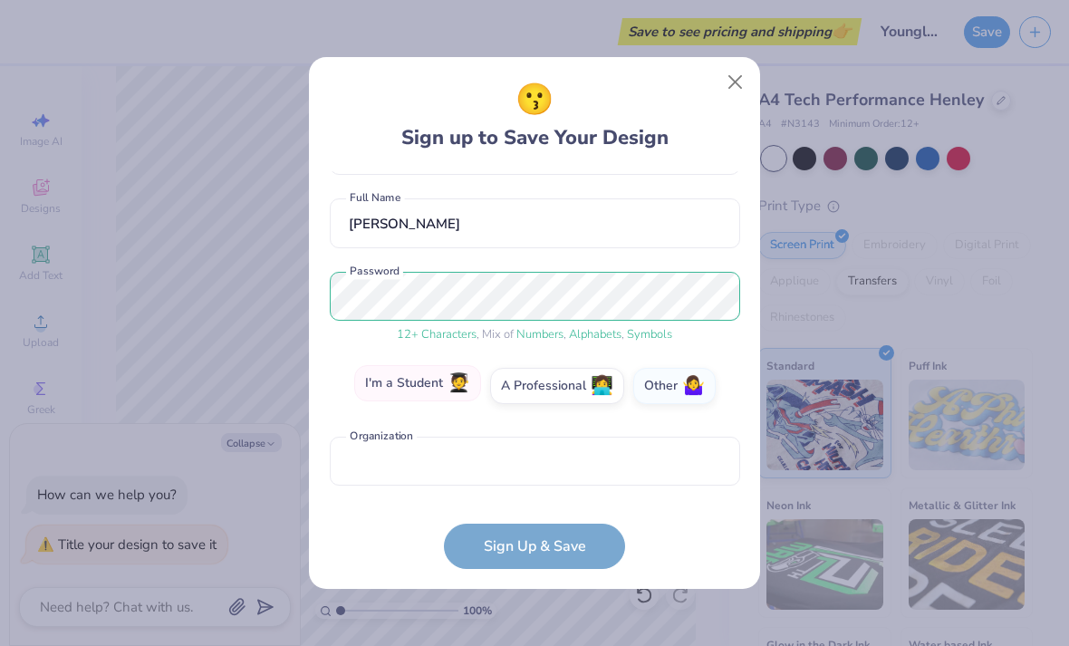
click at [434, 400] on label "I'm a Student 🧑‍🎓" at bounding box center [417, 383] width 127 height 36
click at [529, 521] on input "I'm a Student 🧑‍🎓" at bounding box center [535, 527] width 12 height 12
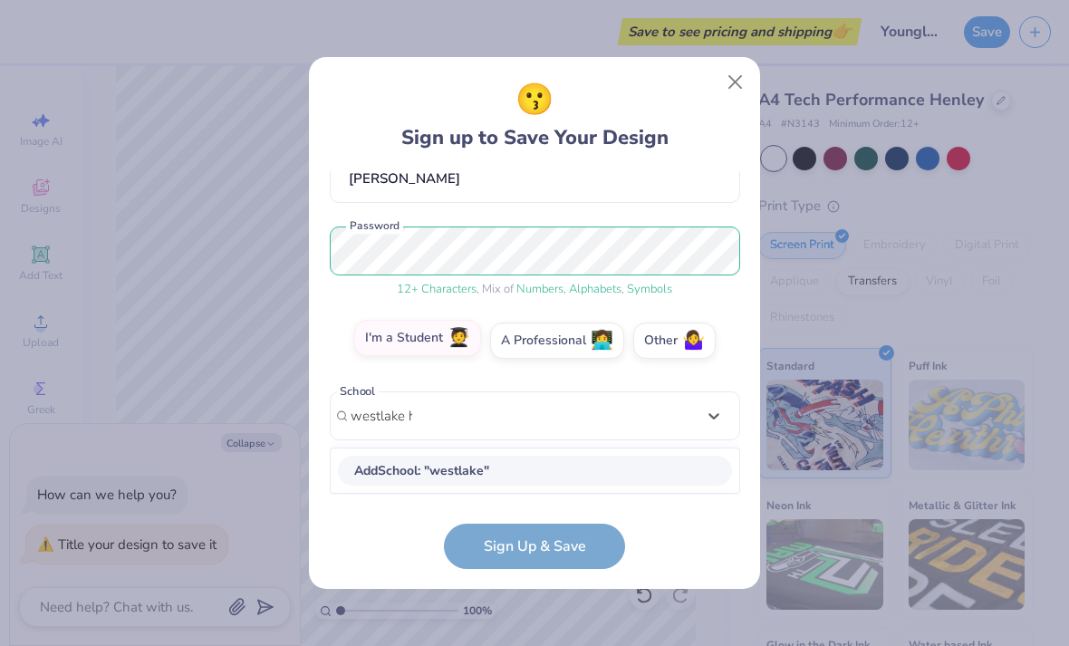
scroll to position [181, 0]
type input "westlake high school"
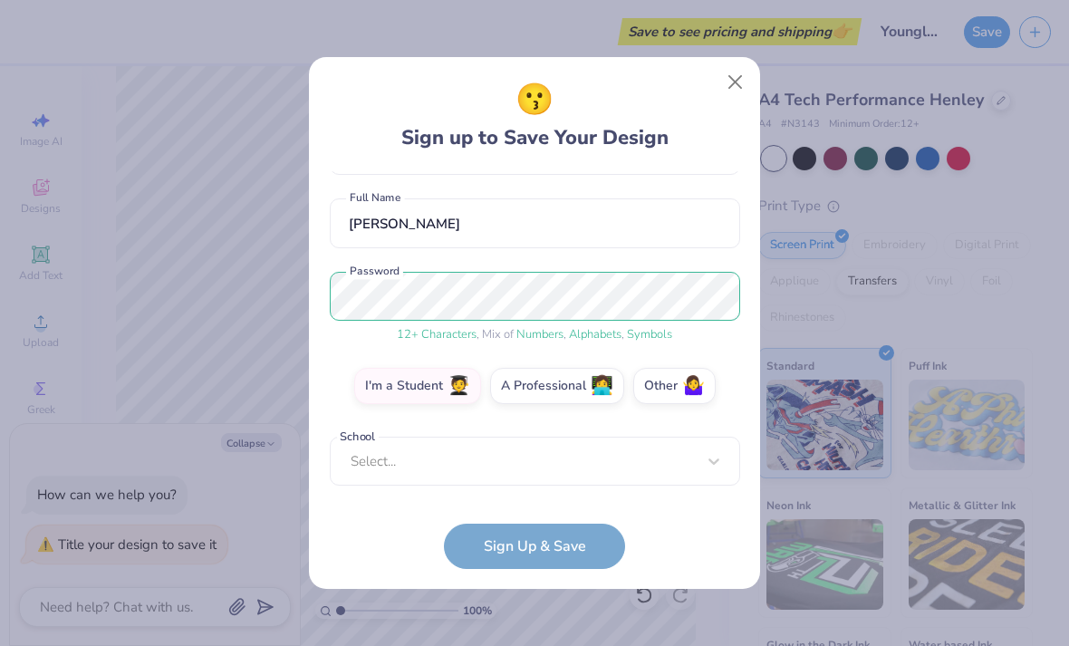
click at [528, 546] on form "josieprince@me.com Email (512) 578-8316 Phone Josie Prince Full Name 12 + Chara…" at bounding box center [535, 370] width 411 height 398
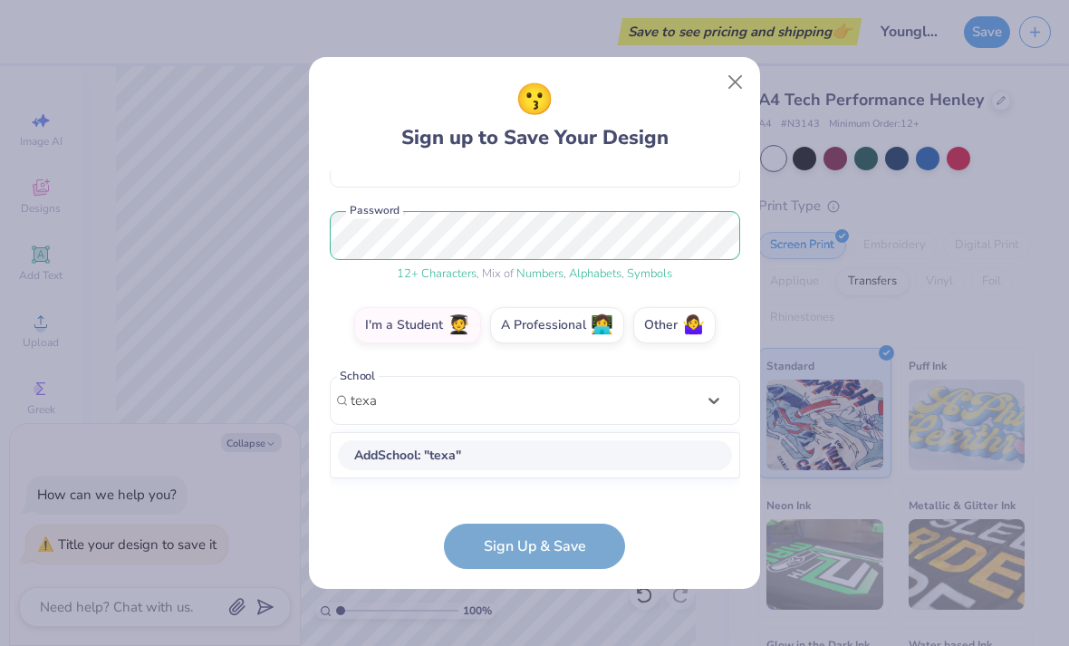
type input "texas"
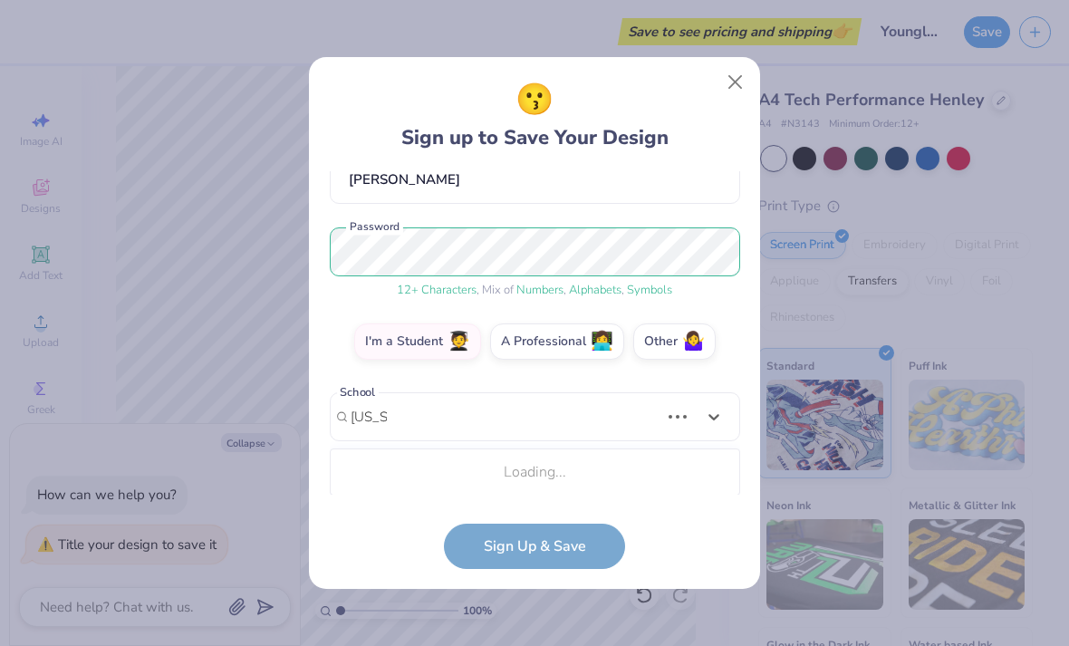
scroll to position [128, 0]
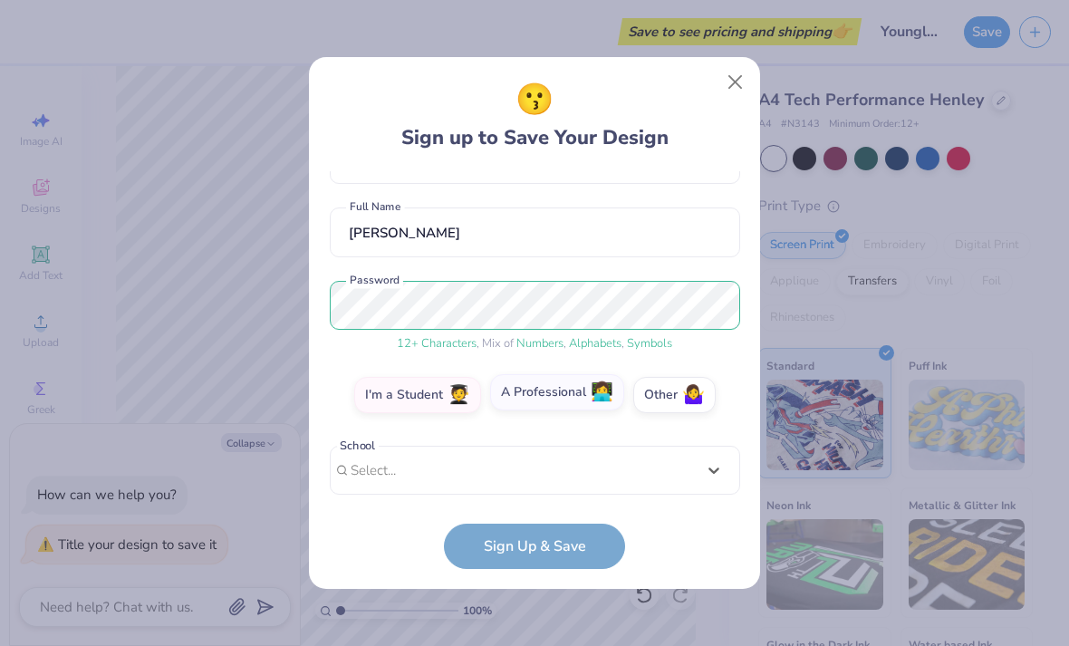
click at [589, 411] on div "I'm a Student 🧑‍🎓 A Professional 👩‍💻 Other 🤷‍♀️" at bounding box center [535, 399] width 411 height 45
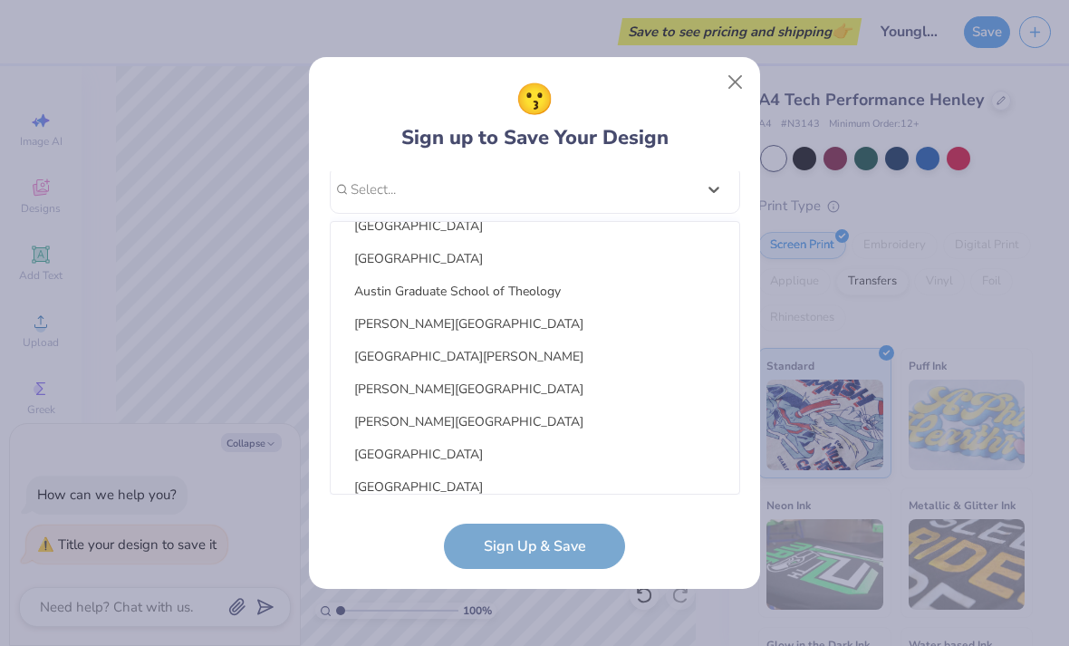
scroll to position [137, 0]
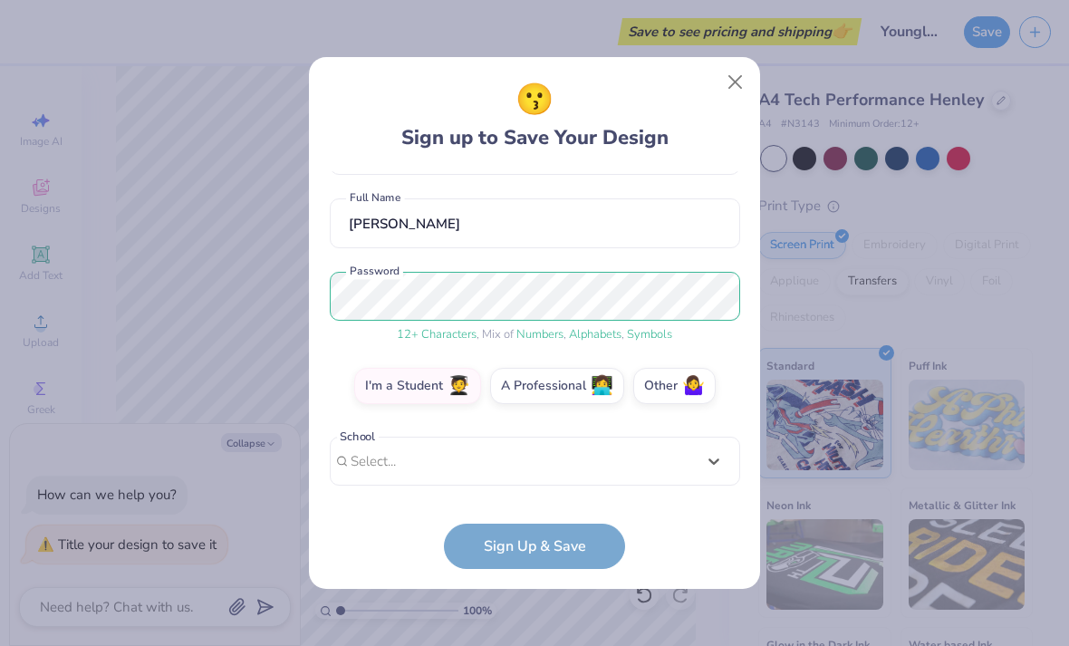
click at [508, 537] on form "josieprince@me.com Email (512) 578-8316 Phone Josie Prince Full Name 12 + Chara…" at bounding box center [535, 370] width 411 height 398
click at [495, 552] on form "josieprince@me.com Email (512) 578-8316 Phone Josie Prince Full Name 12 + Chara…" at bounding box center [535, 370] width 411 height 398
click at [602, 382] on span "👩‍💻" at bounding box center [602, 383] width 23 height 21
click at [541, 521] on input "A Professional 👩‍💻" at bounding box center [535, 527] width 12 height 12
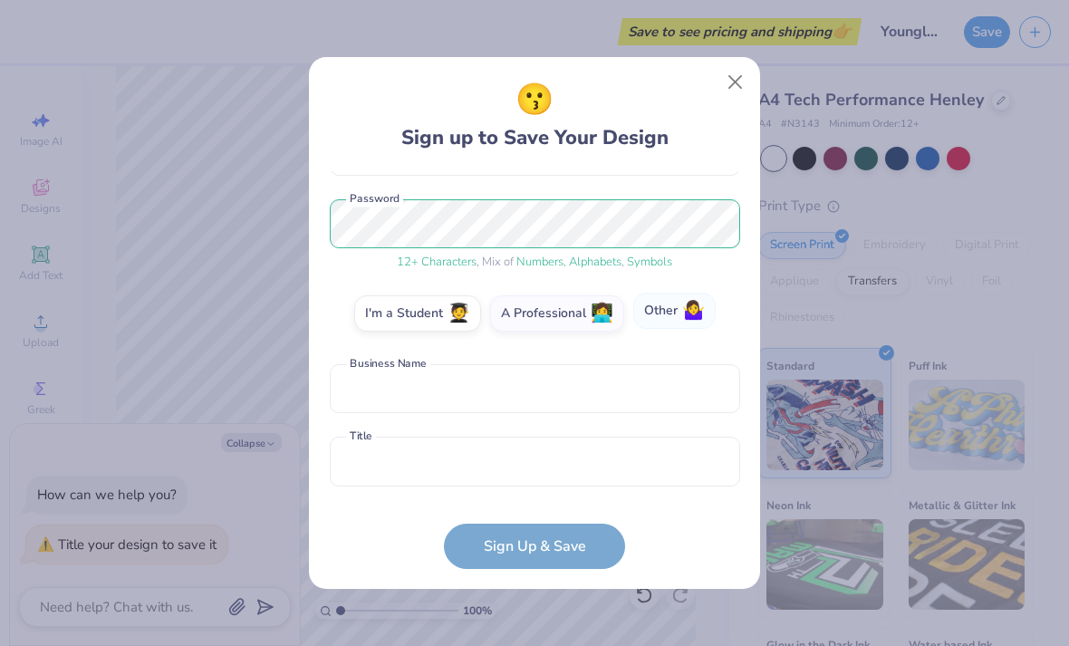
click at [675, 328] on label "Other 🤷‍♀️" at bounding box center [674, 311] width 82 height 36
click at [541, 521] on input "Other 🤷‍♀️" at bounding box center [535, 527] width 12 height 12
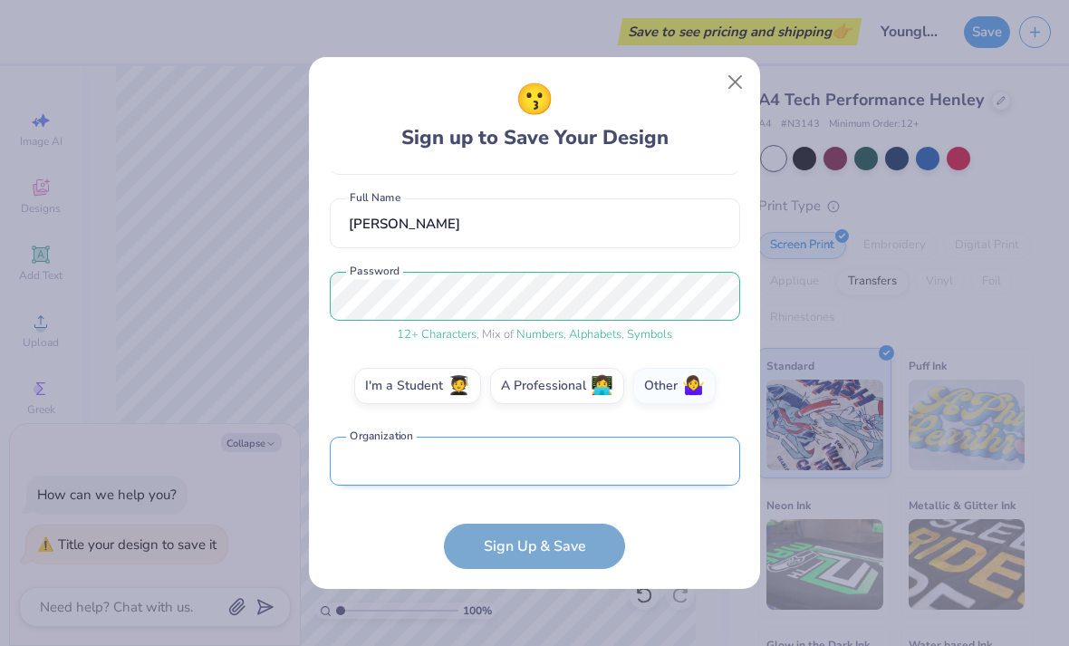
click at [604, 470] on input "text" at bounding box center [535, 462] width 411 height 50
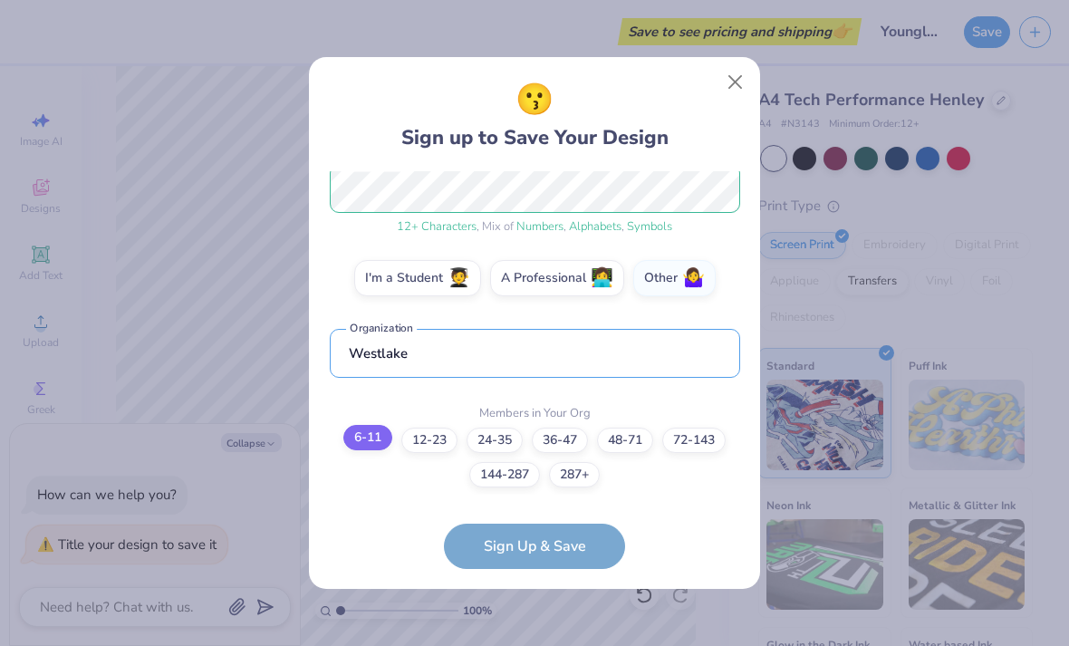
type input "Westlake"
click at [373, 437] on label "6-11" at bounding box center [367, 437] width 49 height 25
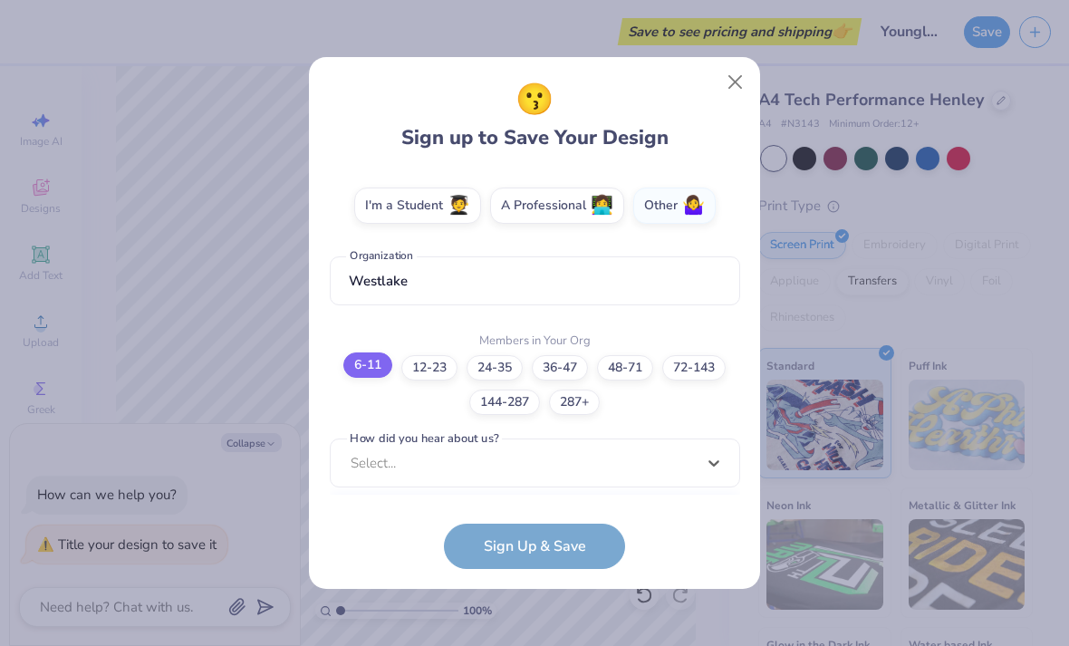
scroll to position [589, 0]
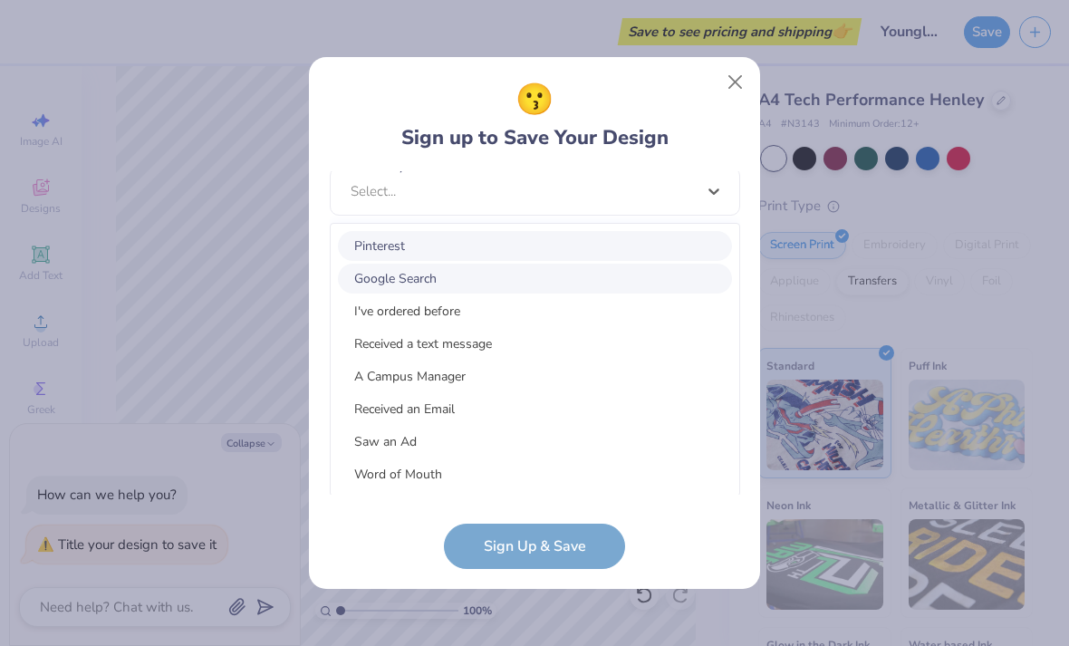
click at [555, 278] on div "Google Search" at bounding box center [535, 279] width 394 height 30
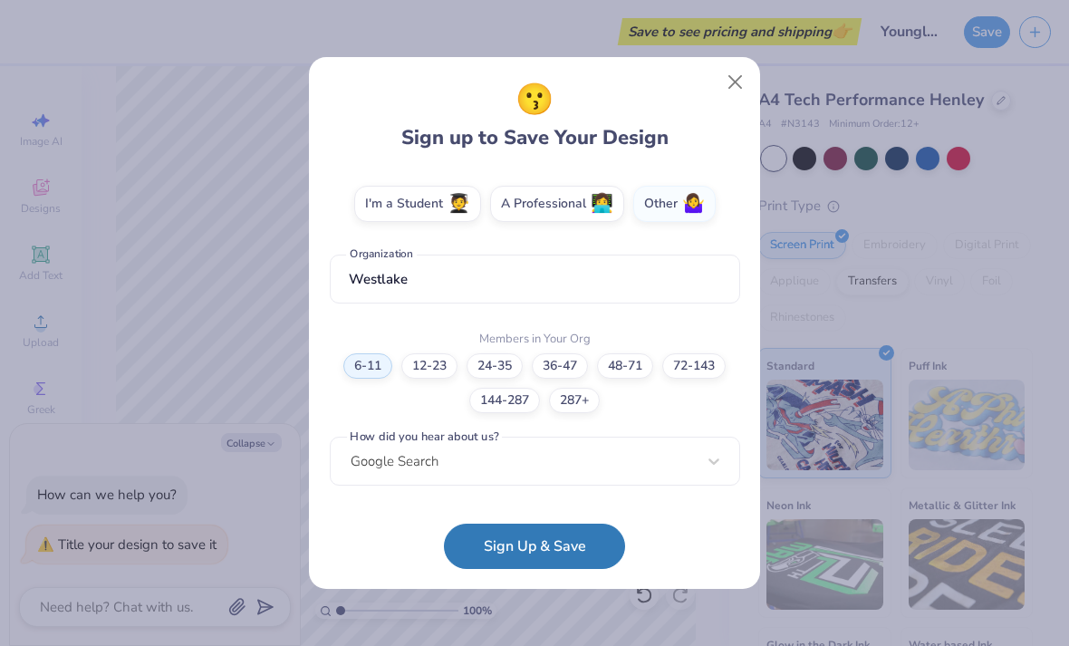
scroll to position [317, 0]
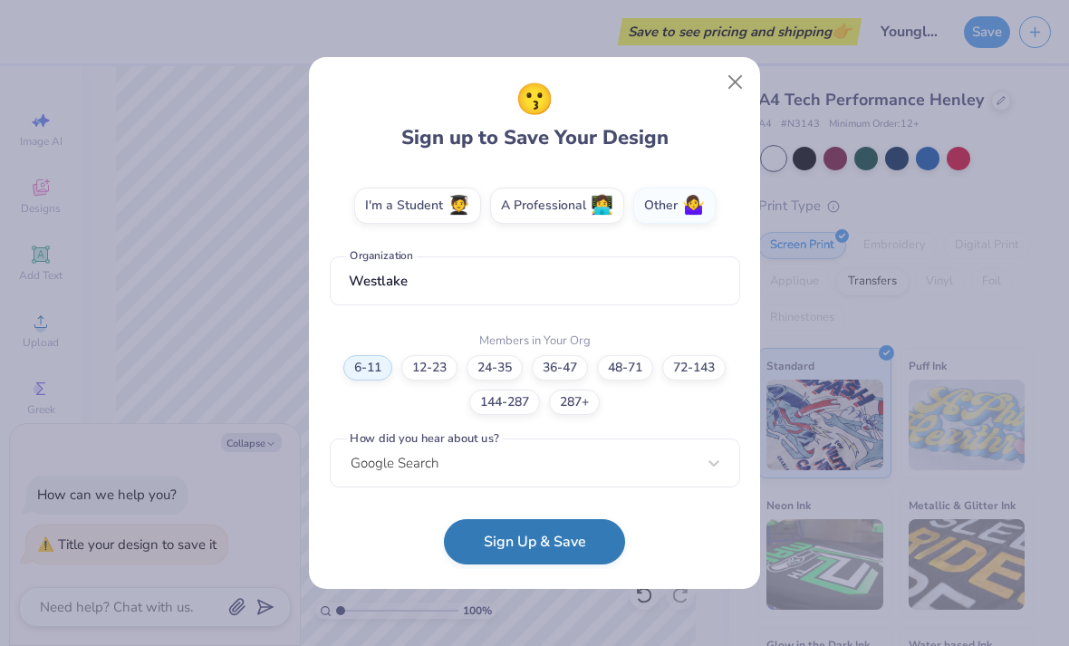
click at [592, 547] on button "Sign Up & Save" at bounding box center [534, 541] width 181 height 45
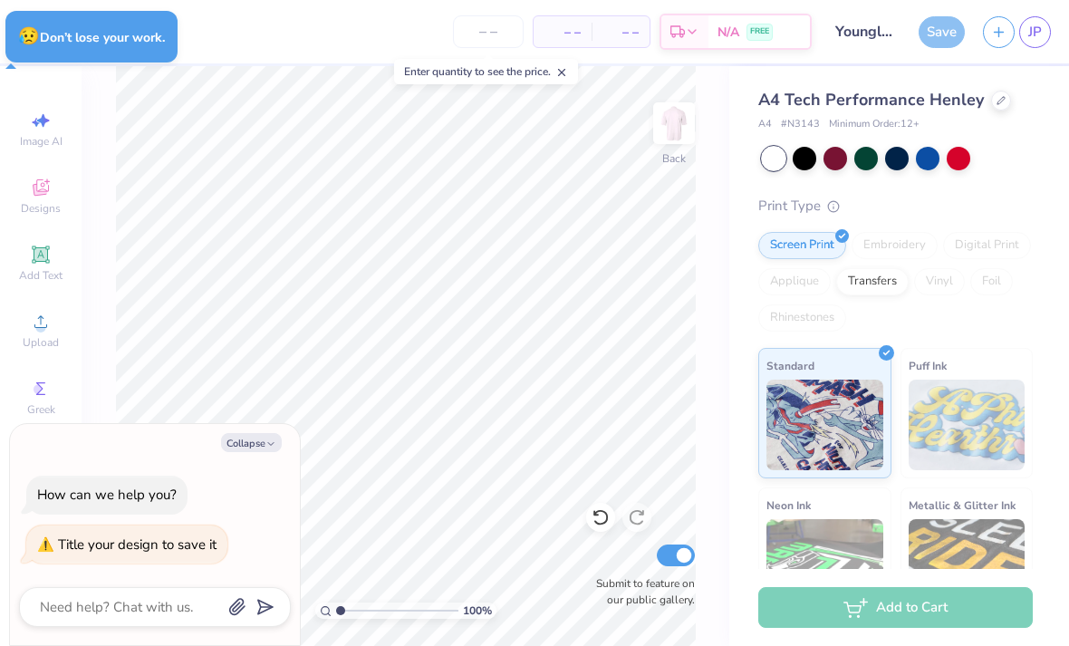
type textarea "x"
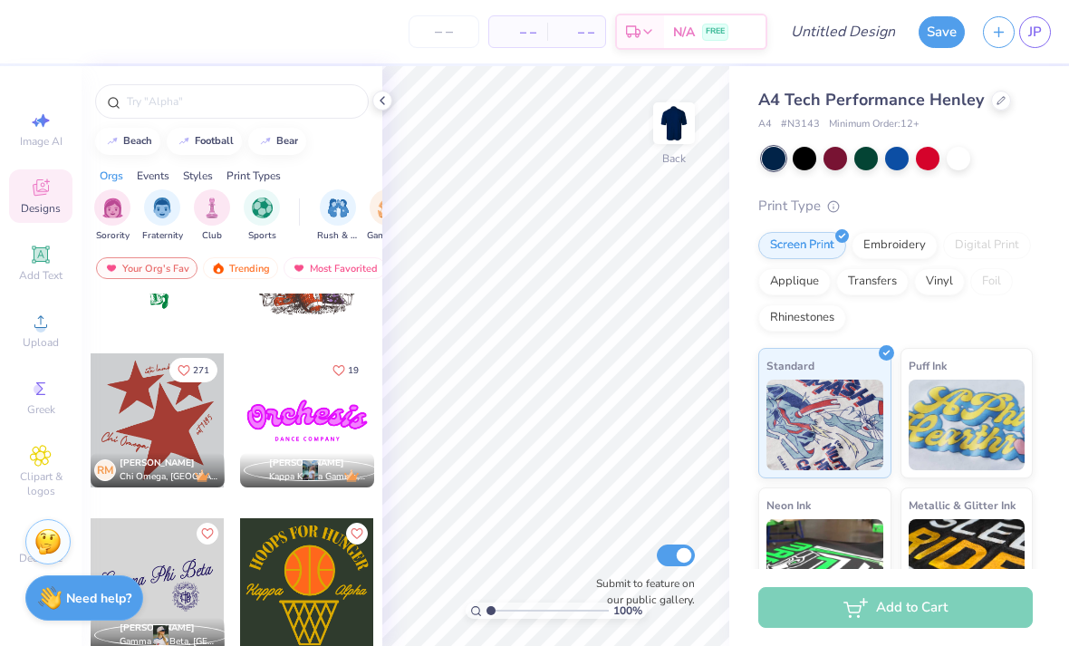
scroll to position [1144, 0]
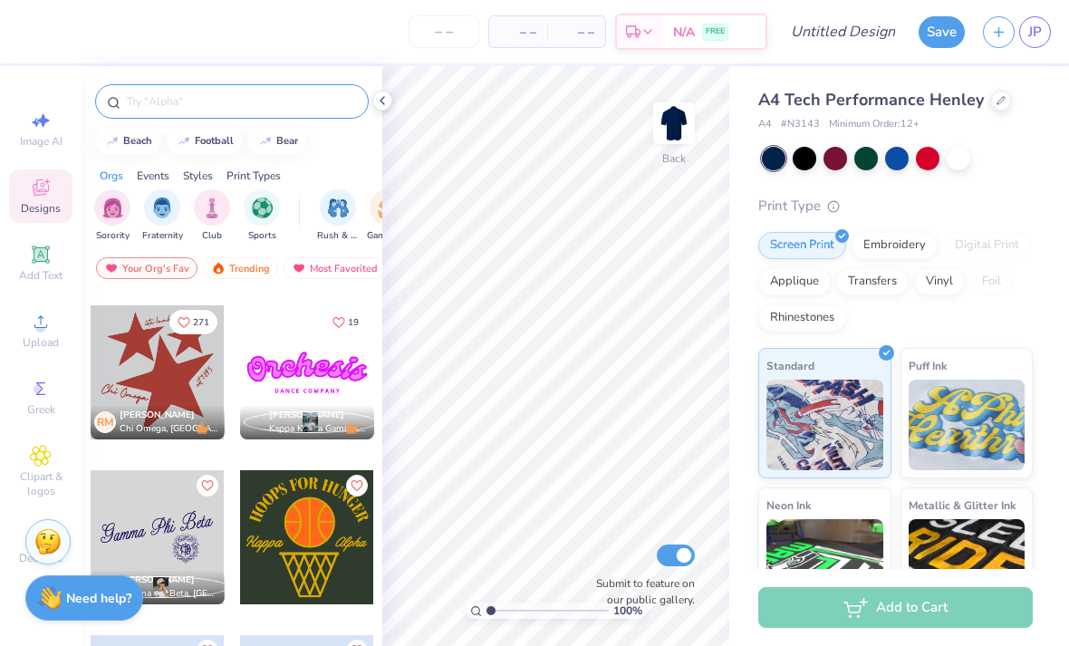
click at [166, 96] on input "text" at bounding box center [241, 101] width 232 height 18
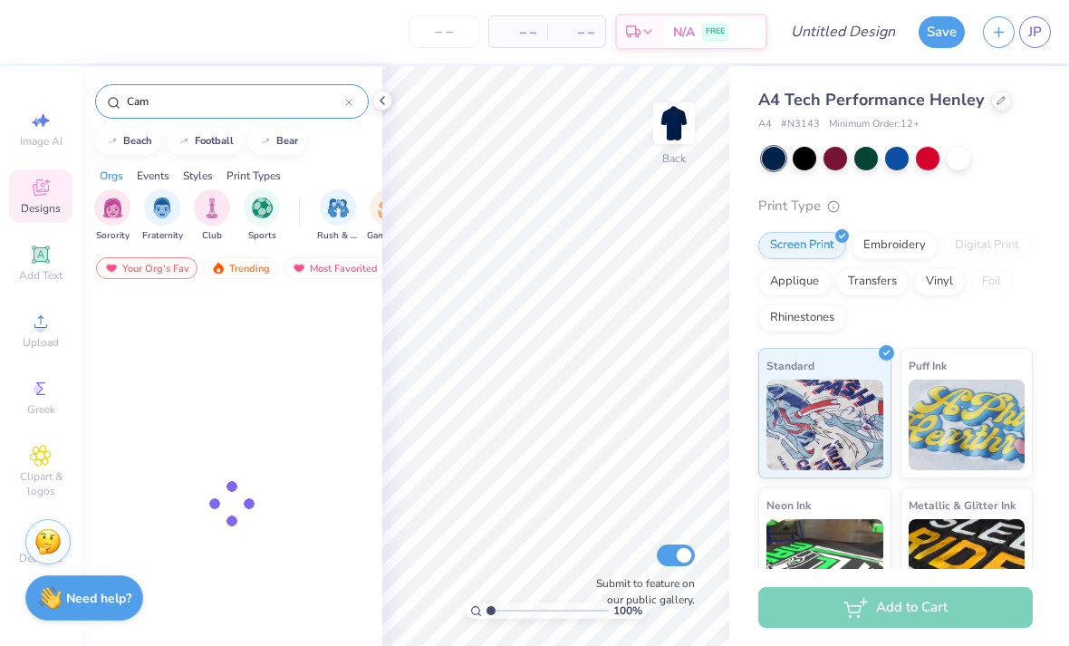
type input "Camp"
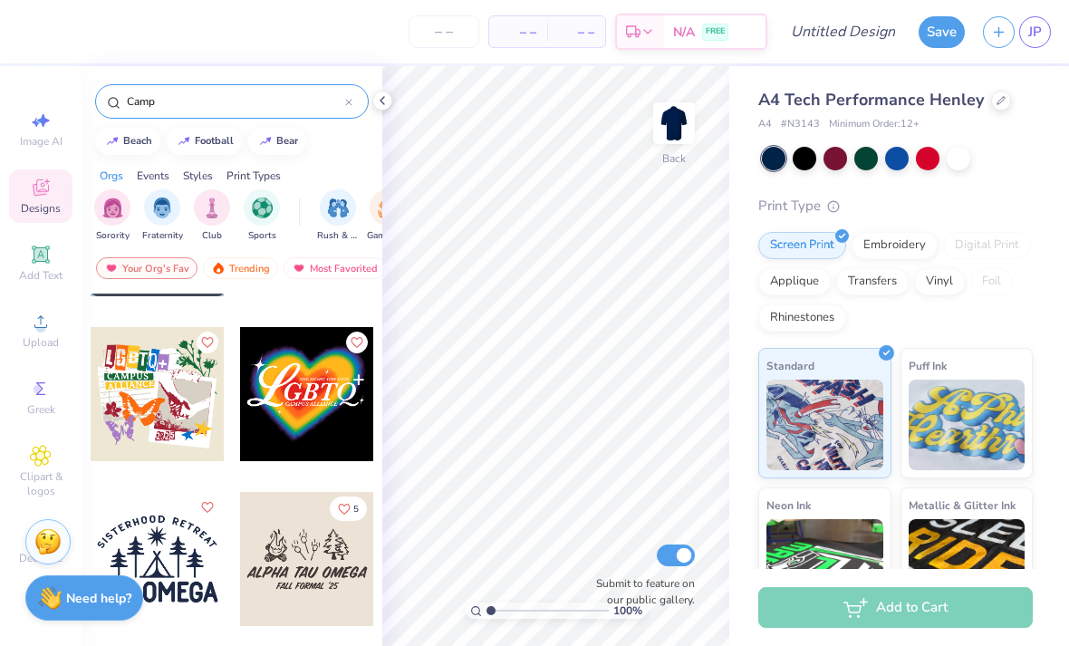
scroll to position [1948, 0]
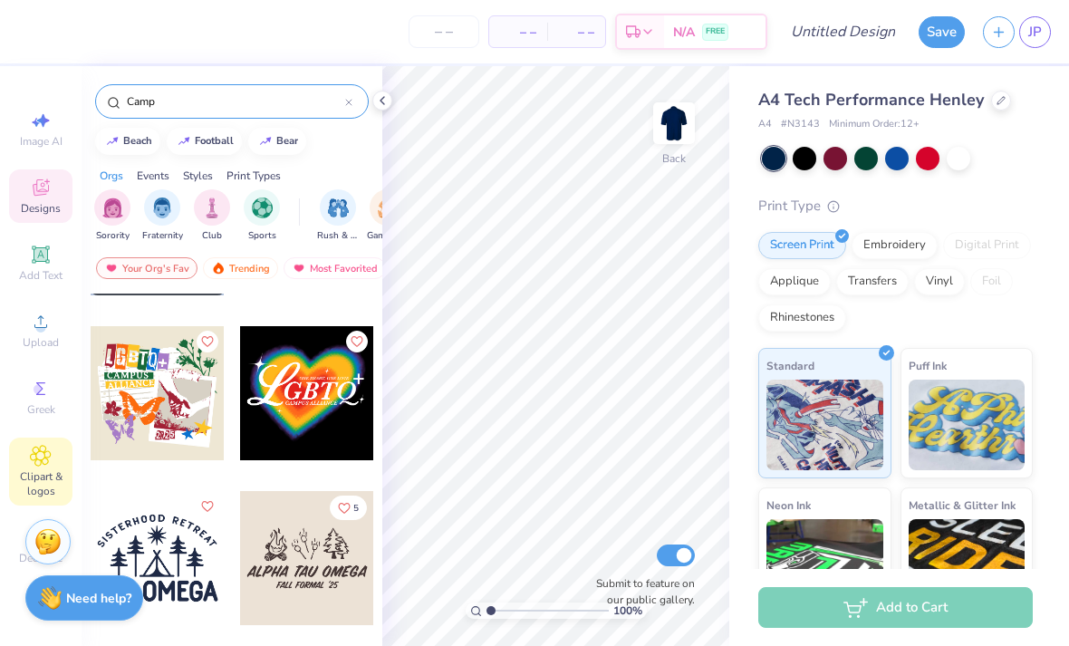
click at [32, 466] on icon at bounding box center [41, 456] width 20 height 20
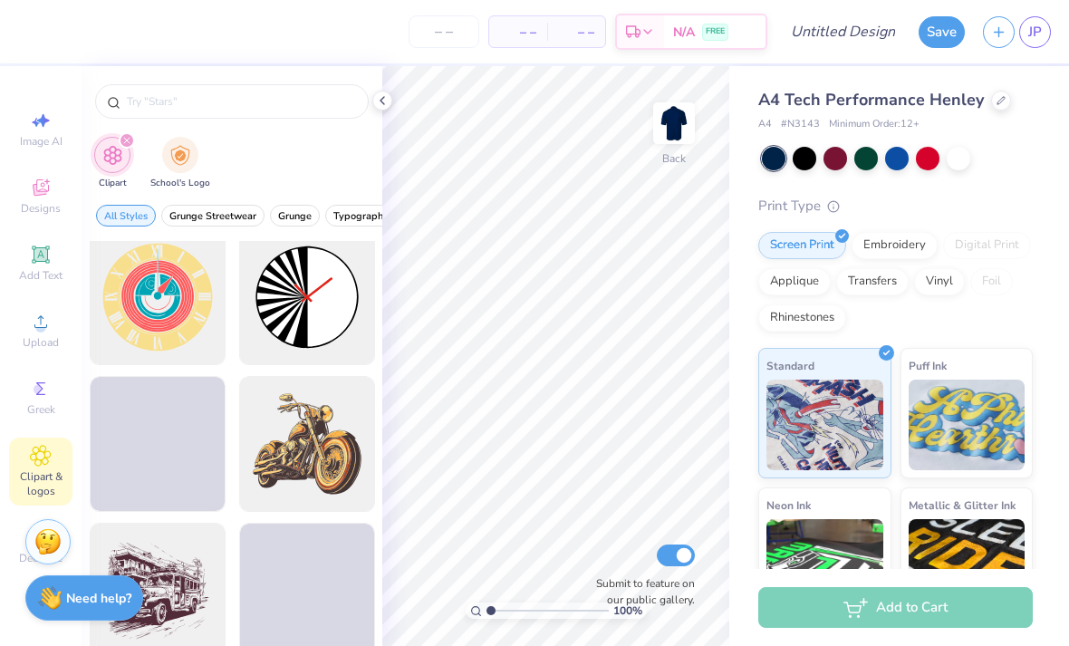
scroll to position [597, 0]
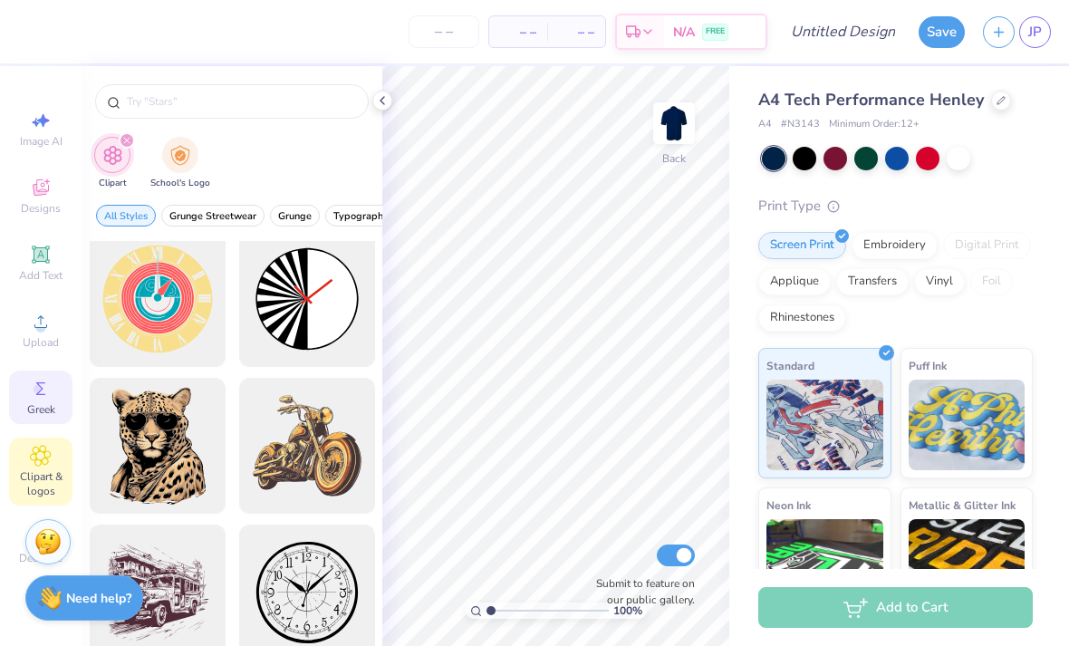
click at [30, 412] on span "Greek" at bounding box center [41, 409] width 28 height 15
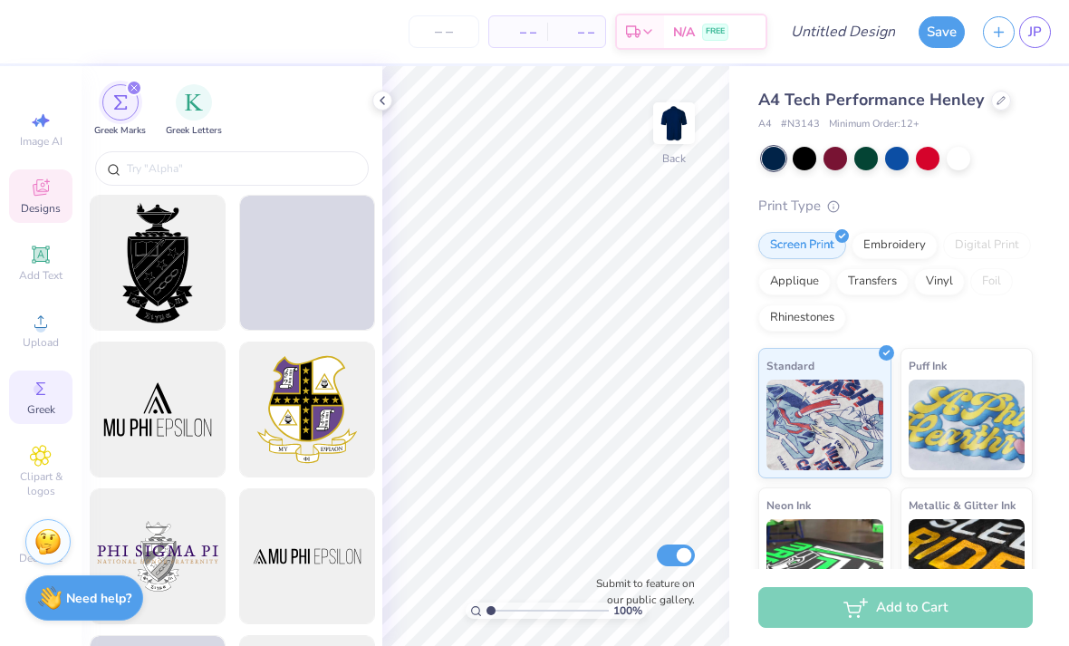
click at [34, 203] on span "Designs" at bounding box center [41, 208] width 40 height 15
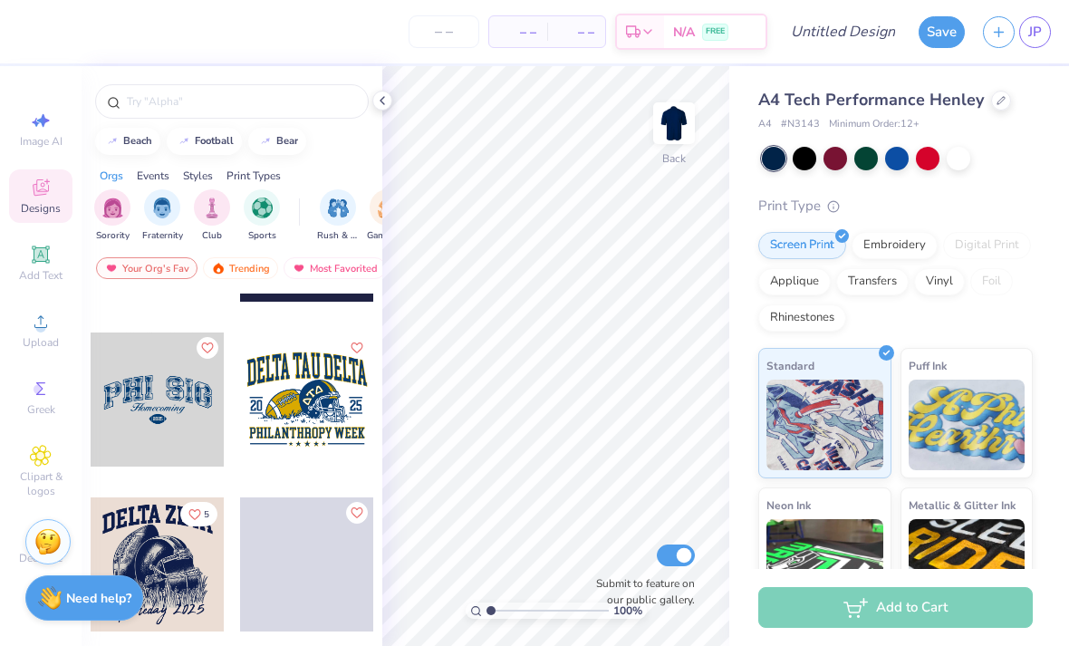
scroll to position [1774, 0]
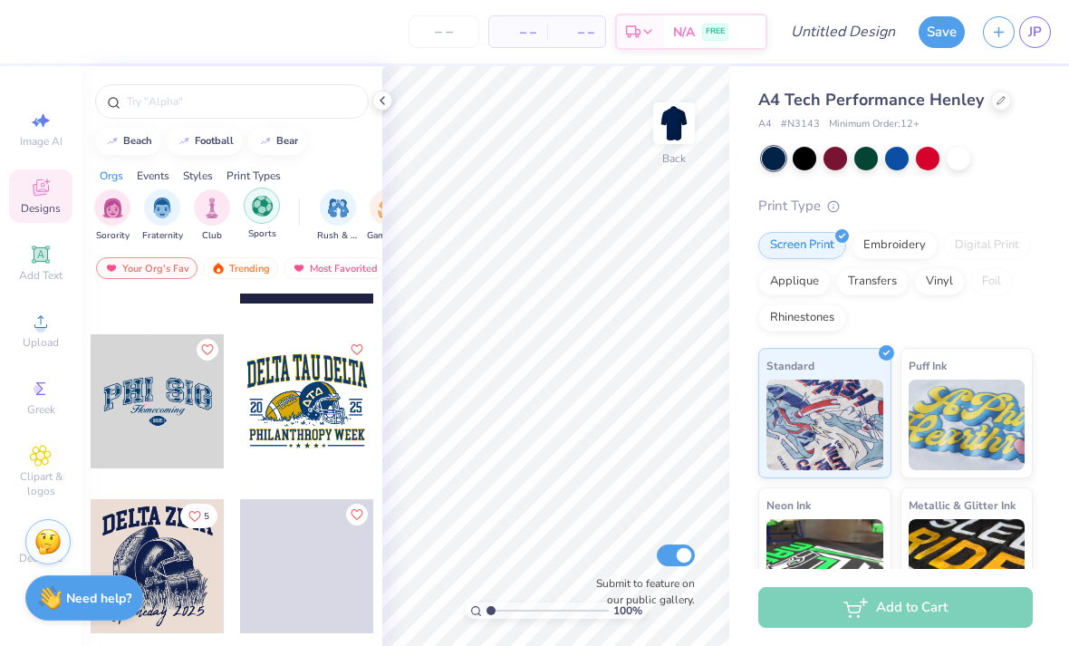
click at [253, 224] on div "filter for Sports" at bounding box center [262, 206] width 36 height 36
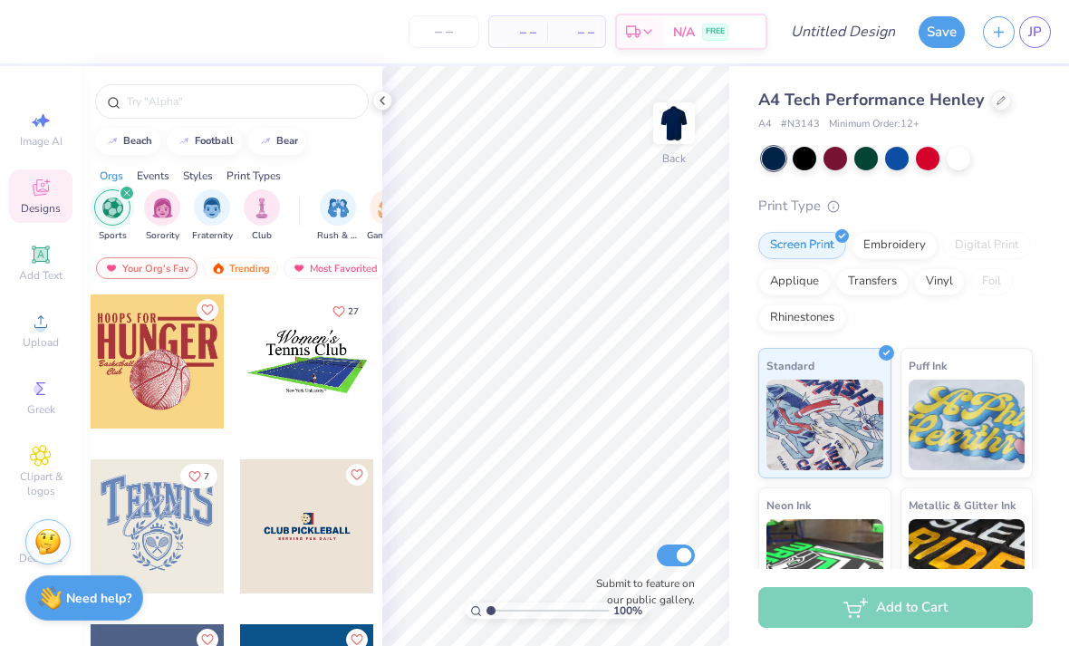
click at [289, 382] on div at bounding box center [307, 362] width 134 height 134
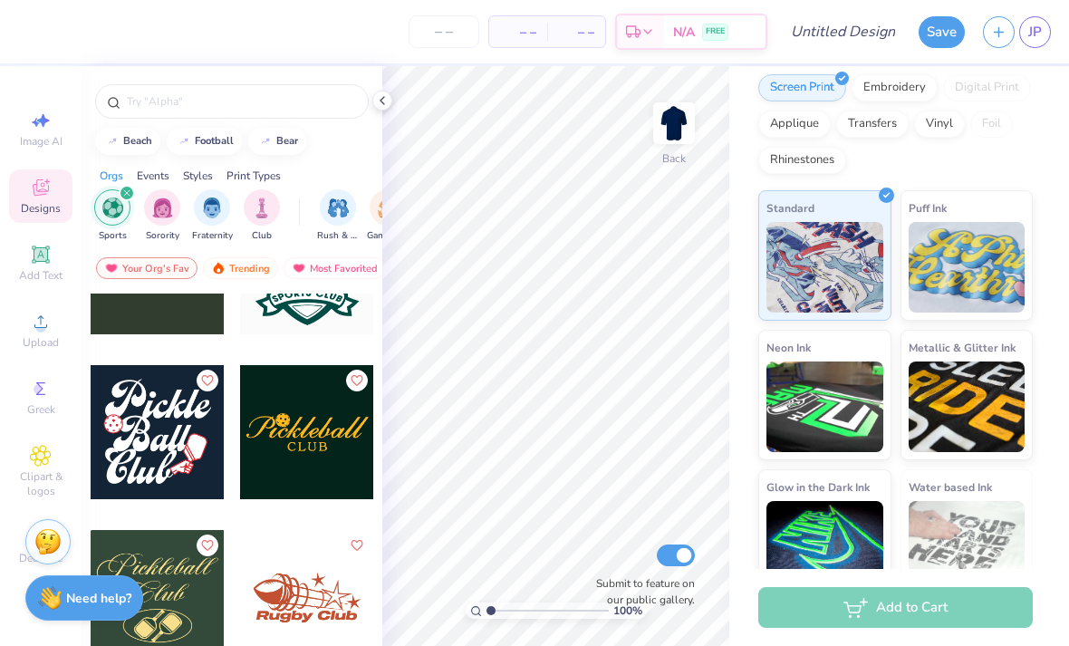
scroll to position [1586, 0]
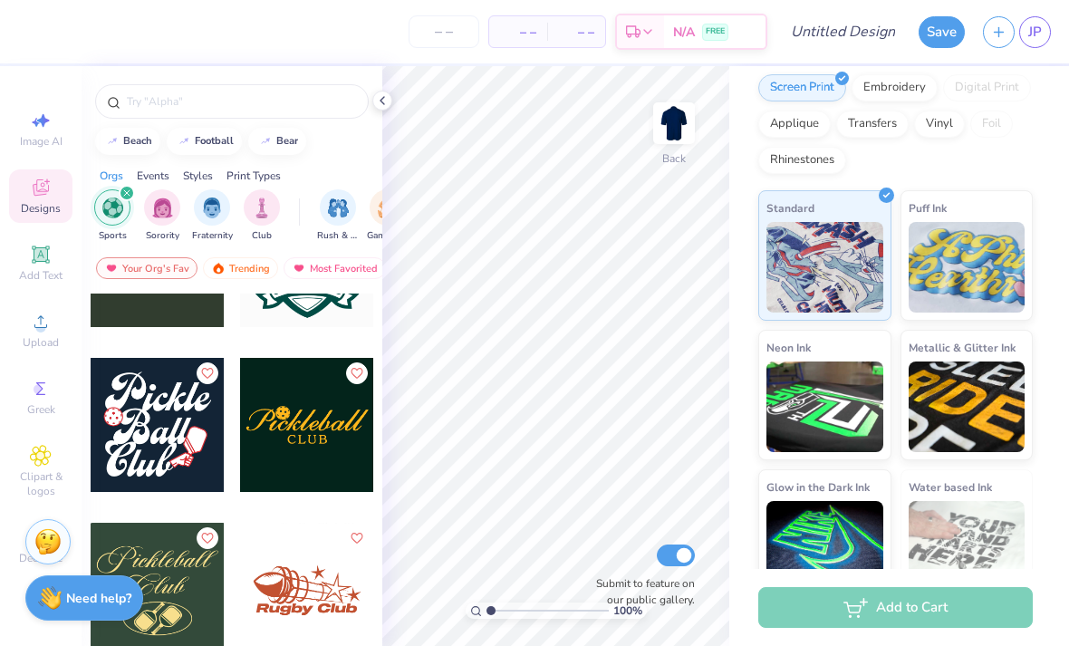
click at [198, 421] on div at bounding box center [158, 425] width 134 height 134
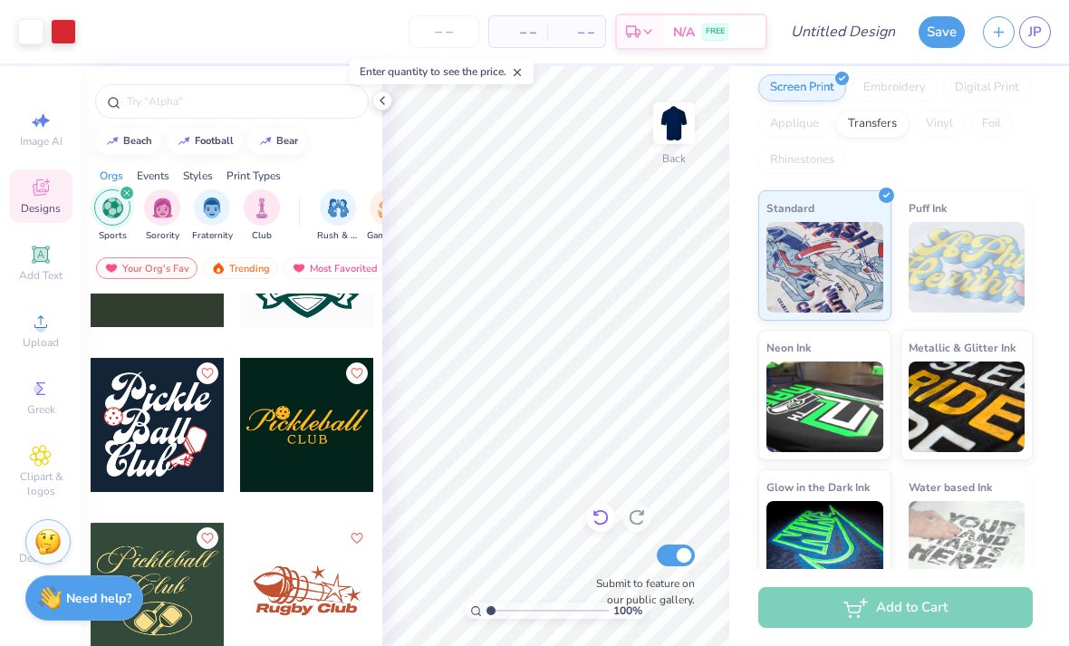
click at [597, 527] on div at bounding box center [600, 517] width 29 height 29
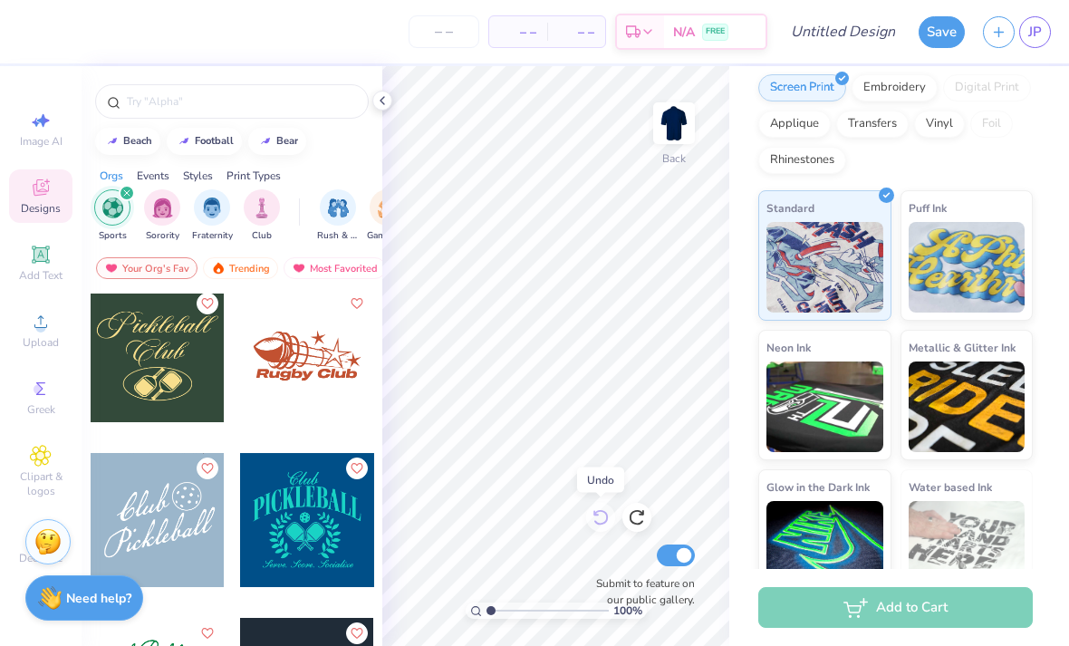
scroll to position [1831, 0]
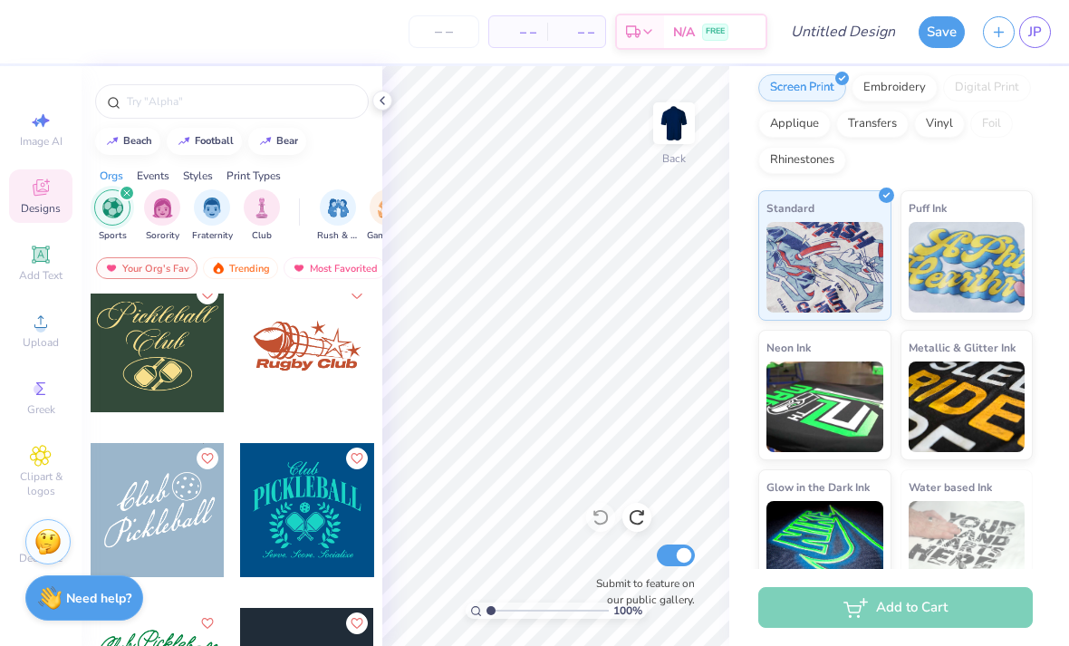
click at [178, 521] on div at bounding box center [158, 510] width 134 height 134
click at [608, 516] on icon at bounding box center [601, 517] width 18 height 18
type input "3.00"
click at [604, 527] on div at bounding box center [600, 517] width 29 height 29
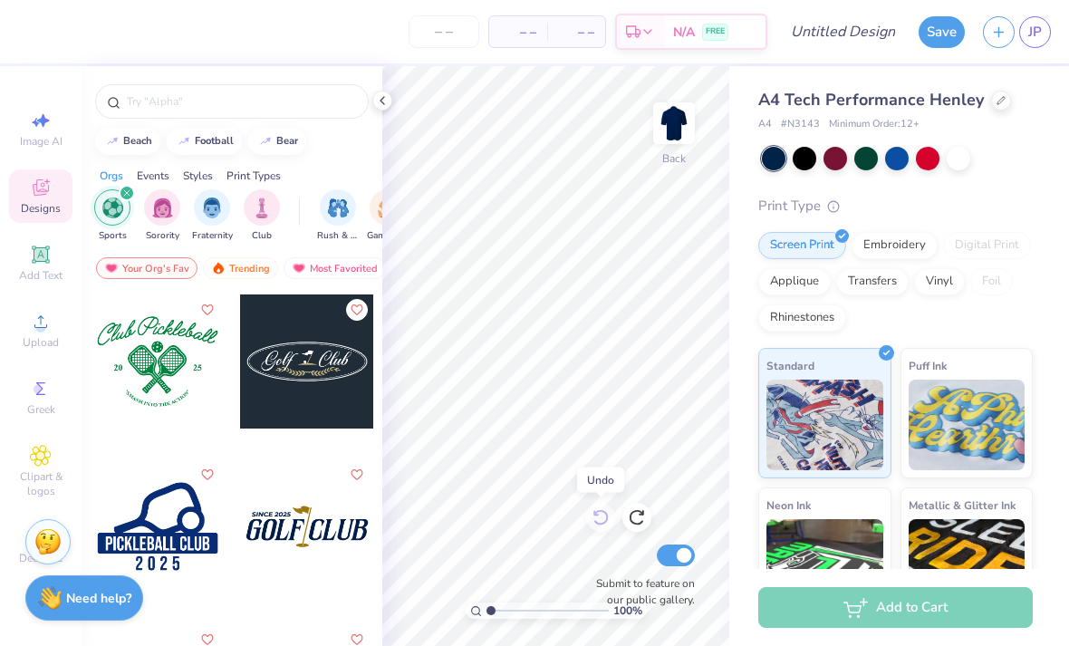
scroll to position [0, 0]
click at [959, 161] on div at bounding box center [959, 157] width 24 height 24
click at [144, 382] on div at bounding box center [158, 362] width 134 height 134
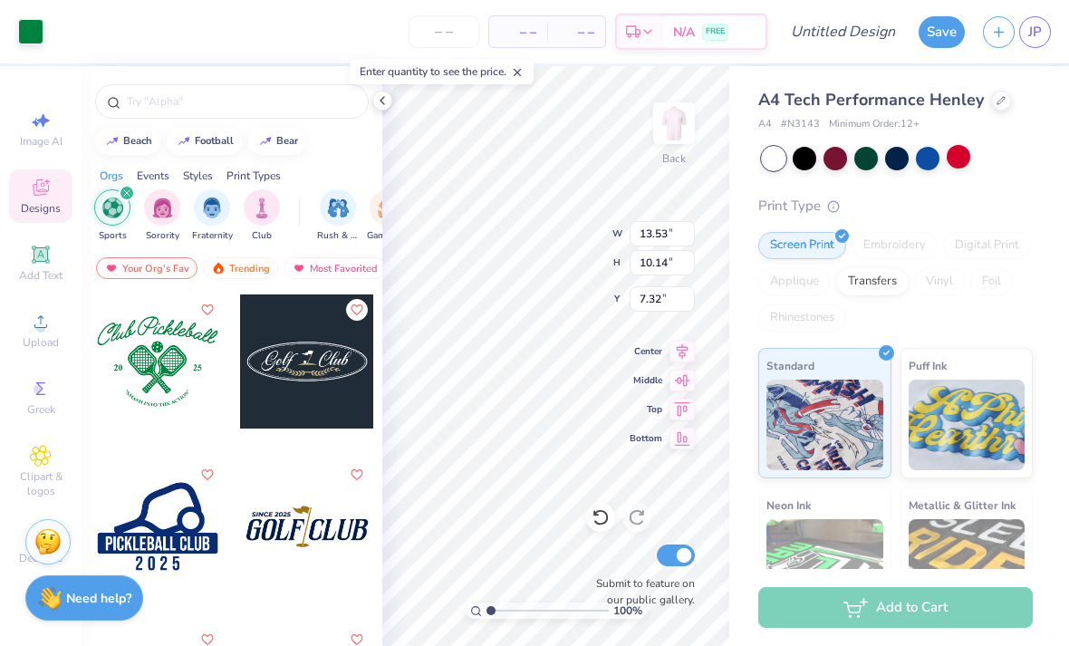
type input "8.86"
type input "9.03"
type input "6.77"
type input "8.40"
type input "10.99"
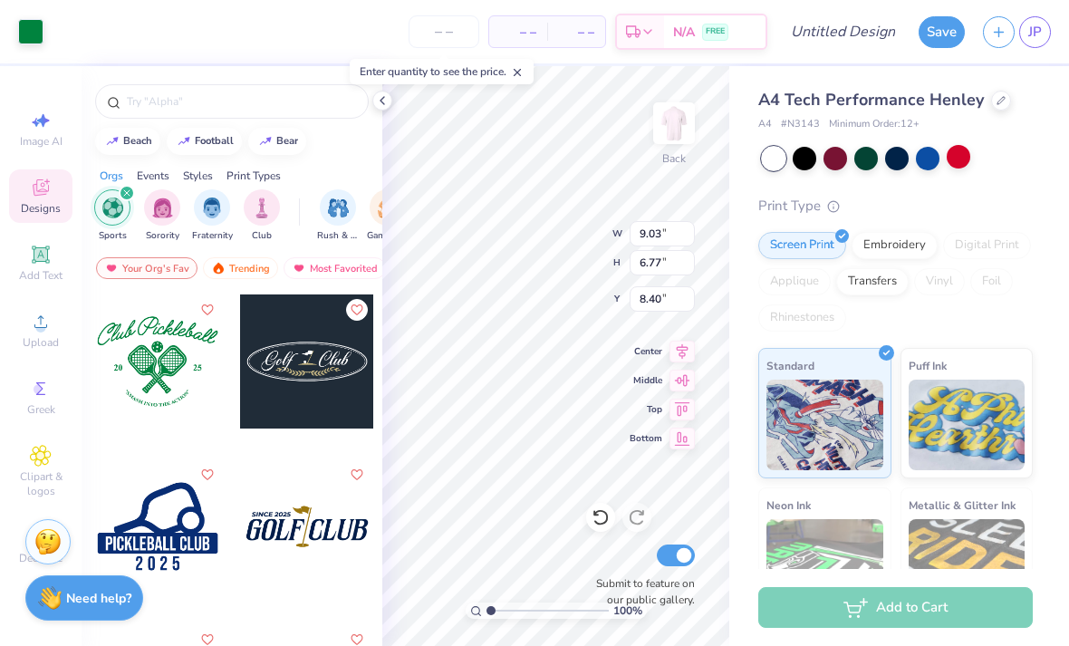
type input "8.24"
type input "7.36"
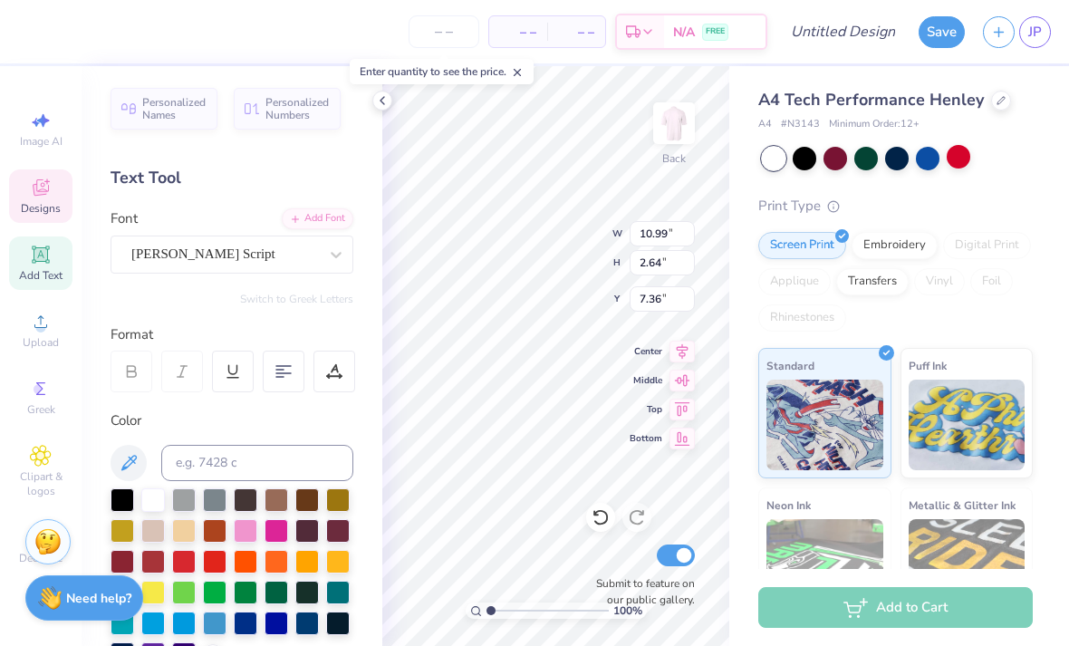
scroll to position [0, 2]
type textarea "[PERSON_NAME]"
type textarea """
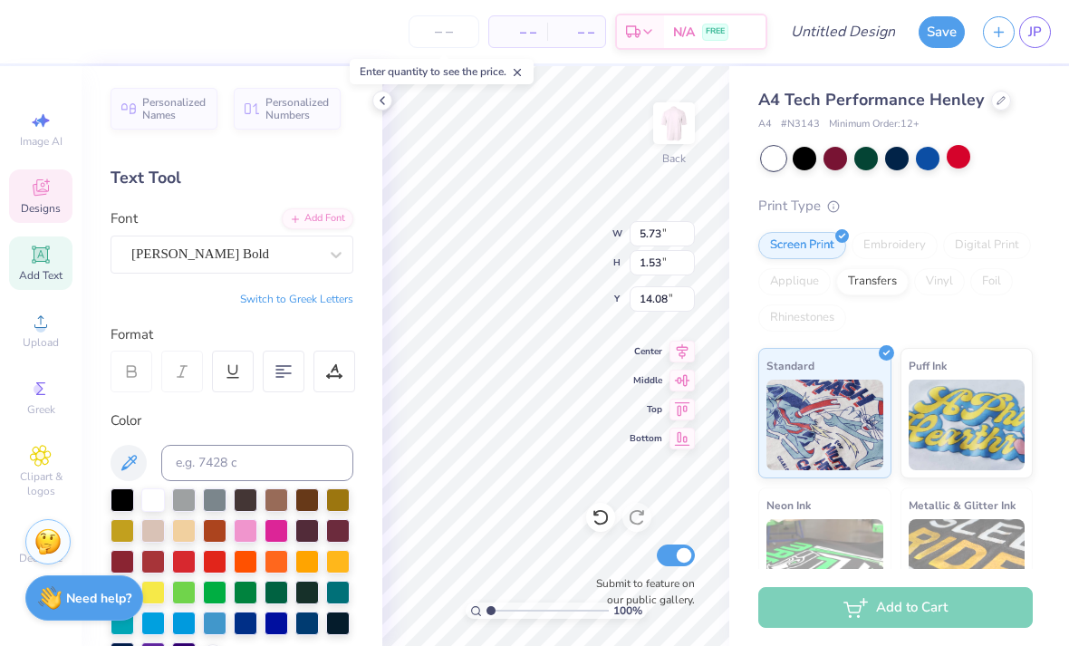
type textarea "Westlake Junior Girls"
type input "5.63"
type input "10.40"
type input "0.20"
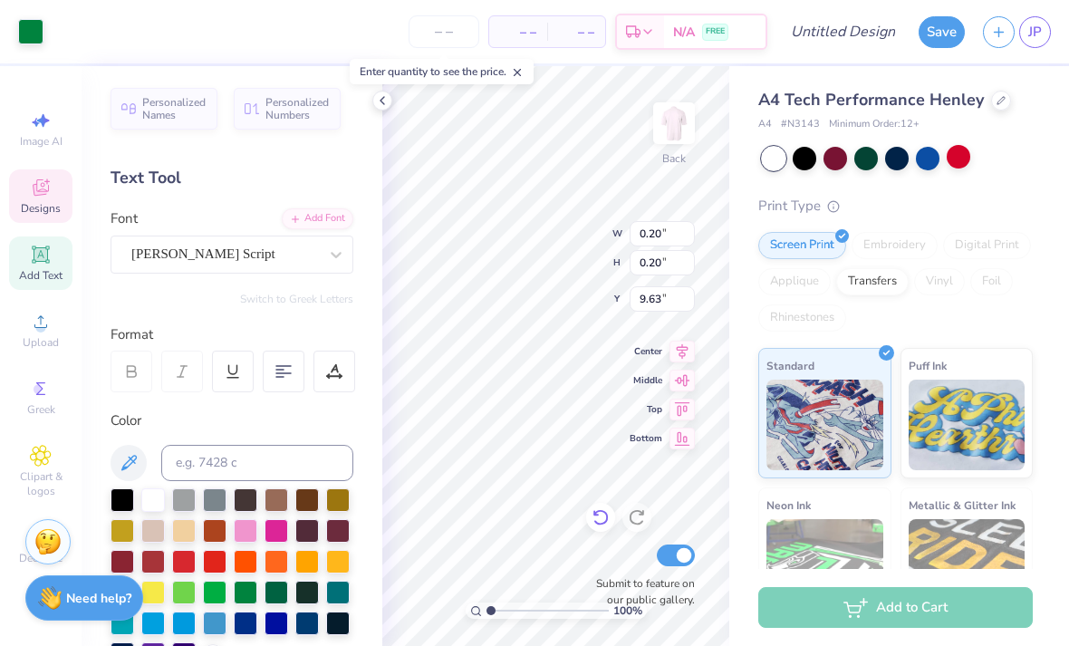
click at [601, 522] on icon at bounding box center [601, 517] width 18 height 18
type input "1.03"
type input "1.05"
click at [602, 521] on icon at bounding box center [601, 517] width 18 height 18
click at [612, 519] on div at bounding box center [600, 517] width 29 height 29
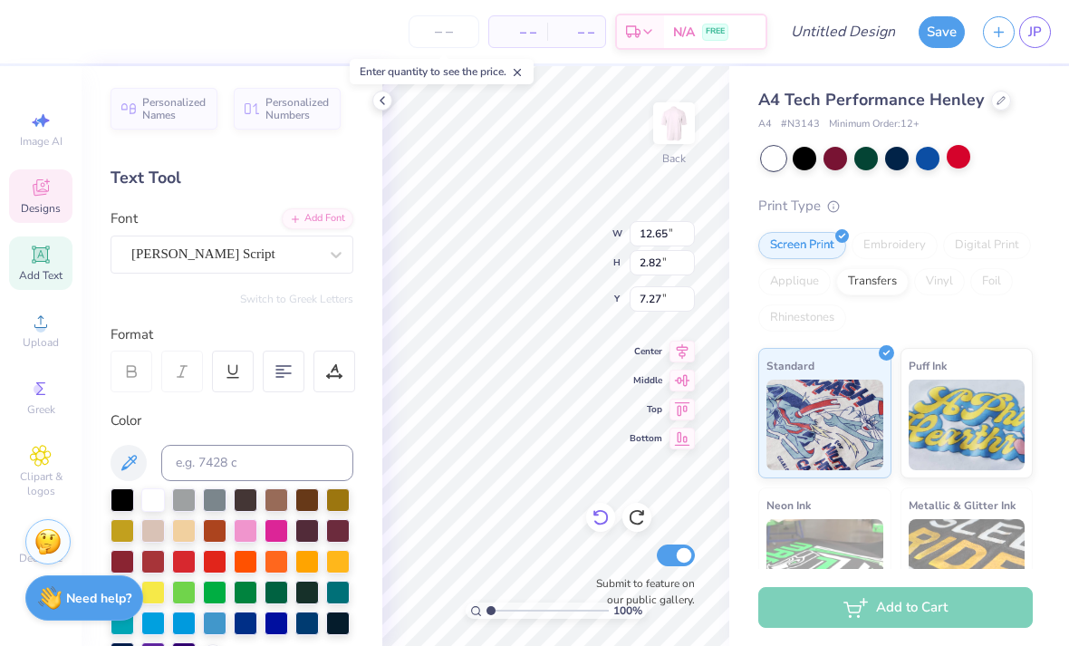
click at [596, 510] on icon at bounding box center [601, 517] width 18 height 18
click at [604, 527] on icon at bounding box center [601, 517] width 18 height 18
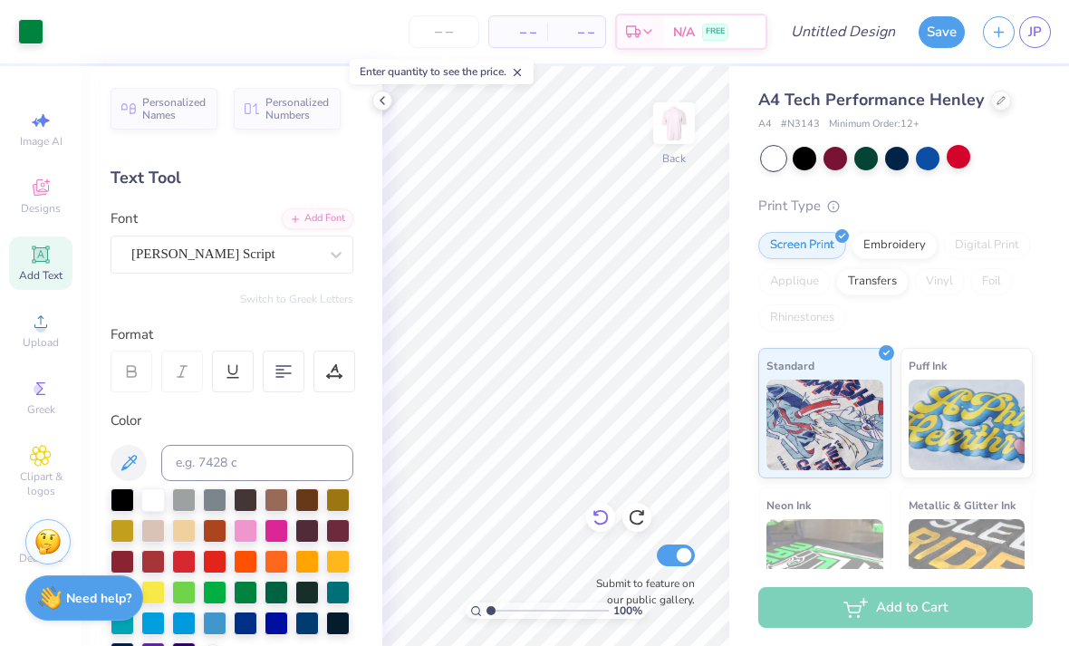
click at [597, 517] on icon at bounding box center [601, 517] width 18 height 18
type input "5.78"
type input "5.61"
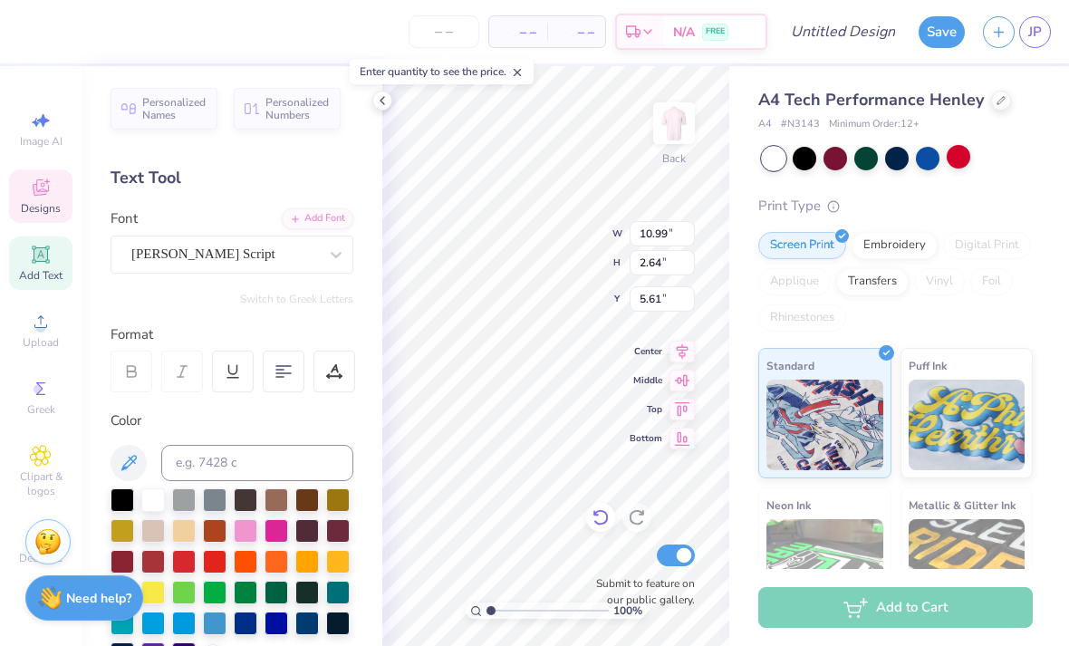
scroll to position [0, 2]
type textarea "[PERSON_NAME]"
type input "5.73"
type input "1.53"
type input "12.33"
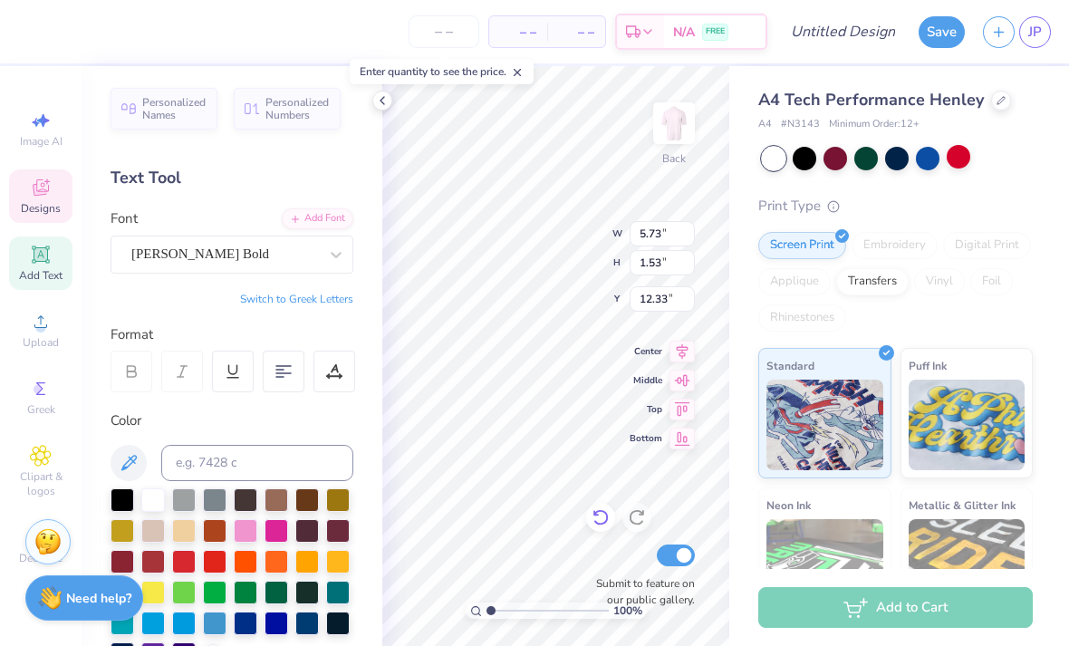
scroll to position [0, 1]
type textarea """
type textarea "Westlake Junior Girls"
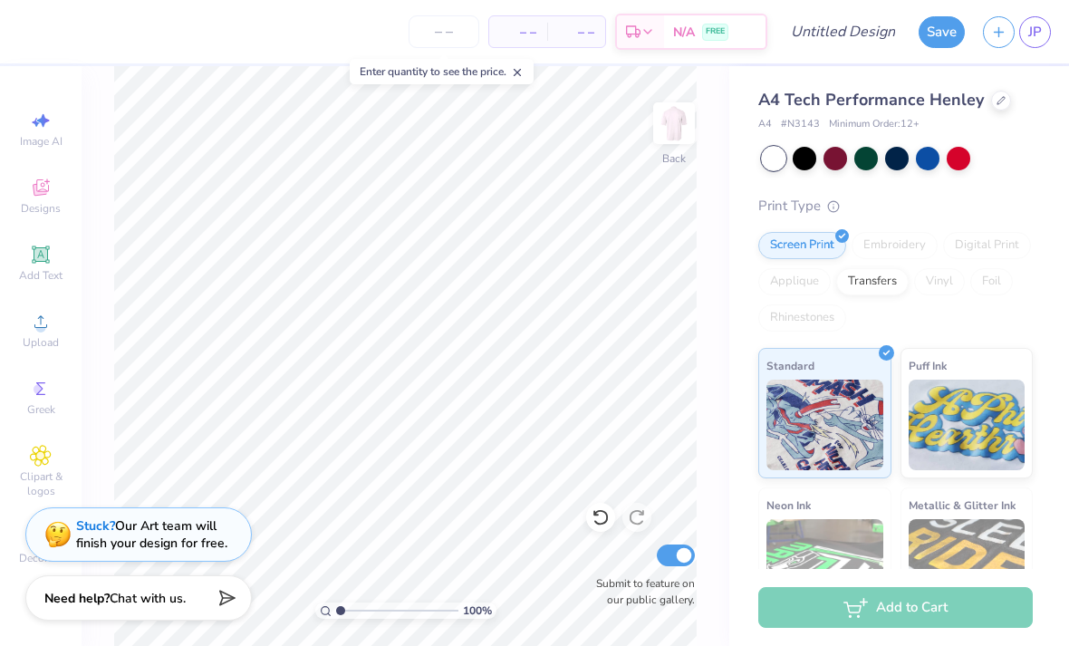
click at [234, 547] on div "Stuck? Our Art team will finish your design for free." at bounding box center [138, 535] width 227 height 54
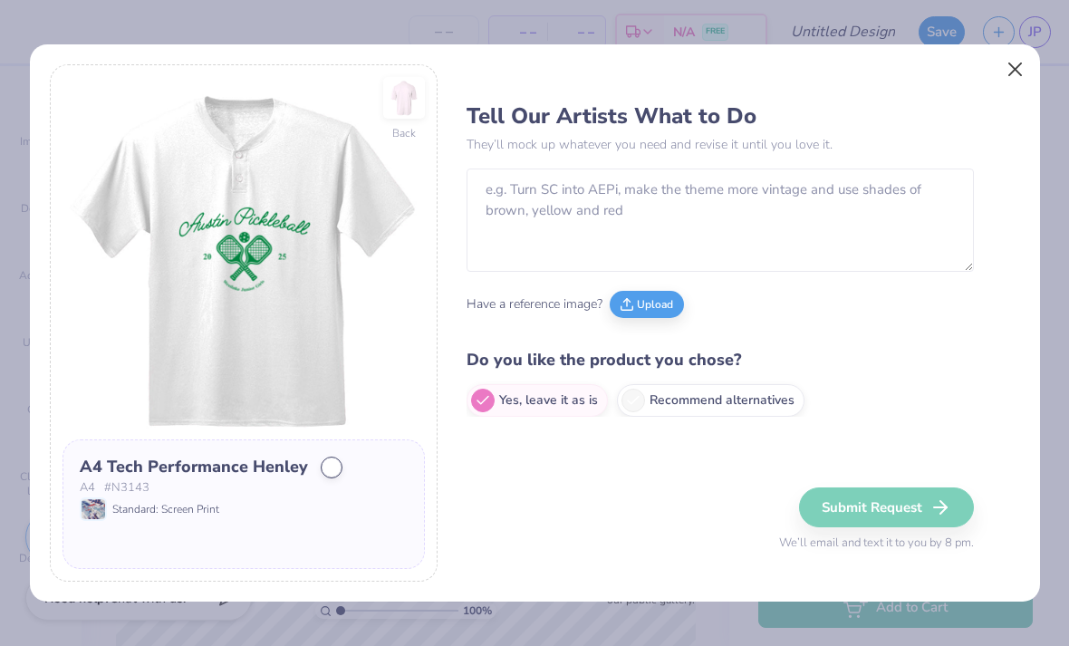
click at [1011, 85] on button "Close" at bounding box center [1015, 69] width 34 height 34
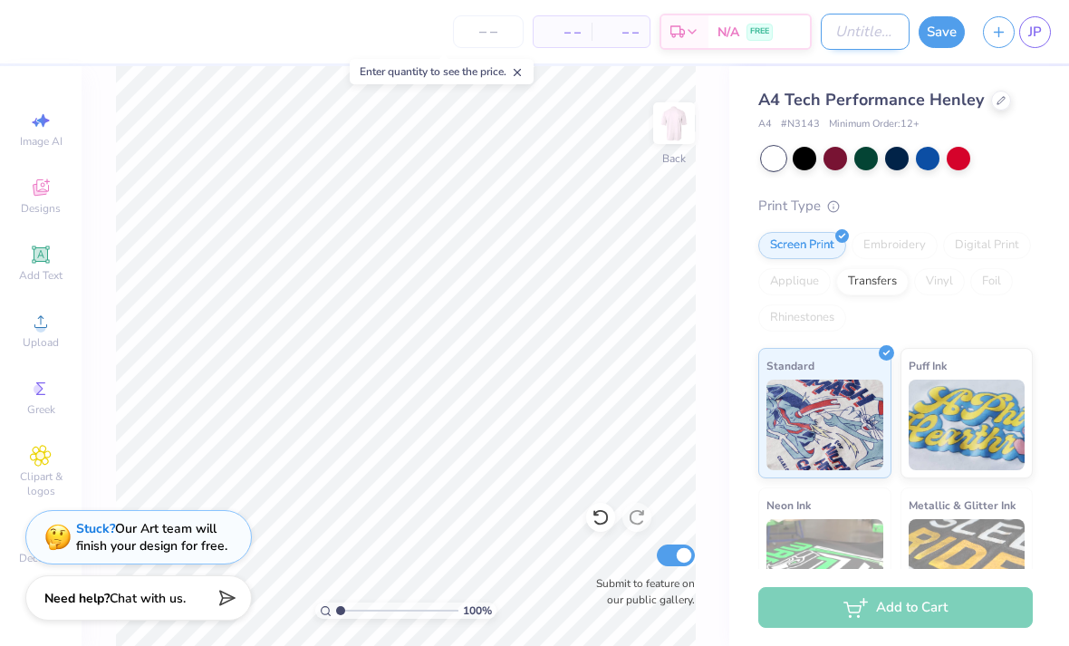
click at [843, 25] on input "Design Title" at bounding box center [865, 32] width 89 height 36
type input "Pickleball"
click at [933, 31] on button "Save" at bounding box center [942, 30] width 46 height 32
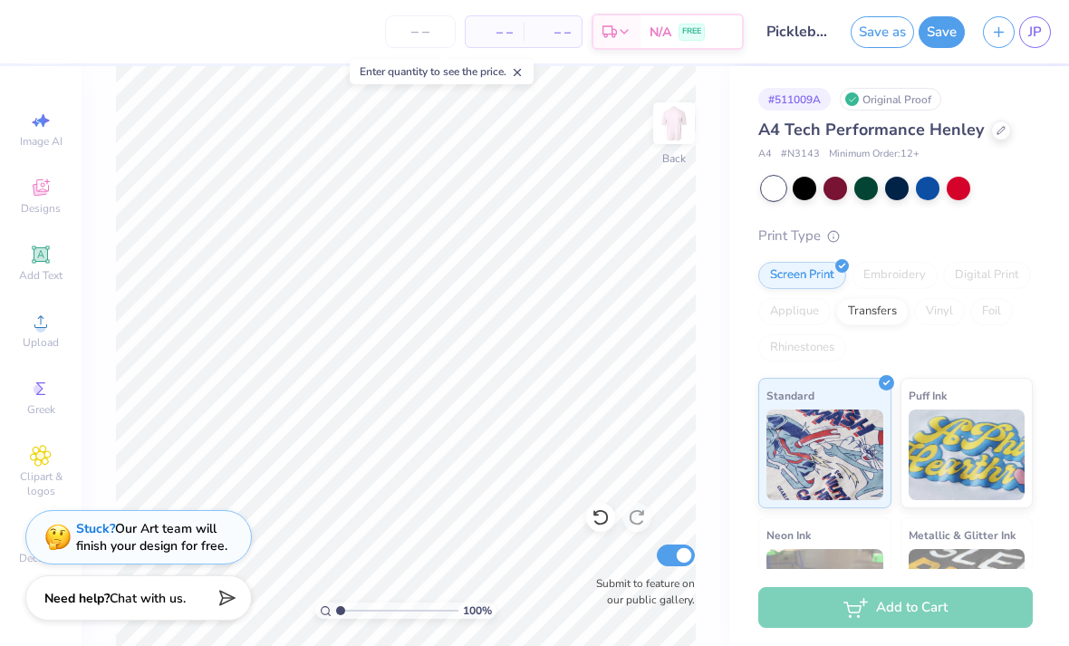
click at [43, 6] on div "– – Per Item – – Total Est. Delivery N/A FREE" at bounding box center [385, 31] width 717 height 63
